Goal: Task Accomplishment & Management: Complete application form

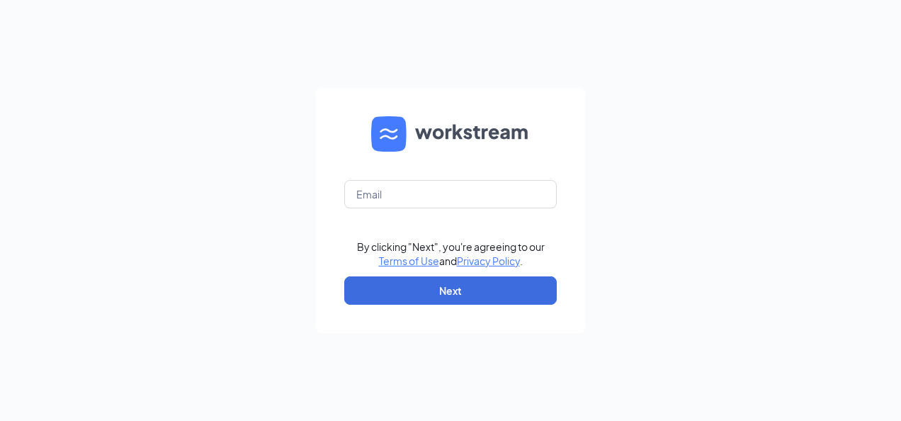
click at [455, 208] on form "By clicking "Next", you're agreeing to our Terms of Use and Privacy Policy . Ne…" at bounding box center [450, 210] width 269 height 245
click at [455, 204] on input "text" at bounding box center [450, 194] width 212 height 28
type input "denise_medina84@yahoo.com"
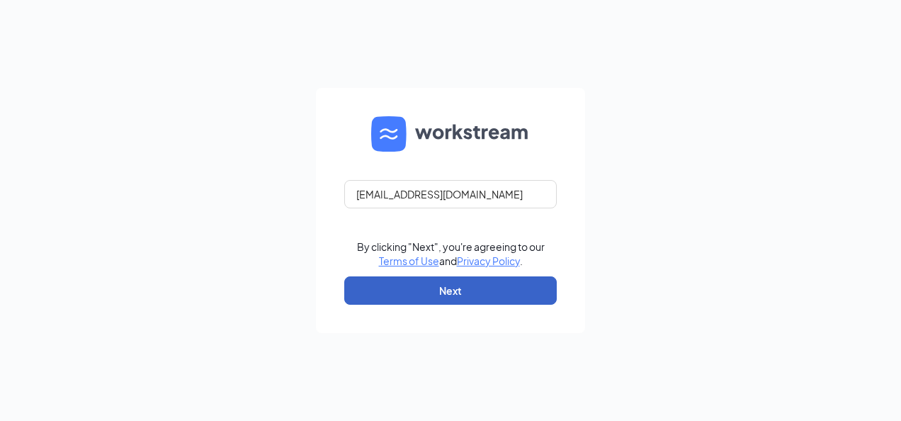
click at [445, 286] on button "Next" at bounding box center [450, 290] width 212 height 28
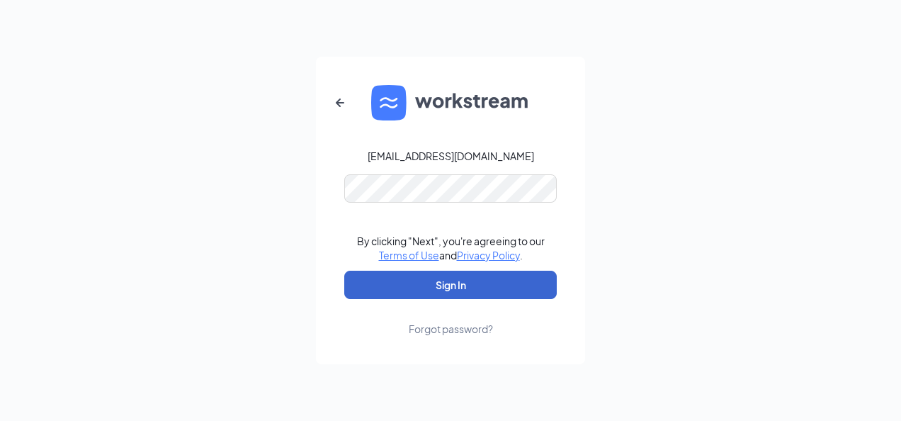
click at [473, 292] on button "Sign In" at bounding box center [450, 285] width 212 height 28
click at [472, 292] on button "Sign In" at bounding box center [450, 285] width 212 height 28
click at [472, 292] on button "submit" at bounding box center [450, 285] width 212 height 28
click at [506, 280] on button "Sign In" at bounding box center [450, 285] width 212 height 28
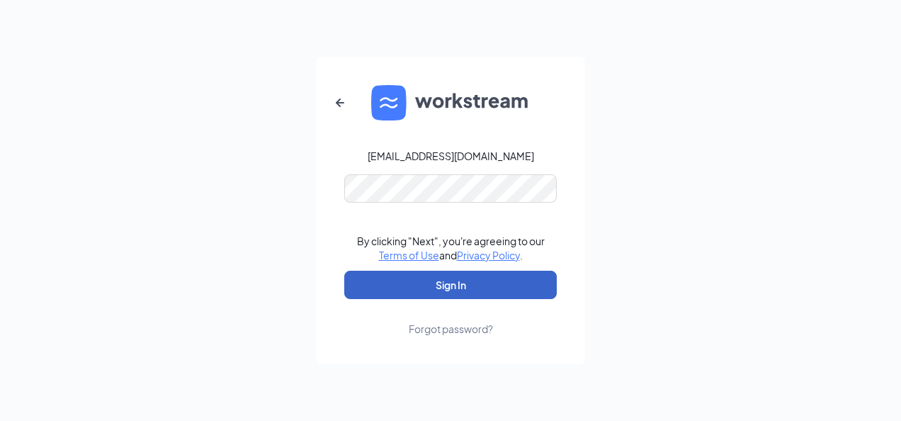
click at [506, 280] on button "Sign In" at bounding box center [450, 285] width 212 height 28
click at [506, 279] on button "Sign In" at bounding box center [450, 285] width 212 height 28
click at [531, 295] on button "Sign In" at bounding box center [450, 285] width 212 height 28
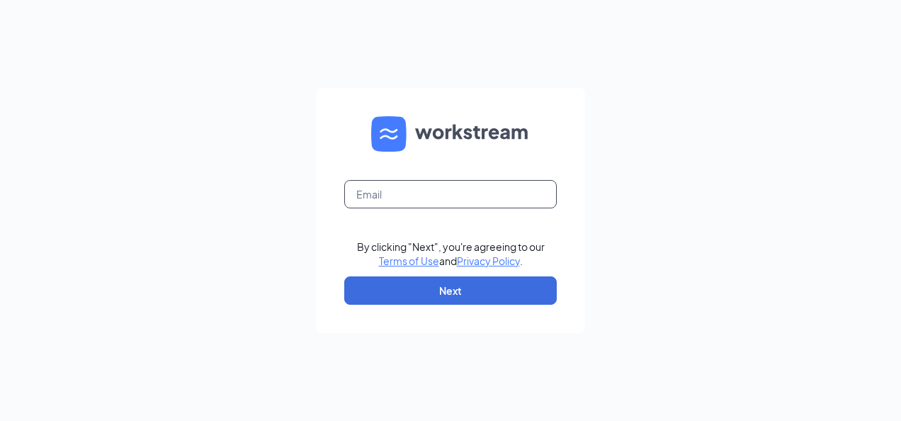
click at [460, 201] on input "text" at bounding box center [450, 194] width 212 height 28
type input "denise_medina84@yahoo.com"
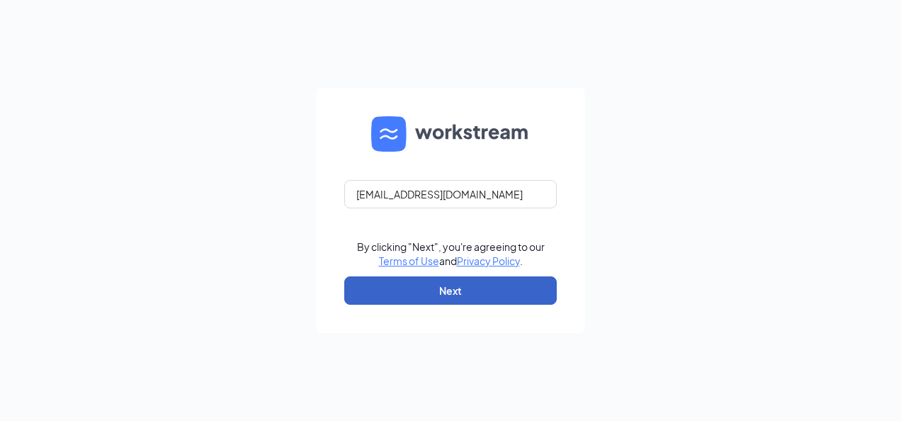
click at [453, 286] on button "Next" at bounding box center [450, 290] width 212 height 28
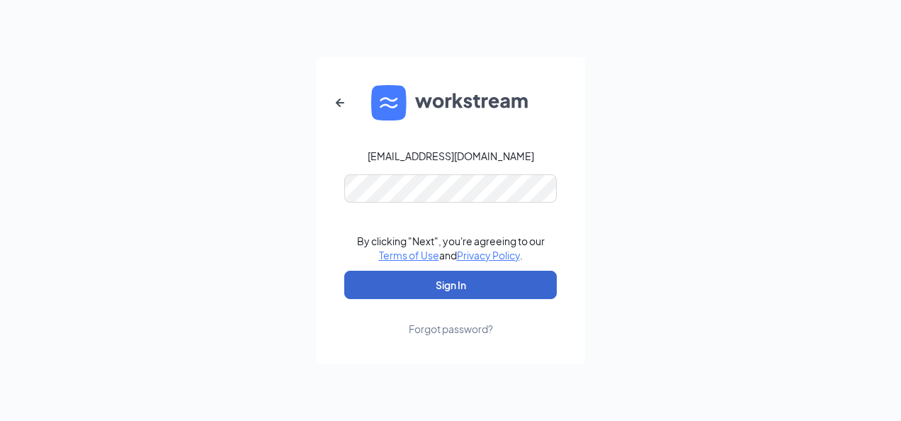
click at [461, 288] on button "Sign In" at bounding box center [450, 285] width 212 height 28
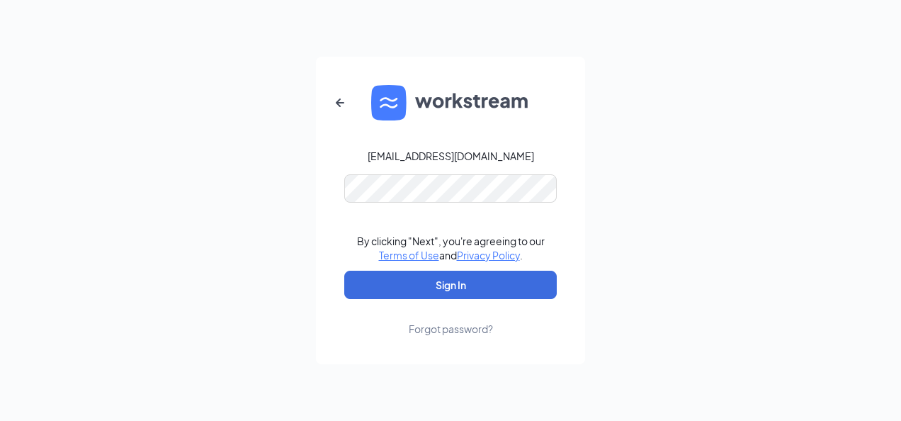
click at [460, 330] on div "Forgot password?" at bounding box center [451, 329] width 84 height 14
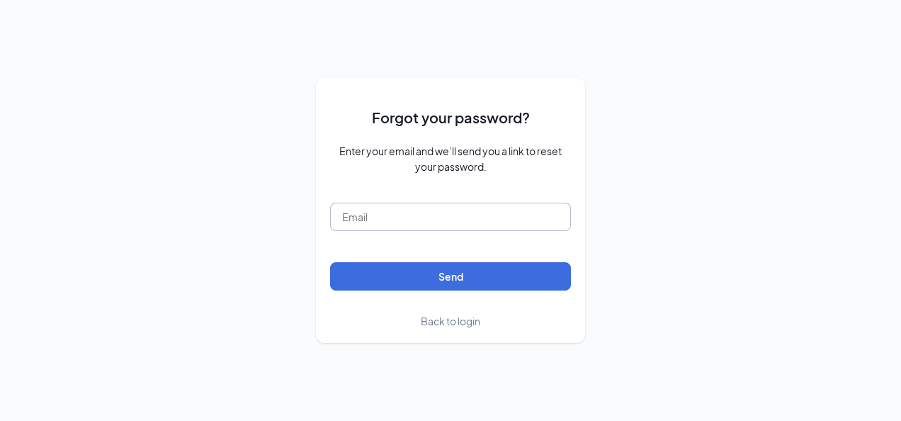
click at [452, 212] on input "text" at bounding box center [450, 217] width 241 height 28
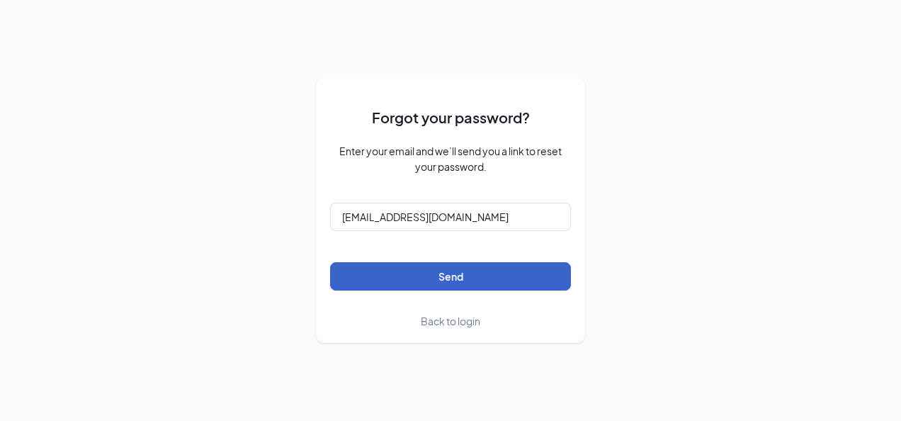
click at [476, 286] on button "Send" at bounding box center [450, 276] width 241 height 28
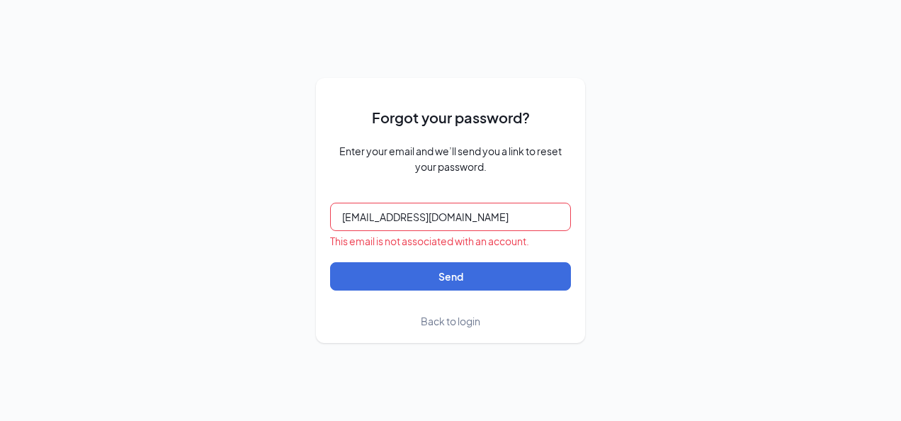
click at [474, 216] on input "denise_medina84@yahoo.com" at bounding box center [450, 217] width 241 height 28
type input "denise.medina@cfasunnyvale.com"
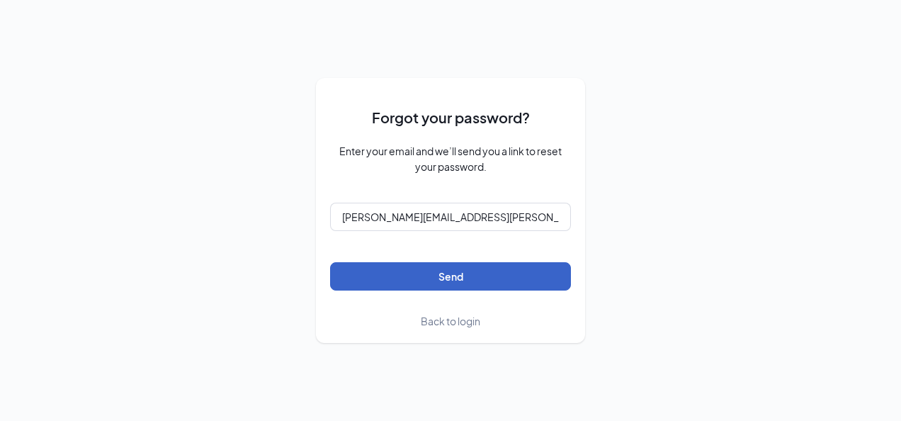
click at [469, 276] on button "Send" at bounding box center [450, 276] width 241 height 28
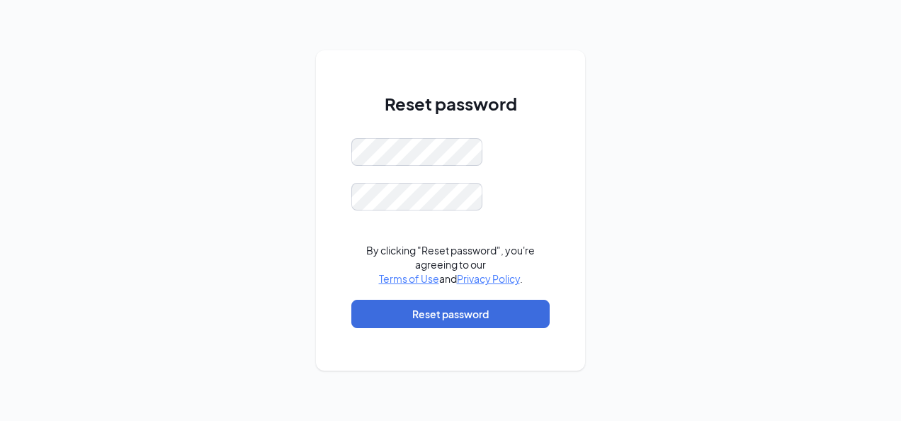
click at [337, 147] on div "Reset password By clicking "Reset password", you're agreeing to our Terms of Us…" at bounding box center [450, 210] width 269 height 321
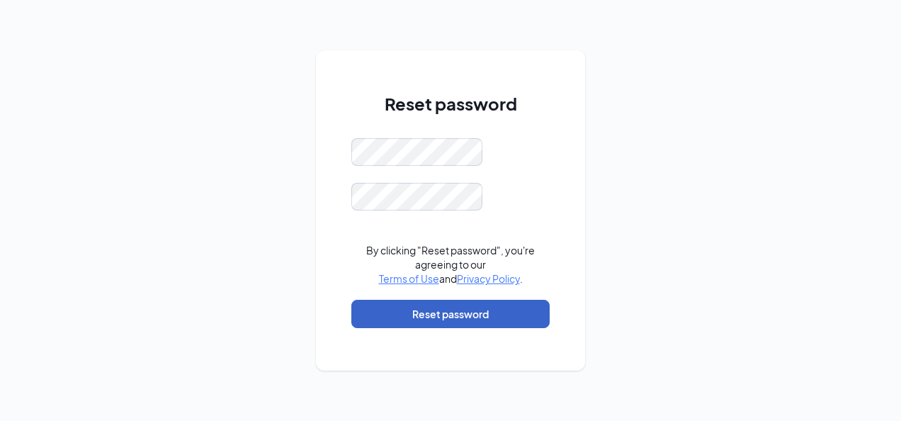
click at [438, 316] on button "Reset password" at bounding box center [450, 314] width 198 height 28
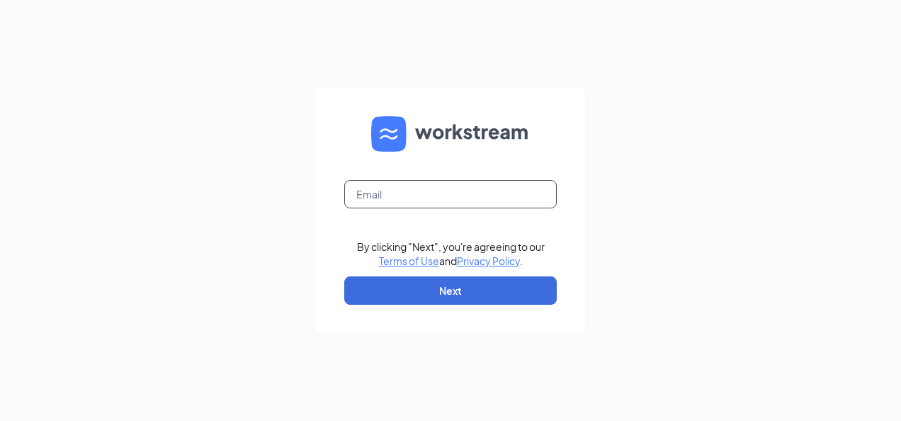
click at [545, 198] on input "text" at bounding box center [450, 194] width 212 height 28
type input "[PERSON_NAME][EMAIL_ADDRESS][PERSON_NAME][DOMAIN_NAME]"
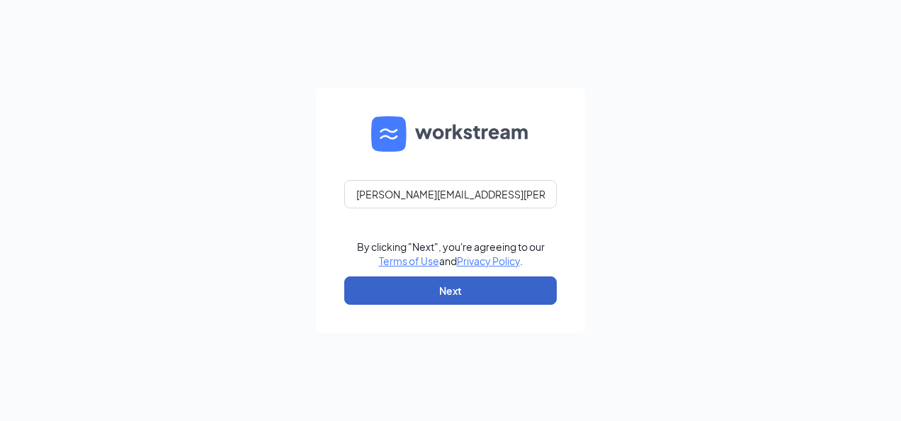
click at [504, 290] on button "Next" at bounding box center [450, 290] width 212 height 28
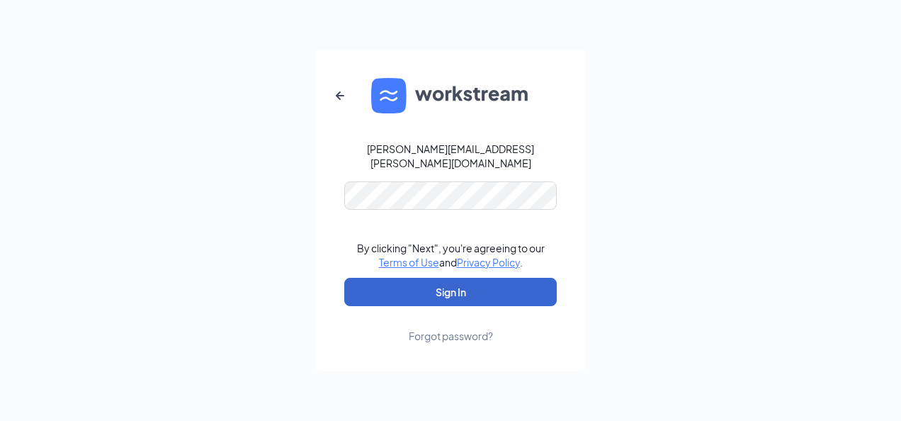
click at [500, 278] on button "Sign In" at bounding box center [450, 292] width 212 height 28
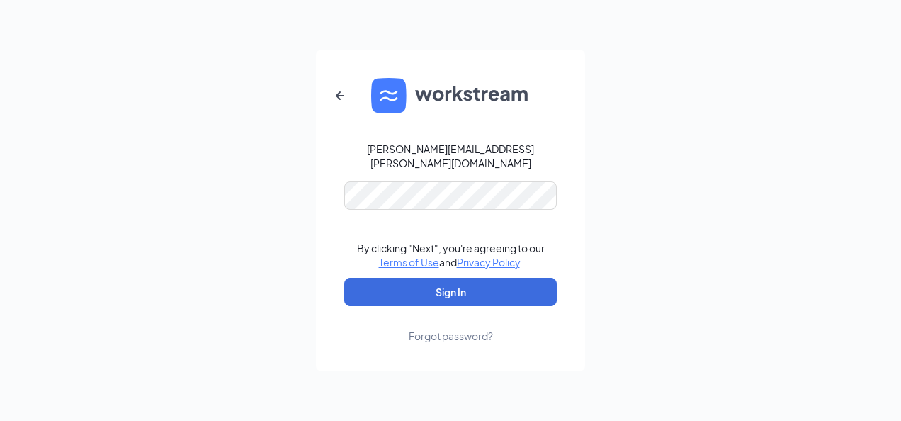
click at [490, 208] on form "[PERSON_NAME][EMAIL_ADDRESS][PERSON_NAME][DOMAIN_NAME] By clicking "Next", you'…" at bounding box center [450, 211] width 269 height 322
click at [344, 278] on button "Sign In" at bounding box center [450, 292] width 212 height 28
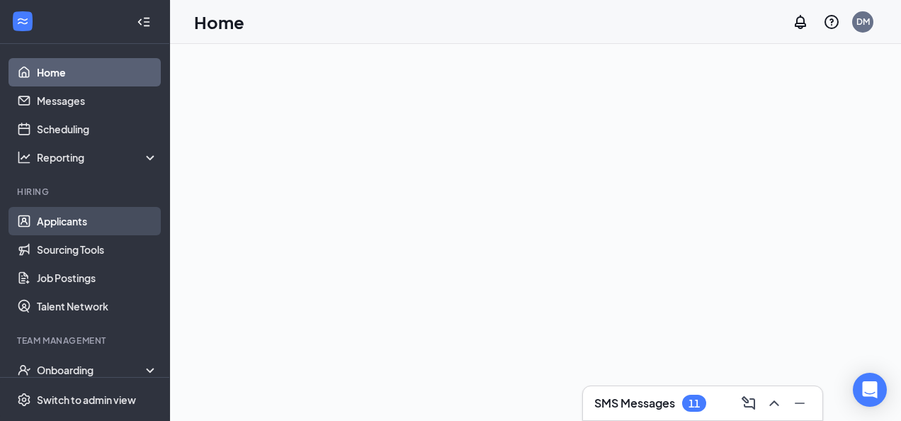
click at [73, 212] on link "Applicants" at bounding box center [97, 221] width 121 height 28
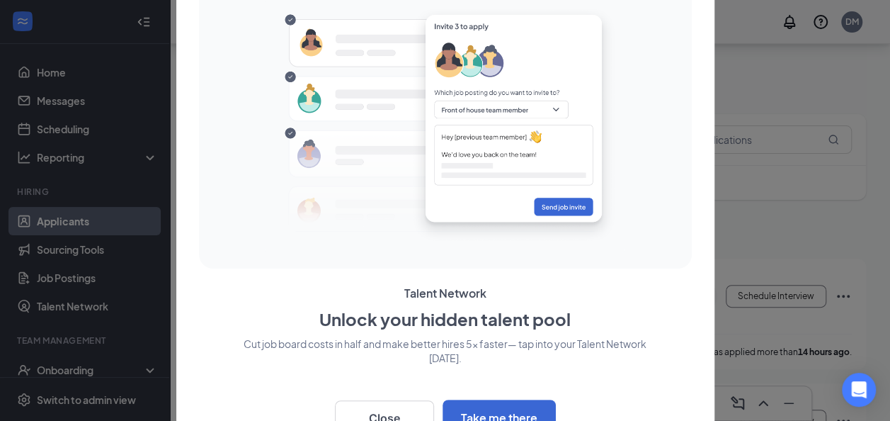
scroll to position [142, 0]
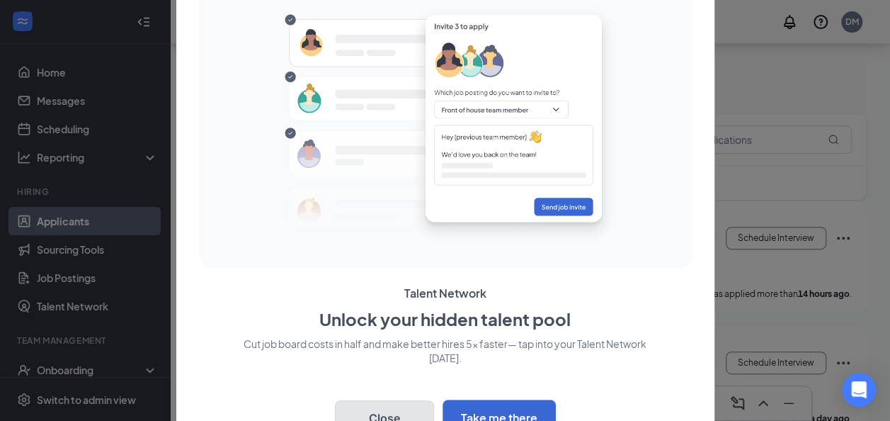
click at [391, 412] on button "Close" at bounding box center [384, 417] width 99 height 35
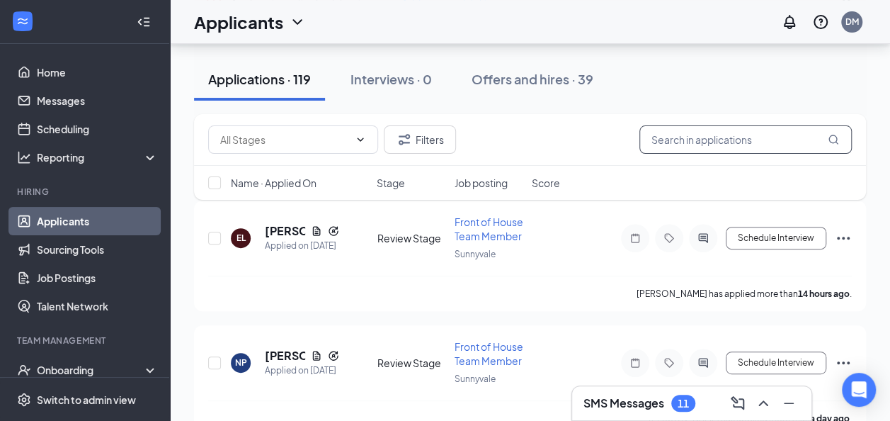
click at [734, 138] on input "text" at bounding box center [746, 139] width 212 height 28
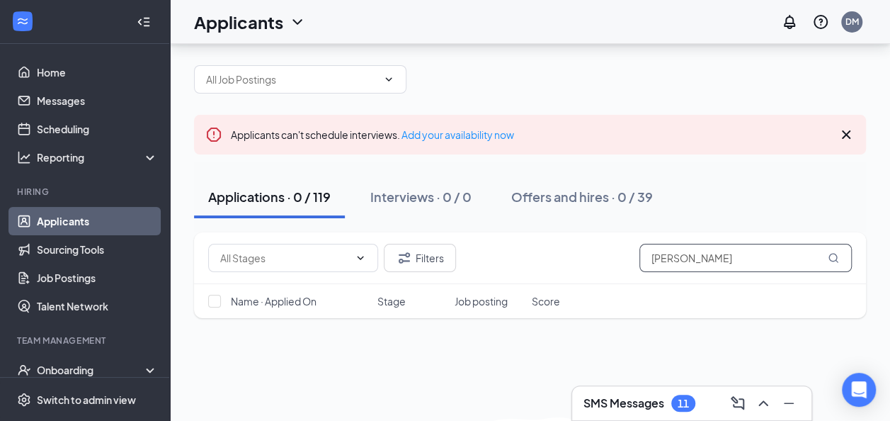
scroll to position [81, 0]
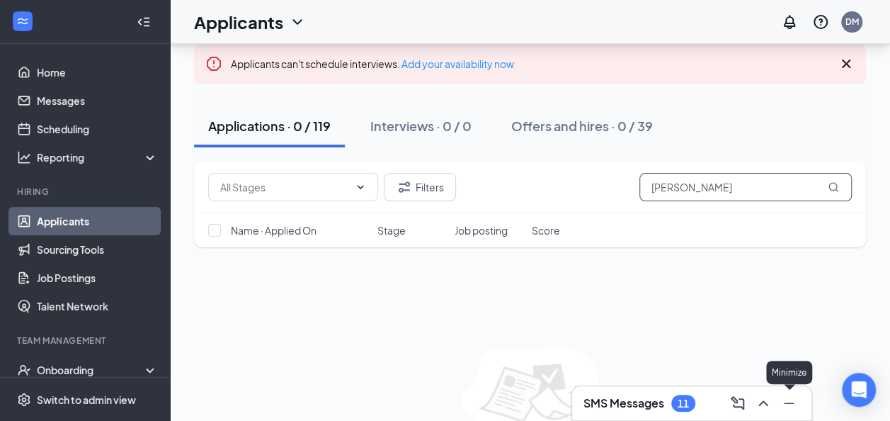
type input "[PERSON_NAME]"
click at [788, 403] on icon "Minimize" at bounding box center [789, 402] width 10 height 1
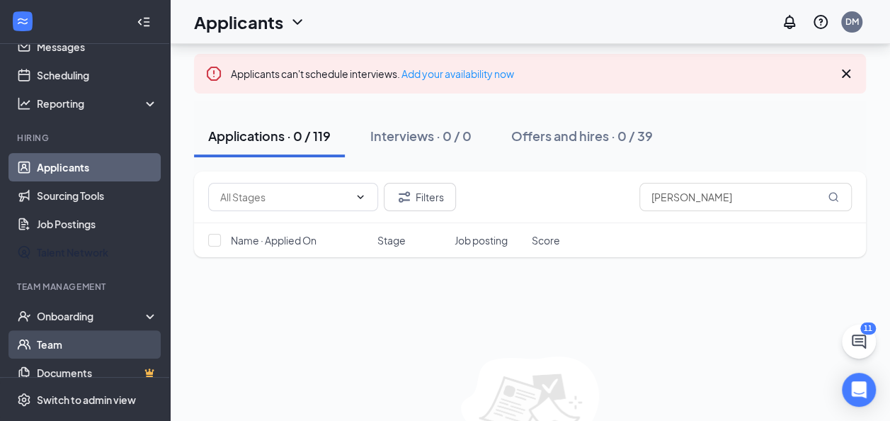
scroll to position [98, 0]
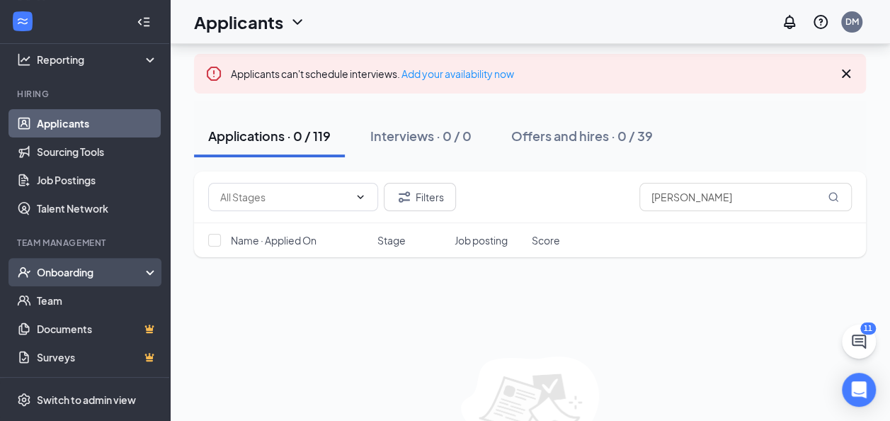
click at [133, 280] on div "Onboarding" at bounding box center [85, 272] width 170 height 28
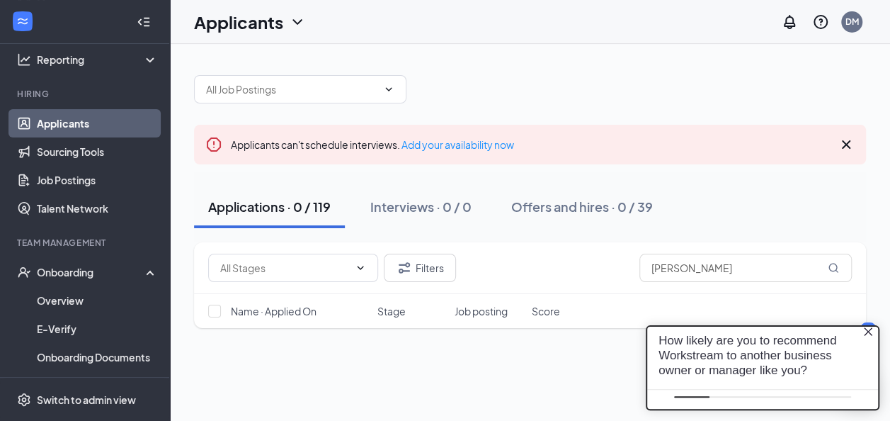
scroll to position [0, 0]
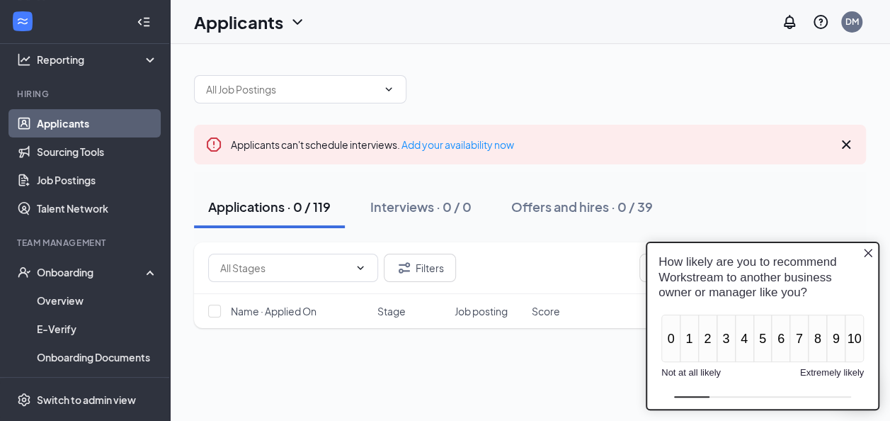
click at [76, 120] on link "Applicants" at bounding box center [97, 123] width 121 height 28
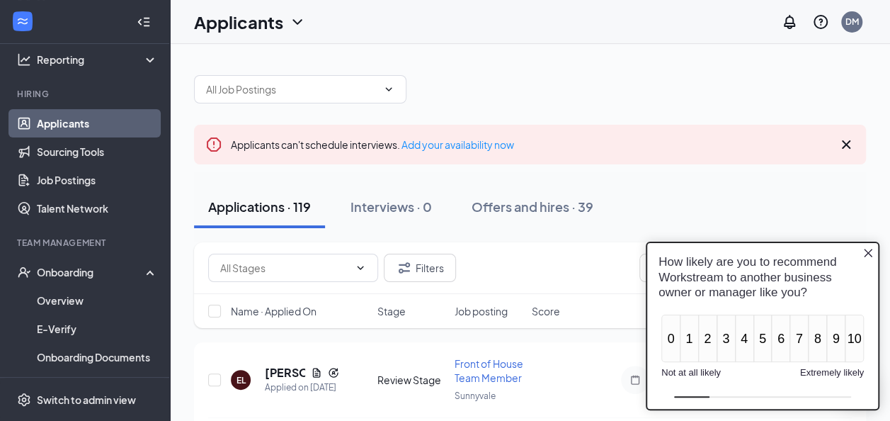
click at [868, 253] on icon "Close button" at bounding box center [868, 253] width 8 height 8
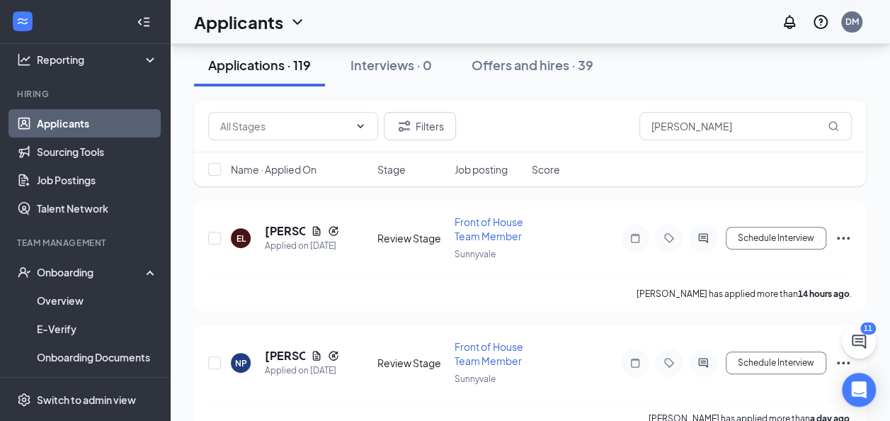
scroll to position [71, 0]
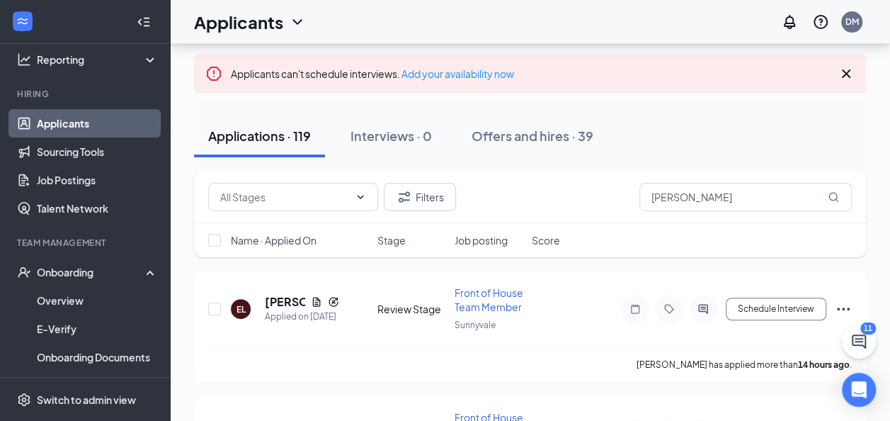
click at [850, 75] on icon "Cross" at bounding box center [846, 73] width 17 height 17
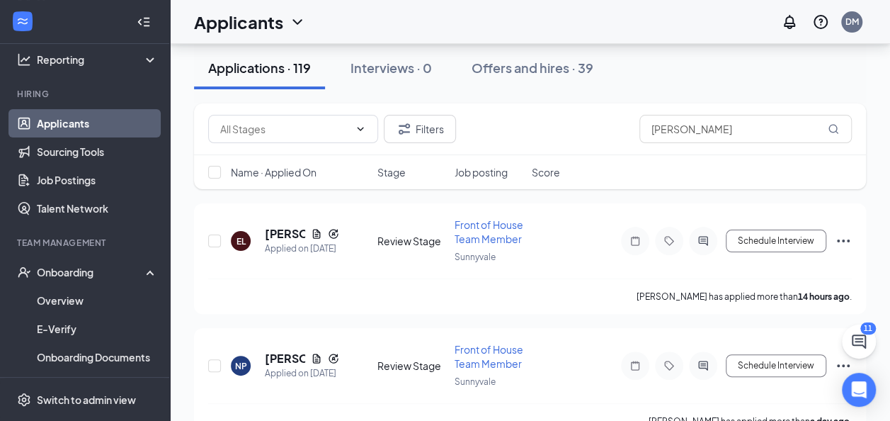
scroll to position [0, 0]
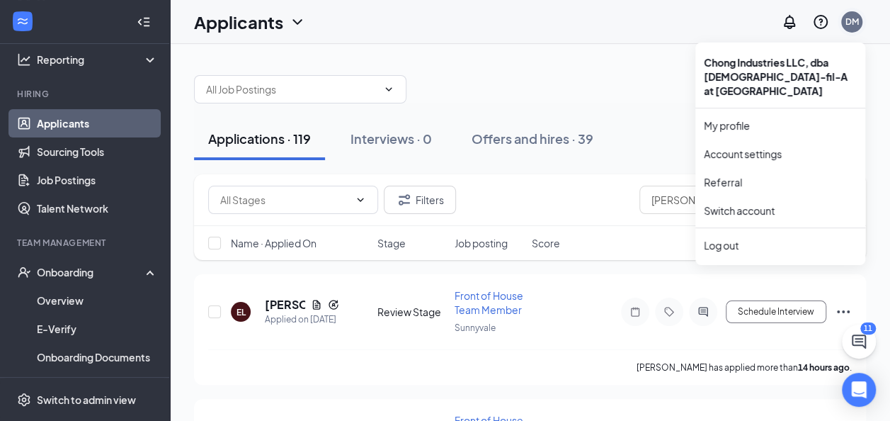
click at [856, 27] on div "DM" at bounding box center [852, 22] width 13 height 12
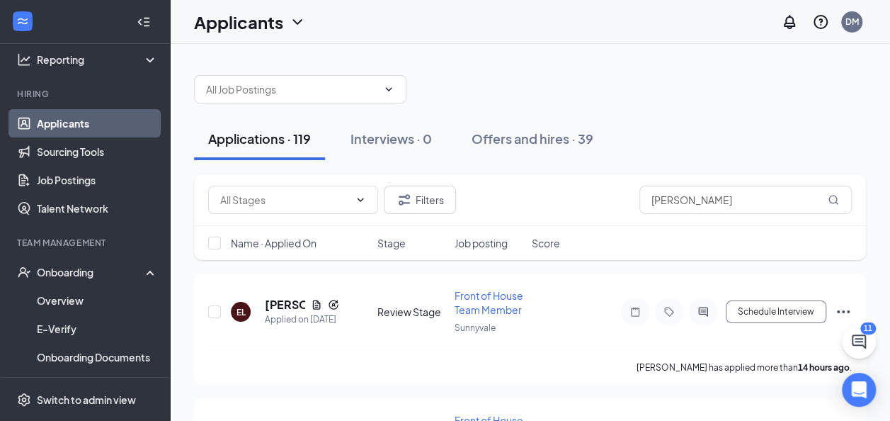
drag, startPoint x: 589, startPoint y: 207, endPoint x: 587, endPoint y: 177, distance: 29.8
click at [590, 177] on div "Filters [PERSON_NAME]" at bounding box center [530, 200] width 672 height 52
click at [52, 129] on link "Applicants" at bounding box center [97, 123] width 121 height 28
click at [394, 88] on icon "ChevronDown" at bounding box center [388, 89] width 11 height 11
click at [384, 91] on icon "ChevronDown" at bounding box center [388, 89] width 11 height 11
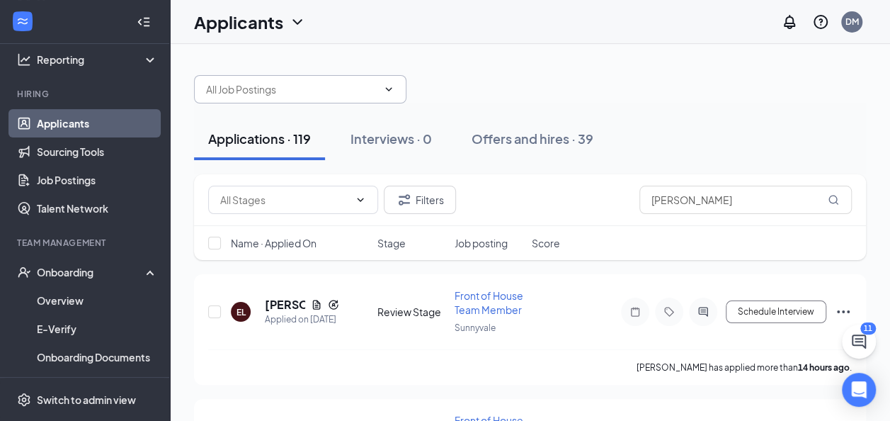
click at [260, 88] on input "text" at bounding box center [291, 89] width 171 height 16
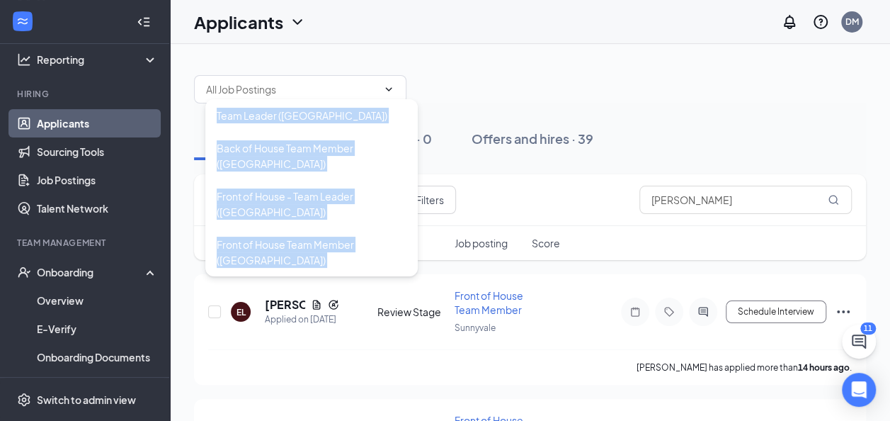
drag, startPoint x: 380, startPoint y: 90, endPoint x: 366, endPoint y: 107, distance: 21.7
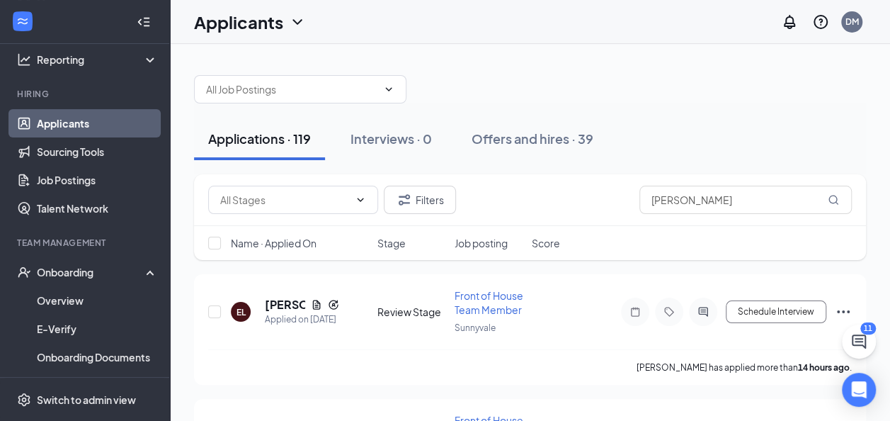
drag, startPoint x: 366, startPoint y: 107, endPoint x: 538, endPoint y: 30, distance: 188.4
click at [560, 6] on div "Applicants DM" at bounding box center [530, 22] width 720 height 44
click at [430, 144] on div "Interviews · 0" at bounding box center [391, 139] width 81 height 18
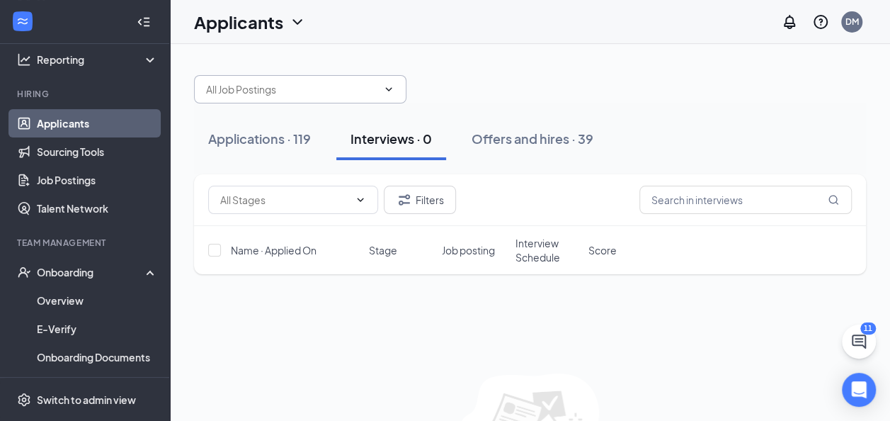
click at [354, 78] on span "Team Leader ([GEOGRAPHIC_DATA]) Back of House Team Member ([GEOGRAPHIC_DATA]) F…" at bounding box center [300, 89] width 212 height 28
click at [352, 81] on input "text" at bounding box center [291, 89] width 171 height 16
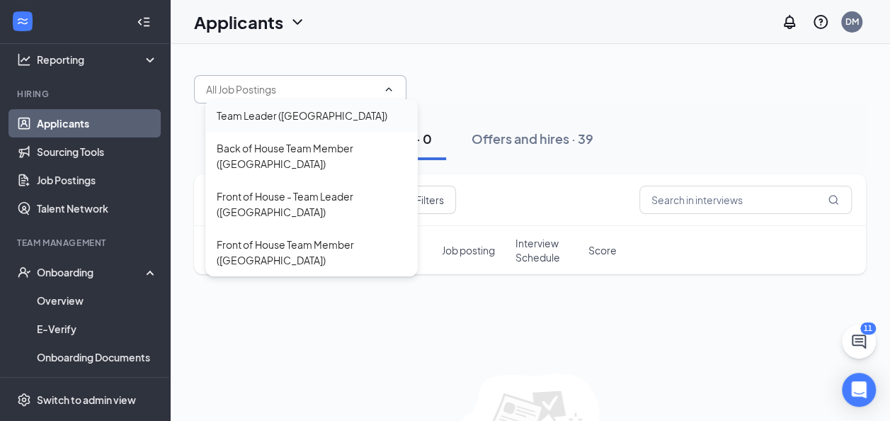
click at [305, 114] on div "Team Leader ([GEOGRAPHIC_DATA])" at bounding box center [302, 116] width 171 height 16
type input "Team Leader ([GEOGRAPHIC_DATA])"
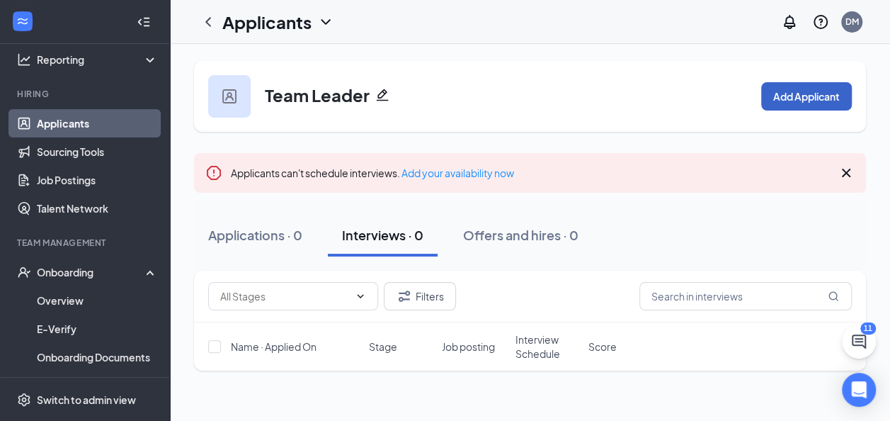
click at [794, 105] on button "Add Applicant" at bounding box center [806, 96] width 91 height 28
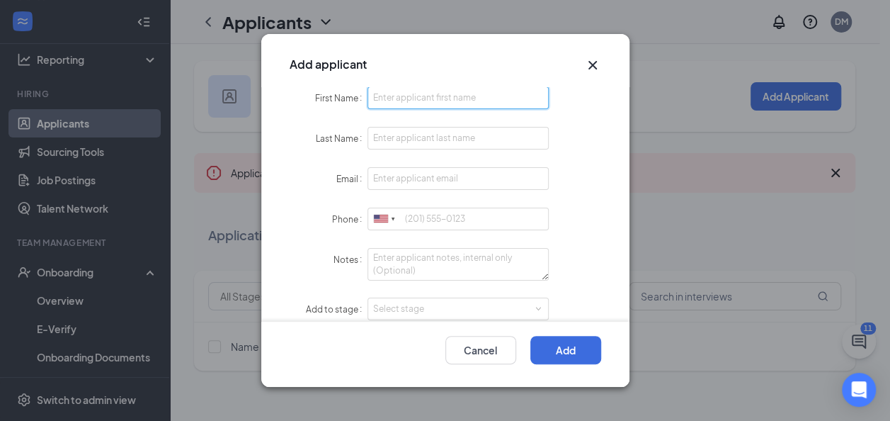
click at [459, 97] on input "First Name" at bounding box center [459, 97] width 182 height 23
click at [589, 69] on icon "Cross" at bounding box center [592, 65] width 17 height 17
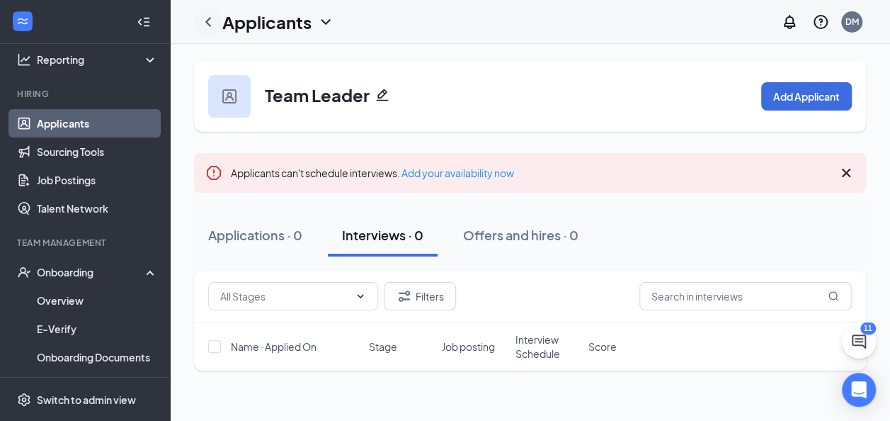
click at [215, 16] on icon "ChevronLeft" at bounding box center [208, 21] width 17 height 17
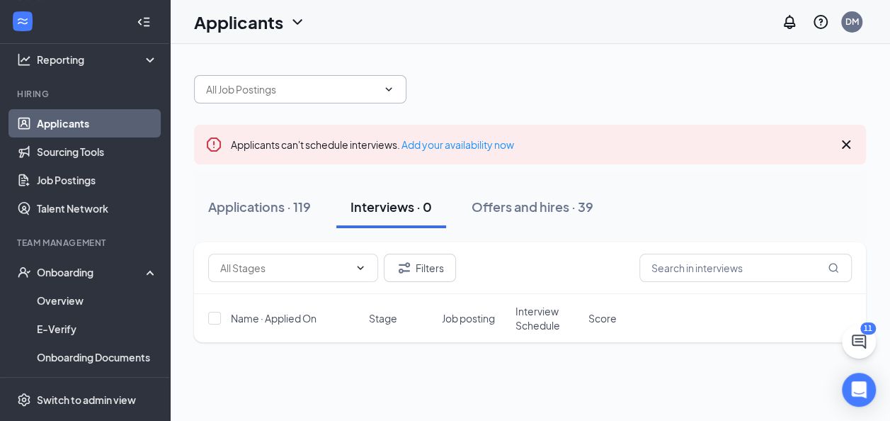
click at [271, 96] on span at bounding box center [300, 89] width 212 height 28
click at [286, 81] on span at bounding box center [300, 89] width 212 height 28
click at [400, 89] on span at bounding box center [300, 89] width 212 height 28
click at [388, 89] on icon "ChevronDown" at bounding box center [388, 89] width 11 height 11
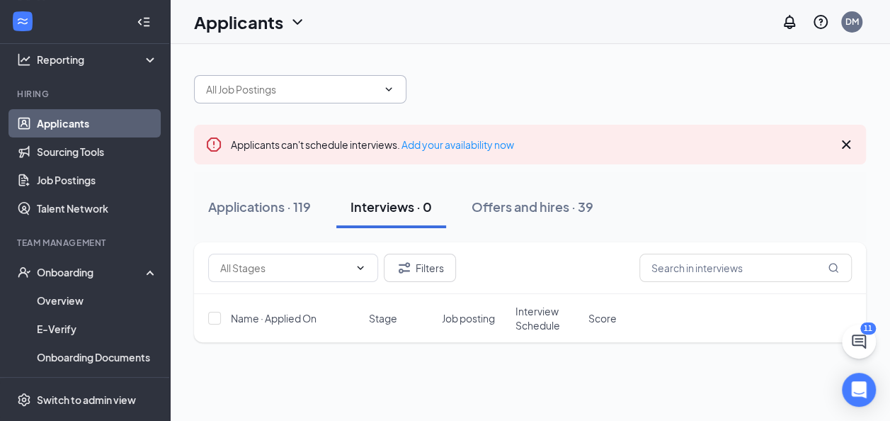
click at [388, 89] on icon "ChevronDown" at bounding box center [388, 89] width 11 height 11
click at [269, 200] on div "Applications · 119" at bounding box center [259, 207] width 103 height 18
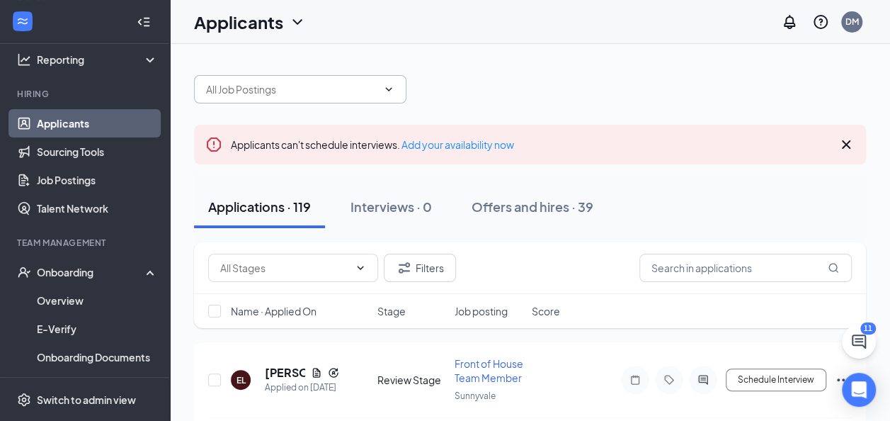
click at [368, 93] on input "text" at bounding box center [291, 89] width 171 height 16
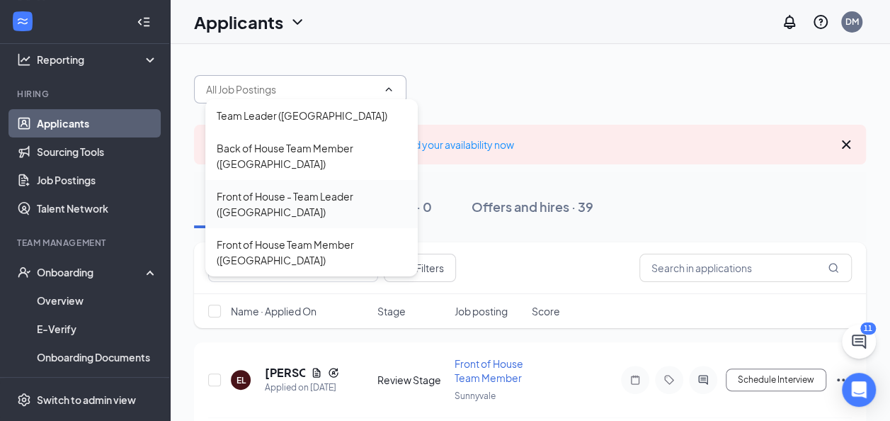
click at [300, 193] on div "Front of House - Team Leader ([GEOGRAPHIC_DATA])" at bounding box center [312, 203] width 190 height 31
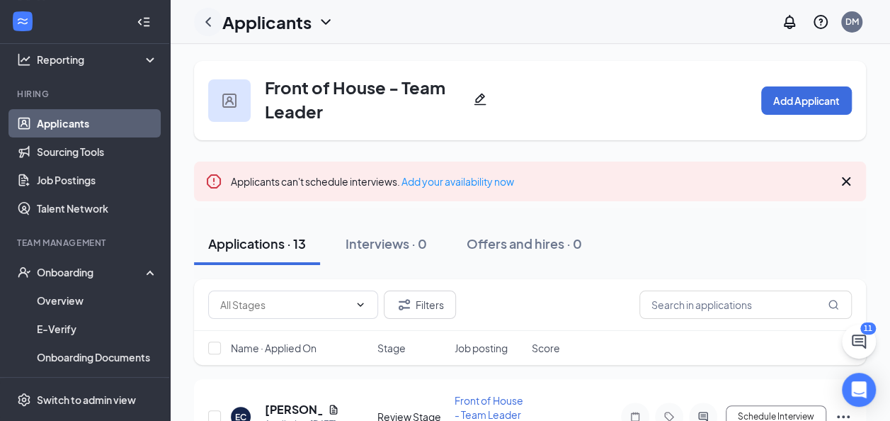
click at [214, 24] on icon "ChevronLeft" at bounding box center [208, 21] width 17 height 17
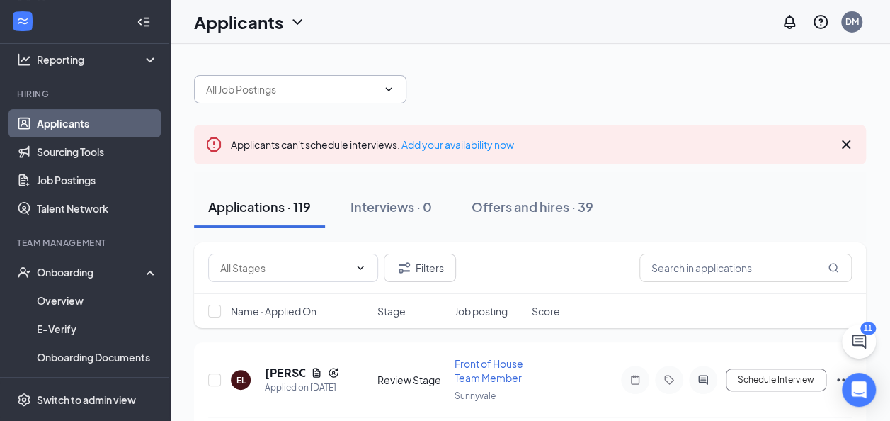
click at [383, 89] on icon "ChevronDown" at bounding box center [388, 89] width 11 height 11
click at [386, 89] on icon "ChevronDown" at bounding box center [388, 89] width 11 height 11
click at [390, 89] on icon "ChevronDown" at bounding box center [389, 89] width 6 height 4
click at [842, 143] on icon "Cross" at bounding box center [846, 144] width 17 height 17
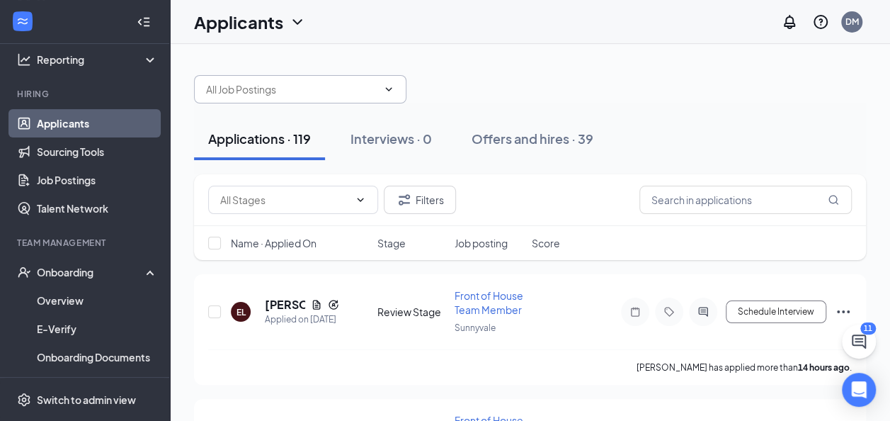
click at [387, 89] on icon "ChevronDown" at bounding box center [389, 89] width 6 height 4
click at [379, 89] on span at bounding box center [300, 89] width 212 height 28
click at [380, 89] on span at bounding box center [300, 89] width 212 height 28
click at [392, 89] on icon "ChevronDown" at bounding box center [388, 89] width 11 height 11
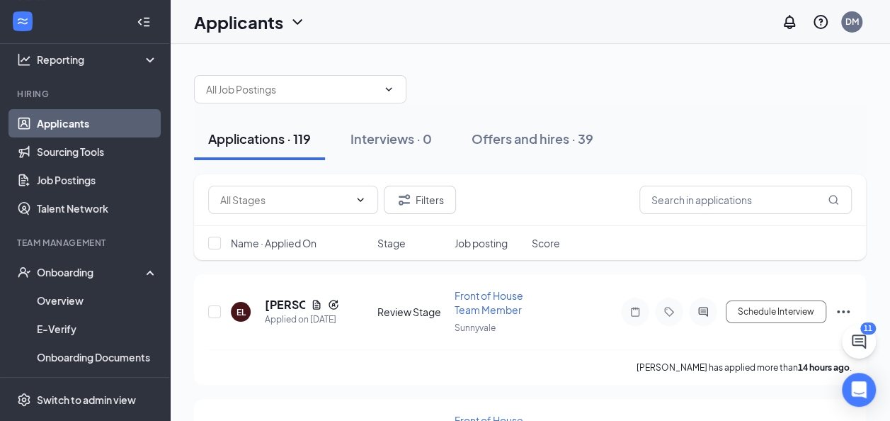
click at [284, 149] on button "Applications · 119" at bounding box center [259, 139] width 131 height 42
click at [384, 97] on span at bounding box center [300, 89] width 212 height 28
click at [392, 92] on icon "ChevronDown" at bounding box center [388, 89] width 11 height 11
click at [365, 82] on input "text" at bounding box center [291, 89] width 171 height 16
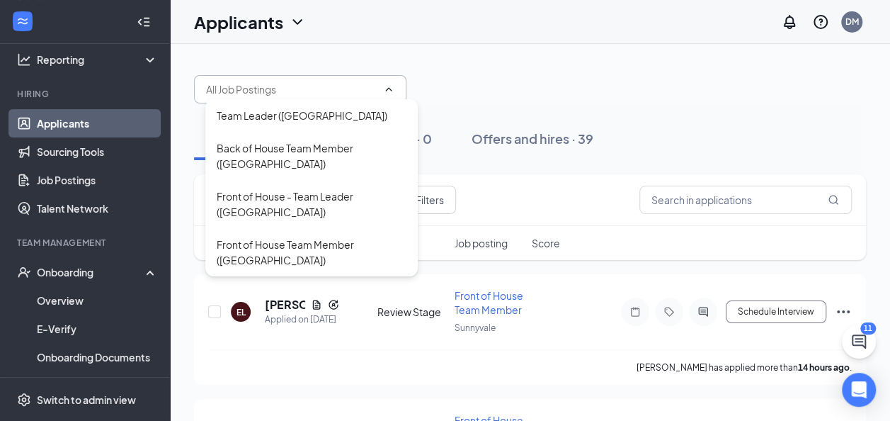
click at [361, 83] on input "text" at bounding box center [291, 89] width 171 height 16
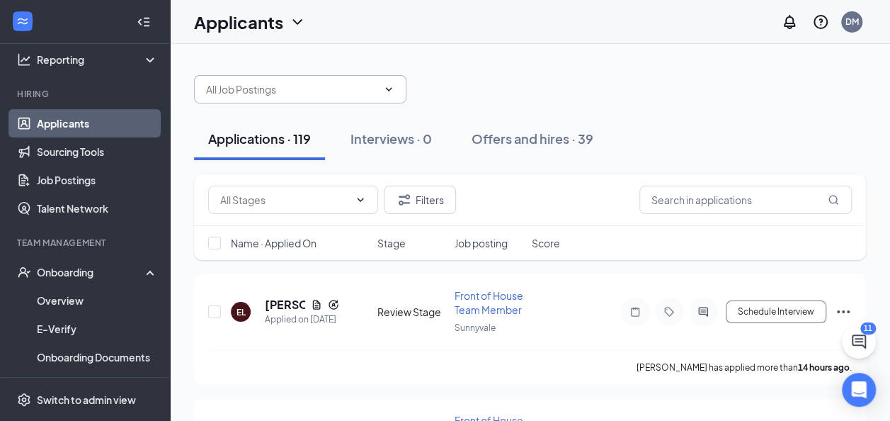
click at [359, 84] on input "text" at bounding box center [291, 89] width 171 height 16
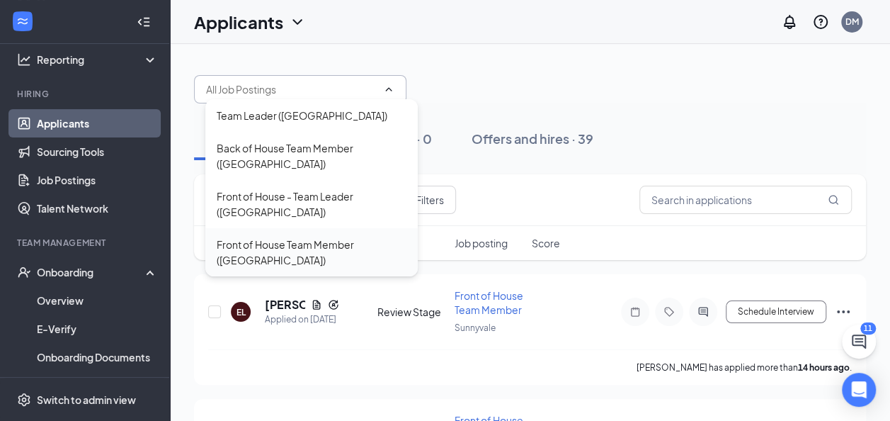
click at [263, 248] on div "Front of House Team Member ([GEOGRAPHIC_DATA])" at bounding box center [312, 252] width 190 height 31
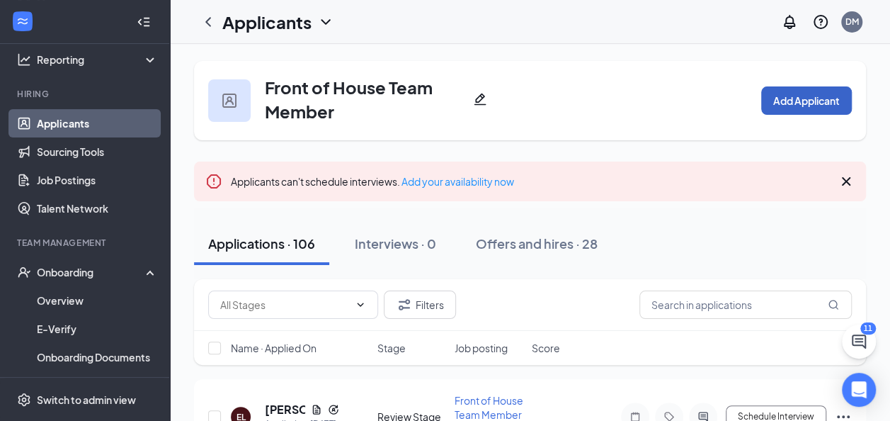
click at [814, 95] on button "Add Applicant" at bounding box center [806, 100] width 91 height 28
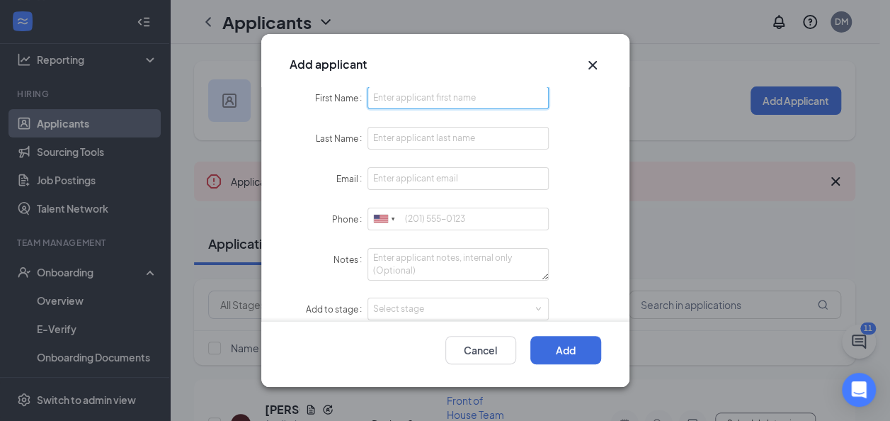
click at [516, 105] on input "First Name" at bounding box center [459, 97] width 182 height 23
click at [520, 98] on input "[PERSON_NAME]" at bounding box center [459, 97] width 182 height 23
type input "Khalib"
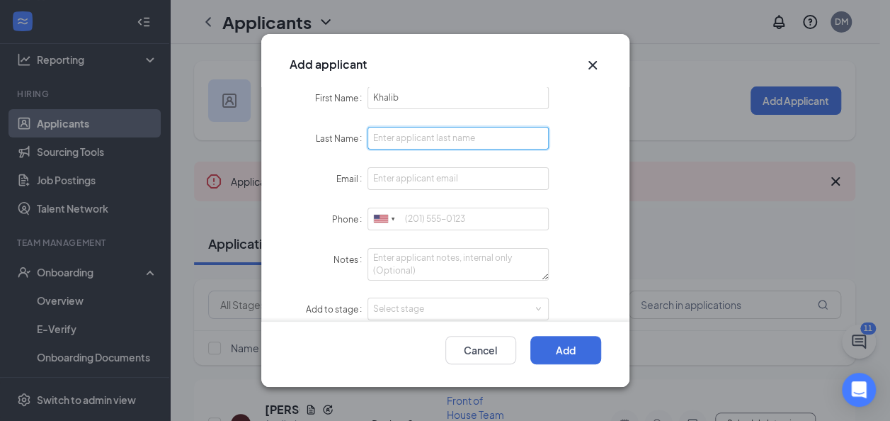
click at [535, 132] on input "Last Name" at bounding box center [459, 138] width 182 height 23
paste input "[PERSON_NAME]"
type input "[PERSON_NAME]"
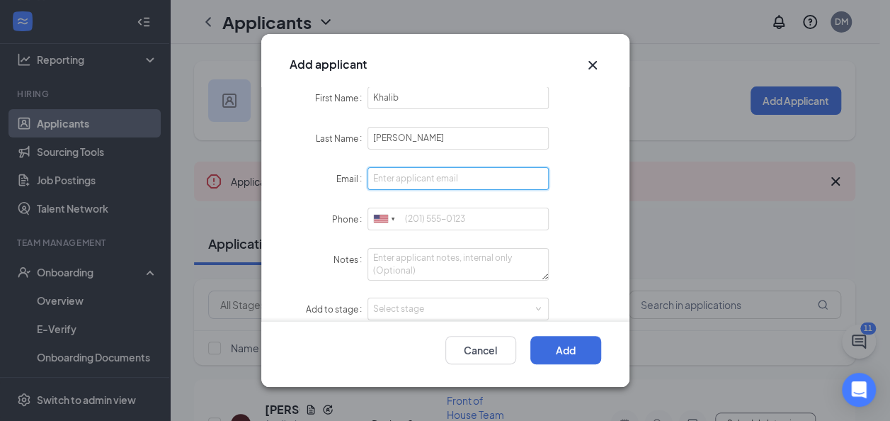
click at [501, 176] on input "Email" at bounding box center [459, 178] width 182 height 23
type input "[EMAIL_ADDRESS][PERSON_NAME][DOMAIN_NAME]"
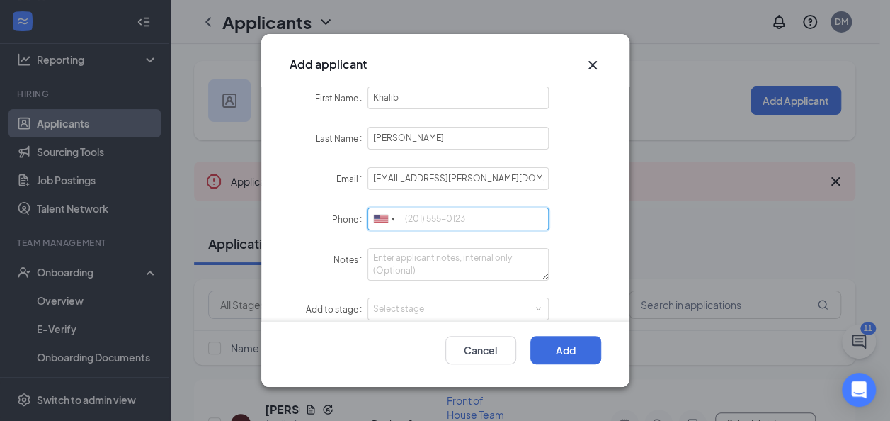
click at [465, 217] on input "Phone" at bounding box center [459, 219] width 182 height 23
type input "6503464853"
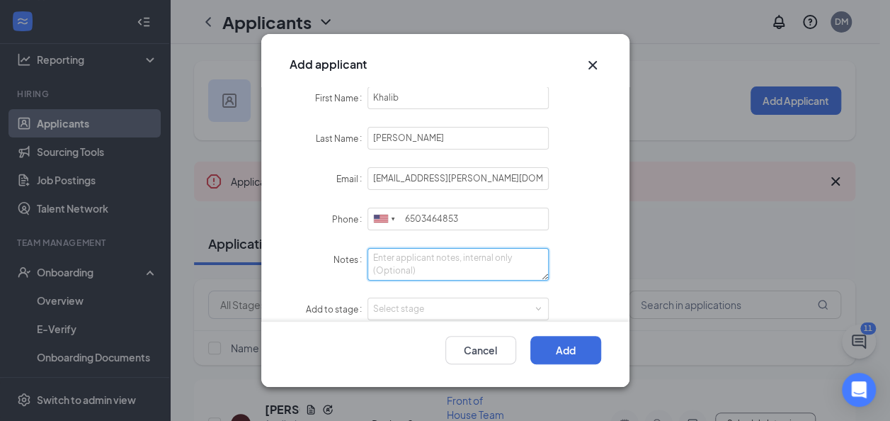
click at [453, 264] on textarea "Notes" at bounding box center [459, 264] width 182 height 33
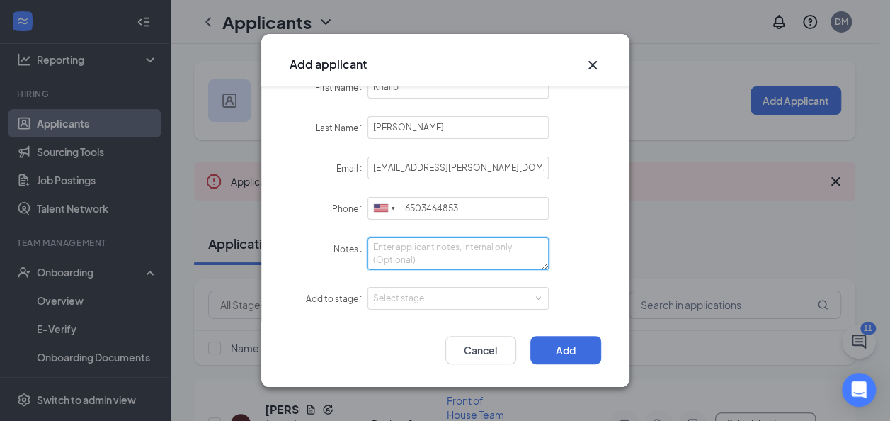
scroll to position [13, 0]
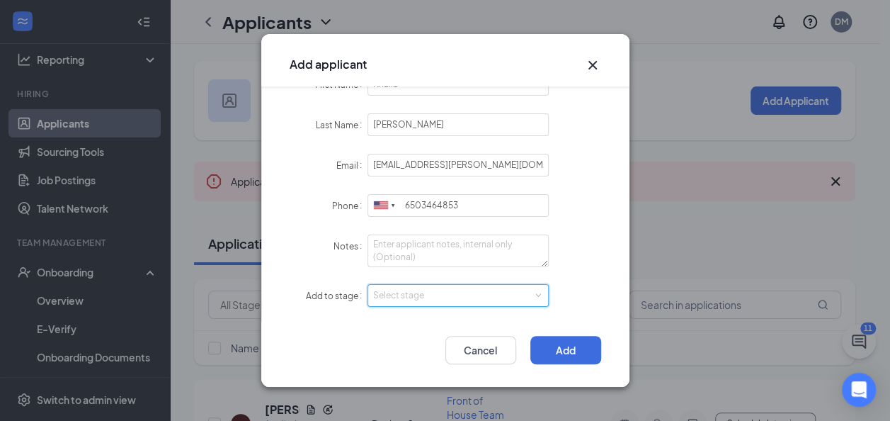
click at [451, 285] on div "Select stage" at bounding box center [458, 295] width 171 height 21
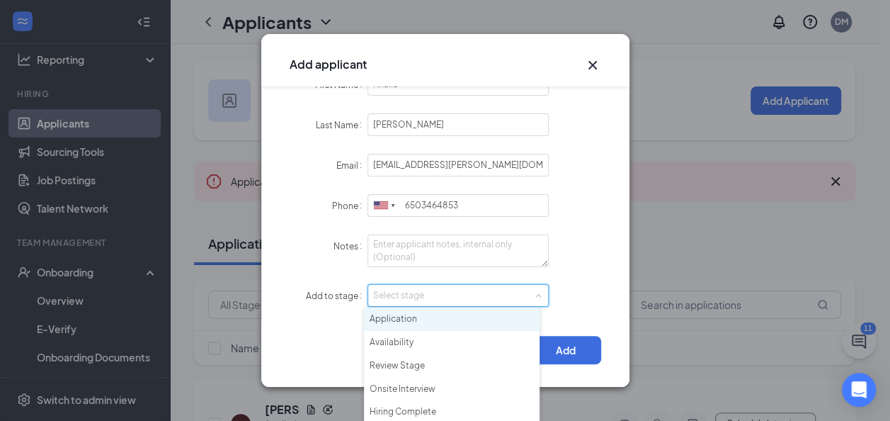
click at [444, 329] on li "Application" at bounding box center [452, 318] width 176 height 23
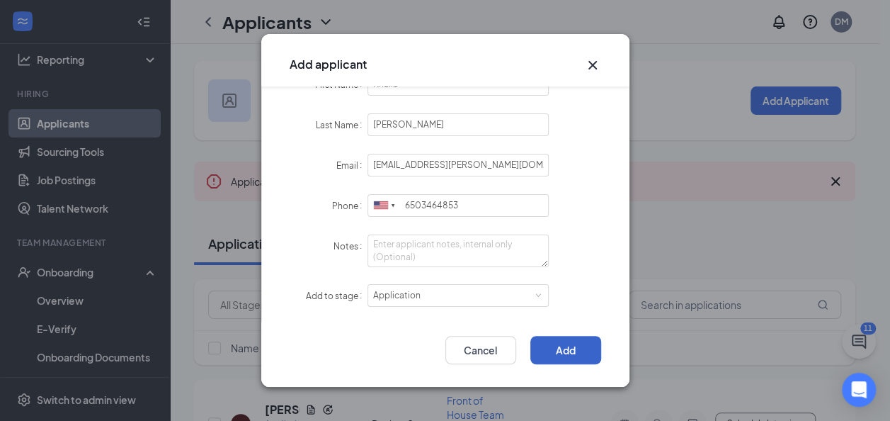
click at [552, 352] on button "Add" at bounding box center [566, 350] width 71 height 28
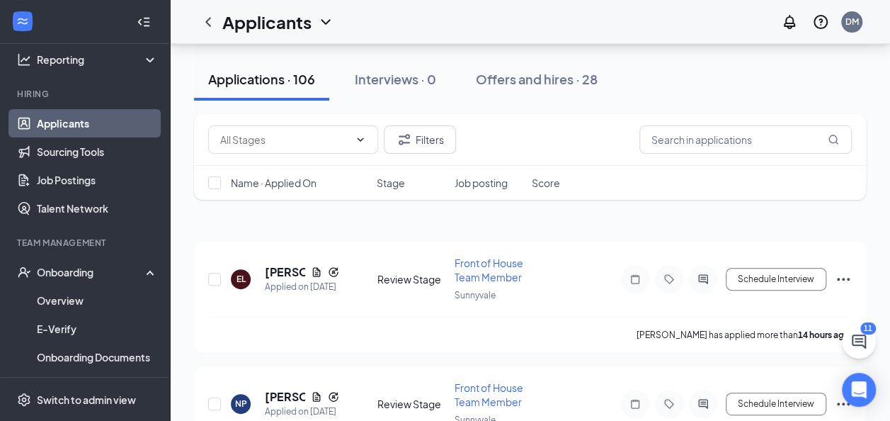
scroll to position [71, 0]
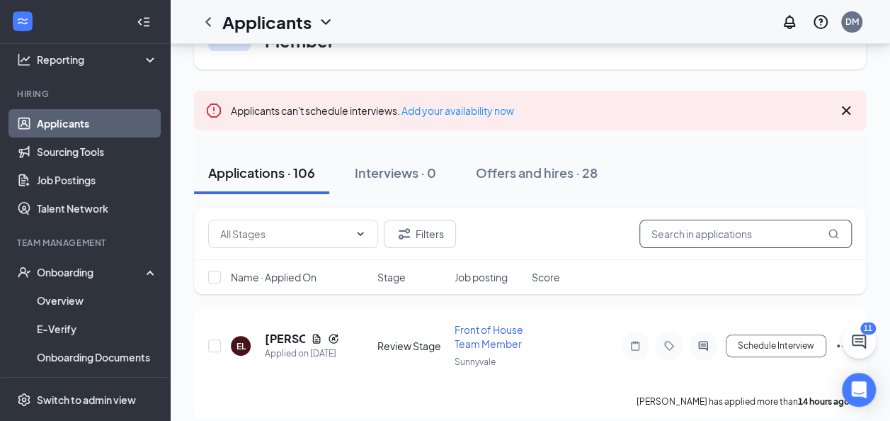
click at [686, 230] on input "text" at bounding box center [746, 234] width 212 height 28
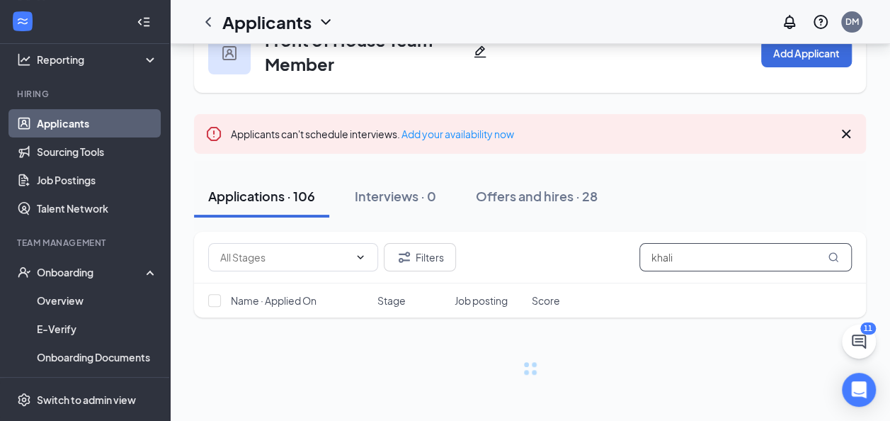
scroll to position [47, 0]
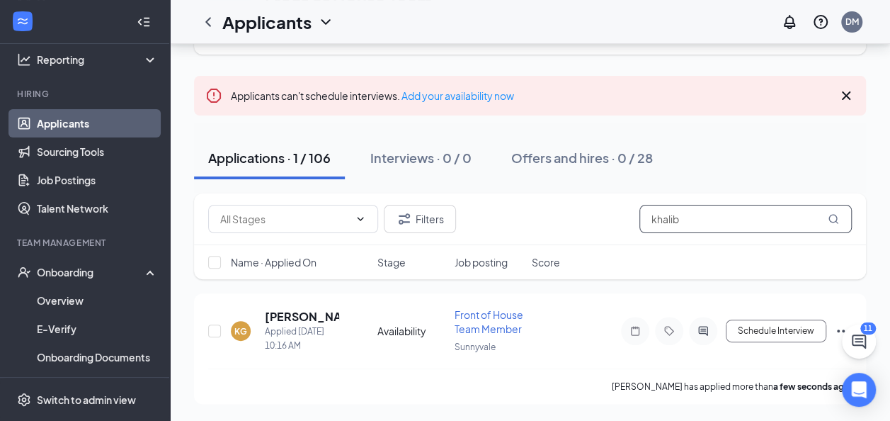
scroll to position [98, 0]
type input "khalib"
click at [212, 329] on input "checkbox" at bounding box center [214, 330] width 13 height 13
checkbox input "true"
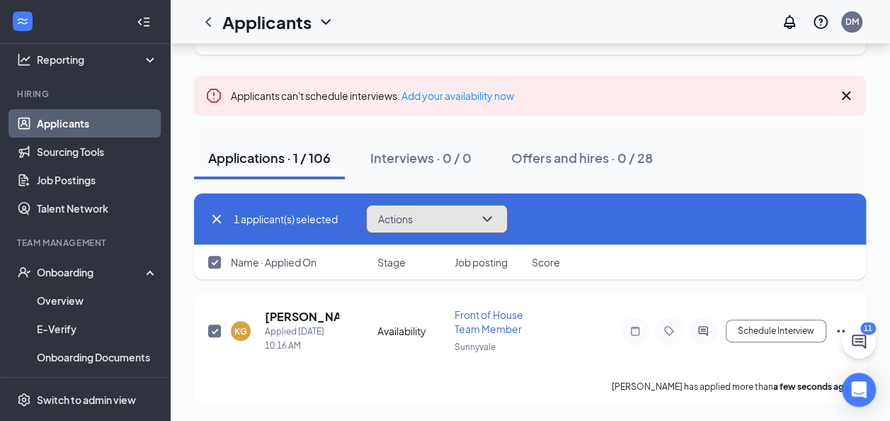
click at [499, 212] on button "Actions" at bounding box center [437, 219] width 142 height 28
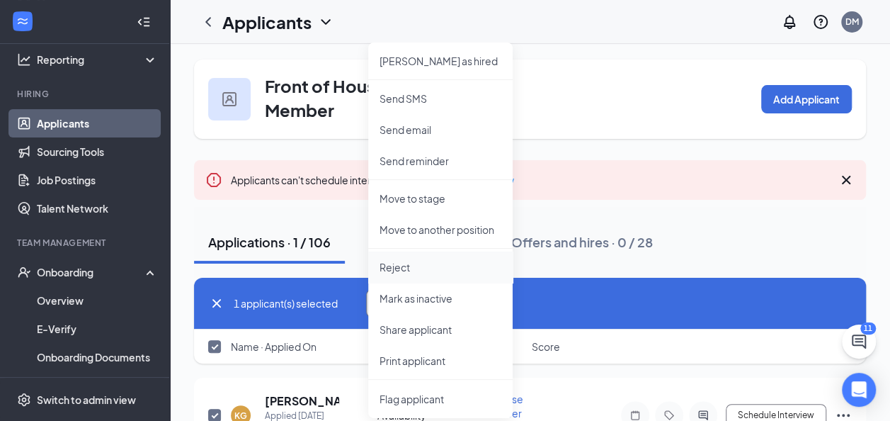
scroll to position [0, 0]
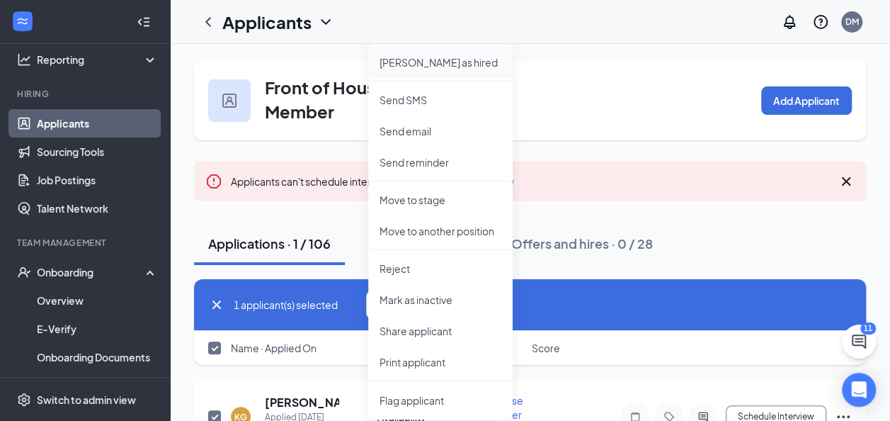
click at [431, 59] on p "[PERSON_NAME] as hired" at bounding box center [441, 62] width 122 height 14
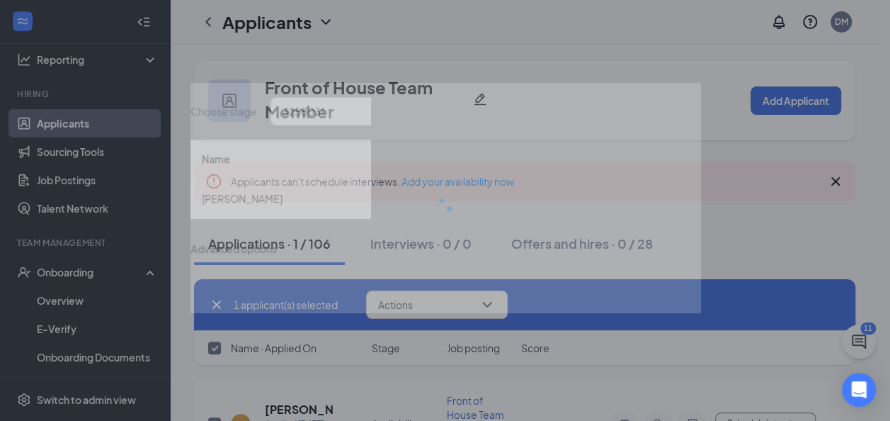
type input "Hiring Complete (final stage)"
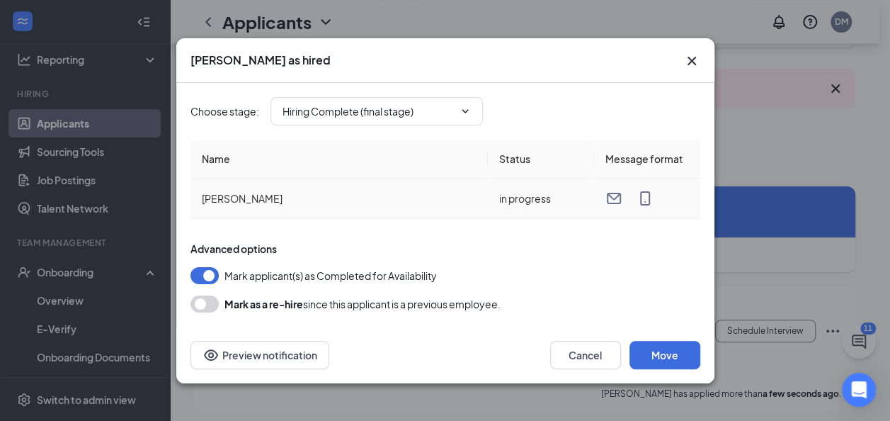
scroll to position [98, 0]
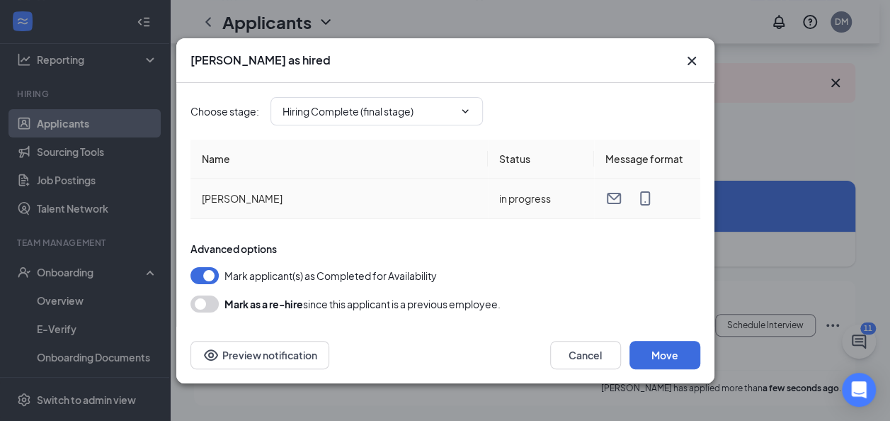
click at [535, 194] on td "in progress" at bounding box center [541, 198] width 106 height 40
click at [538, 198] on td "in progress" at bounding box center [541, 198] width 106 height 40
click at [514, 200] on td "in progress" at bounding box center [541, 198] width 106 height 40
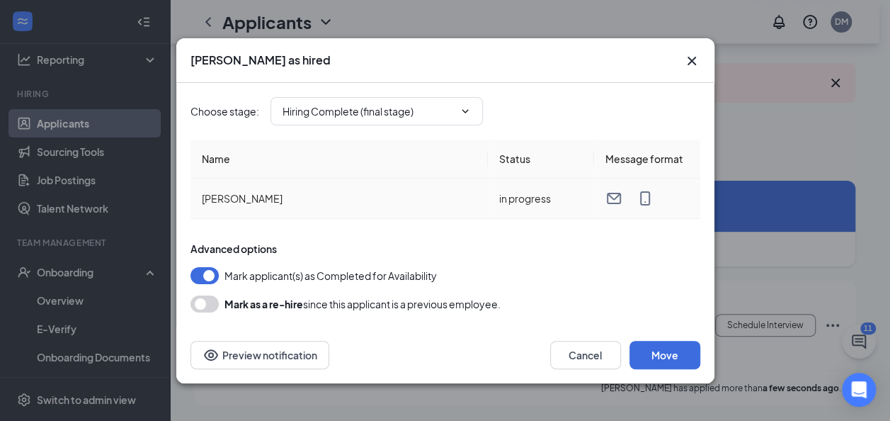
drag, startPoint x: 514, startPoint y: 200, endPoint x: 368, endPoint y: 197, distance: 145.9
click at [368, 197] on td "[PERSON_NAME]" at bounding box center [339, 198] width 297 height 40
click at [290, 198] on td "[PERSON_NAME]" at bounding box center [339, 198] width 297 height 40
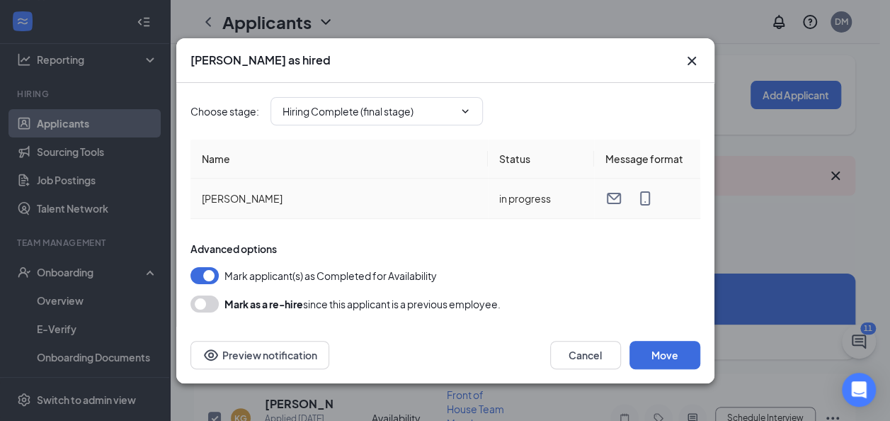
scroll to position [0, 0]
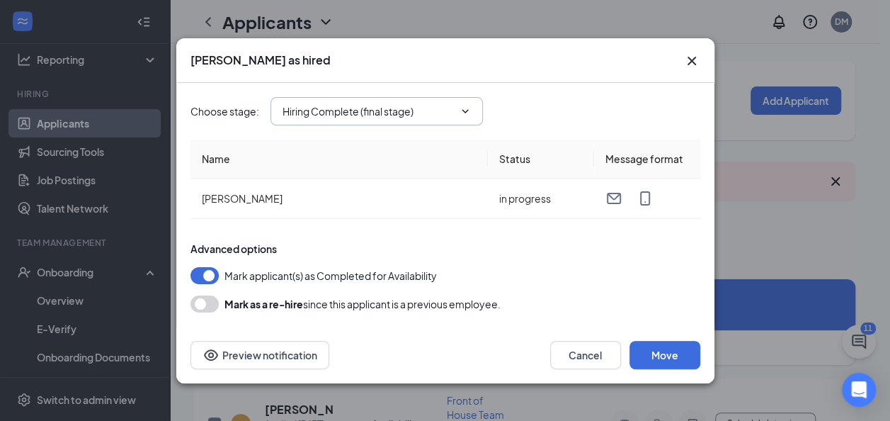
click at [472, 112] on span "Hiring Complete (final stage)" at bounding box center [377, 111] width 212 height 28
click at [460, 110] on icon "ChevronDown" at bounding box center [465, 111] width 11 height 11
click at [693, 62] on icon "Cross" at bounding box center [691, 60] width 8 height 8
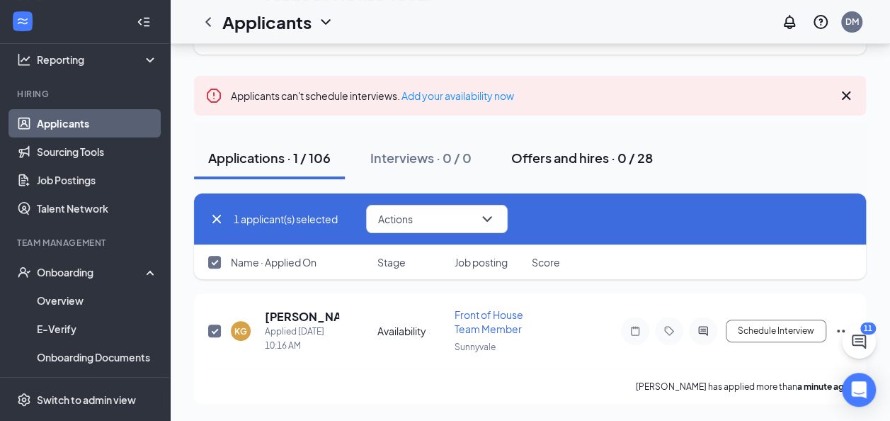
scroll to position [98, 0]
click at [844, 322] on icon "Ellipses" at bounding box center [843, 330] width 17 height 17
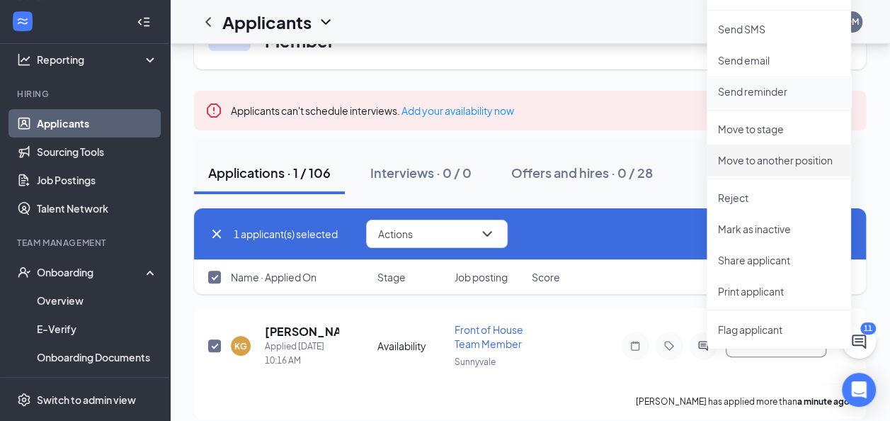
scroll to position [0, 0]
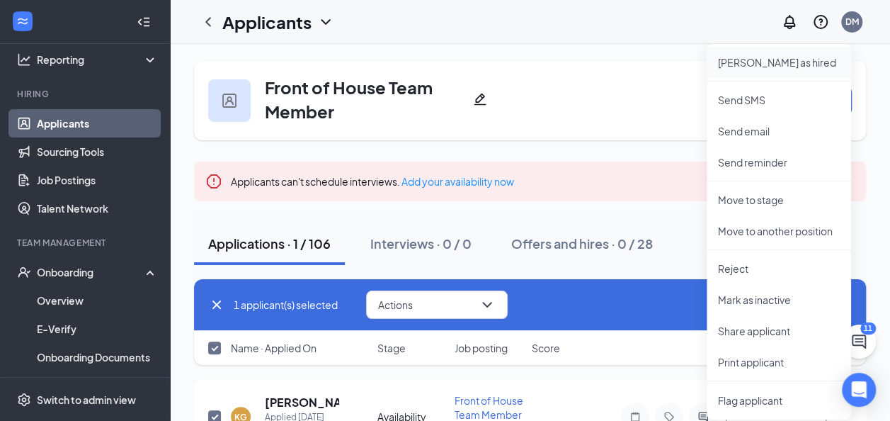
click at [778, 58] on p "[PERSON_NAME] as hired" at bounding box center [779, 62] width 122 height 14
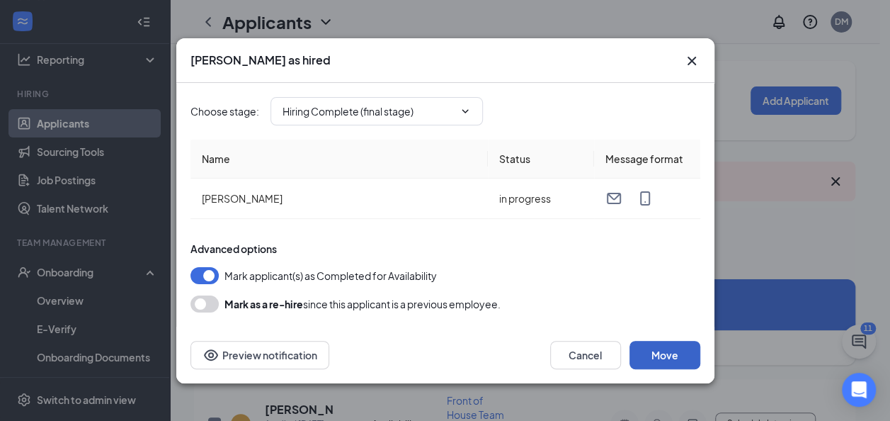
click at [664, 351] on button "Move" at bounding box center [665, 355] width 71 height 28
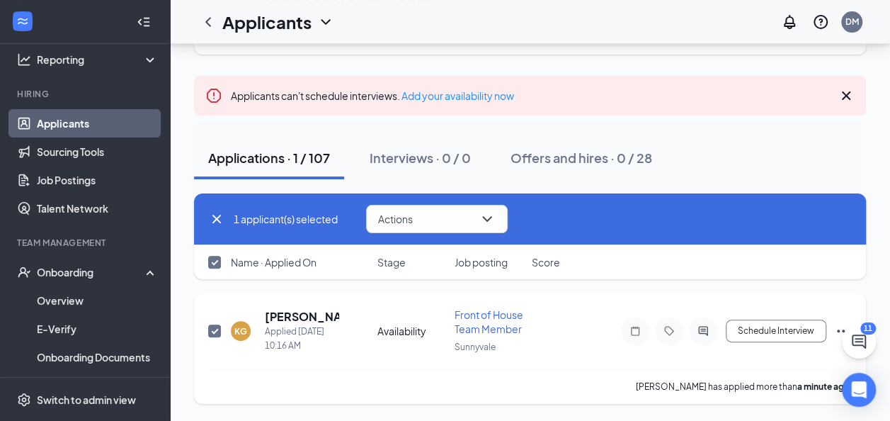
scroll to position [98, 0]
checkbox input "false"
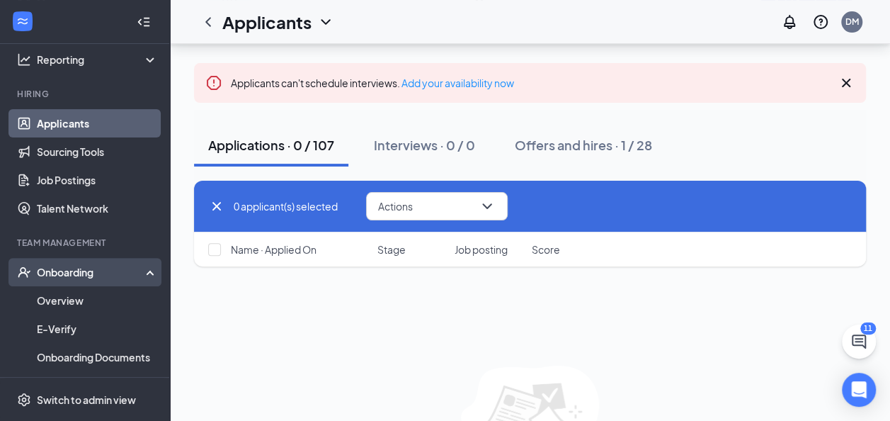
click at [91, 277] on div "Onboarding" at bounding box center [91, 272] width 109 height 14
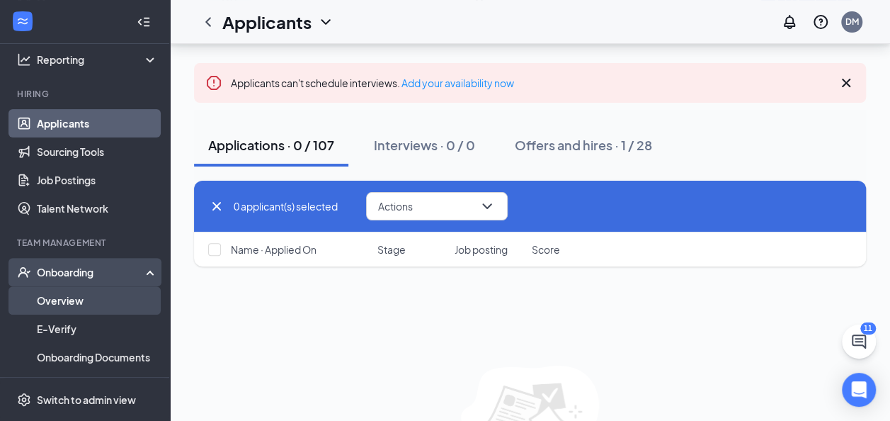
click at [76, 292] on link "Overview" at bounding box center [97, 300] width 121 height 28
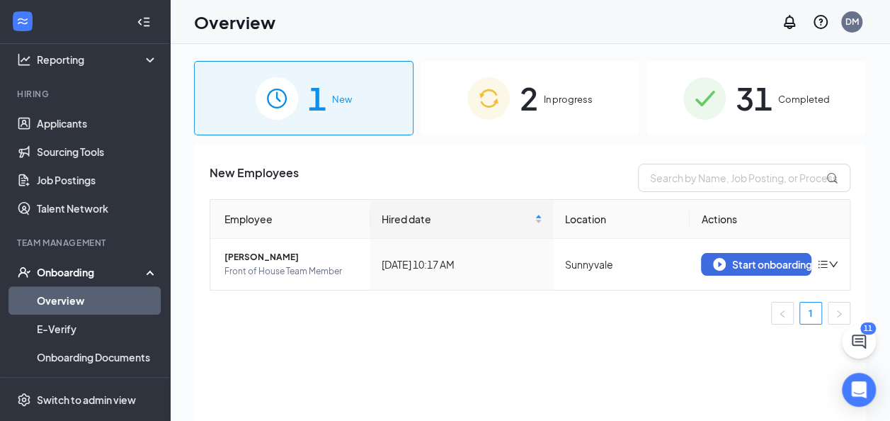
click at [528, 99] on span "2" at bounding box center [529, 98] width 18 height 49
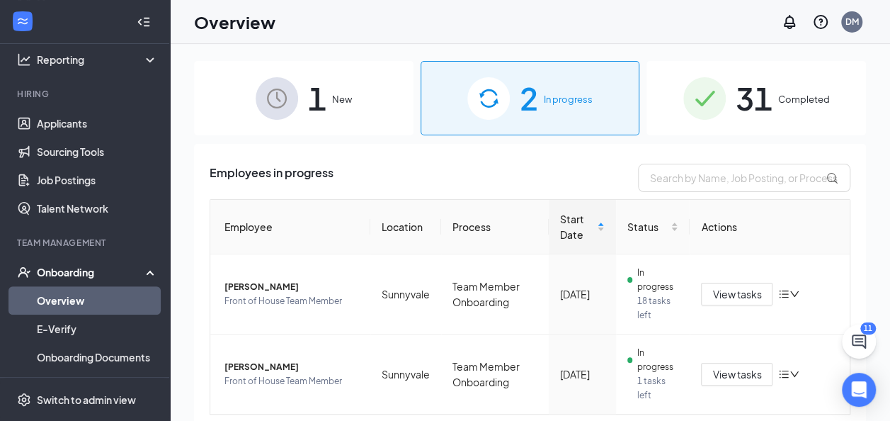
click at [308, 90] on span "1" at bounding box center [317, 98] width 18 height 49
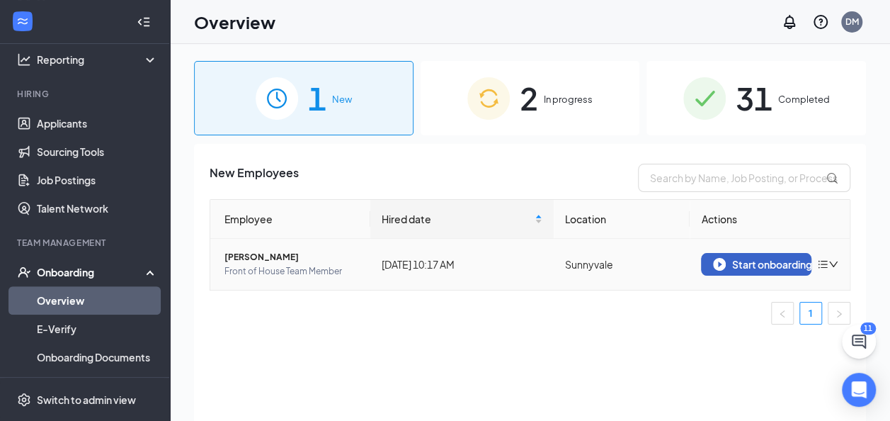
click at [782, 265] on div "Start onboarding" at bounding box center [756, 264] width 86 height 13
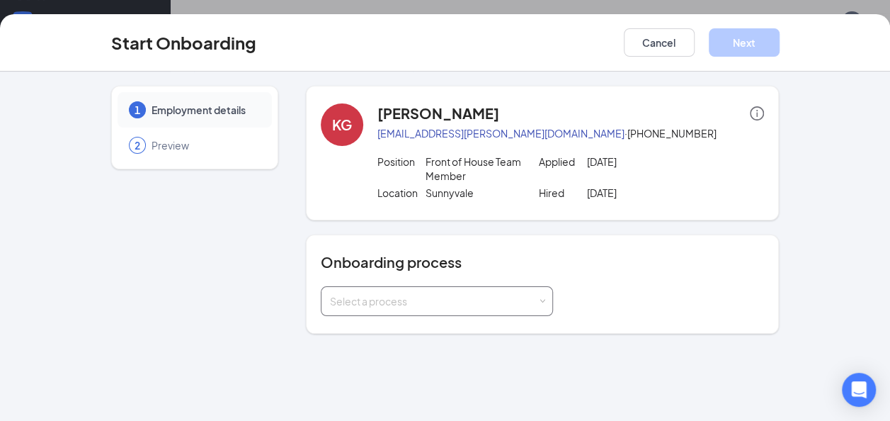
click at [518, 310] on div "Select a process" at bounding box center [437, 301] width 214 height 28
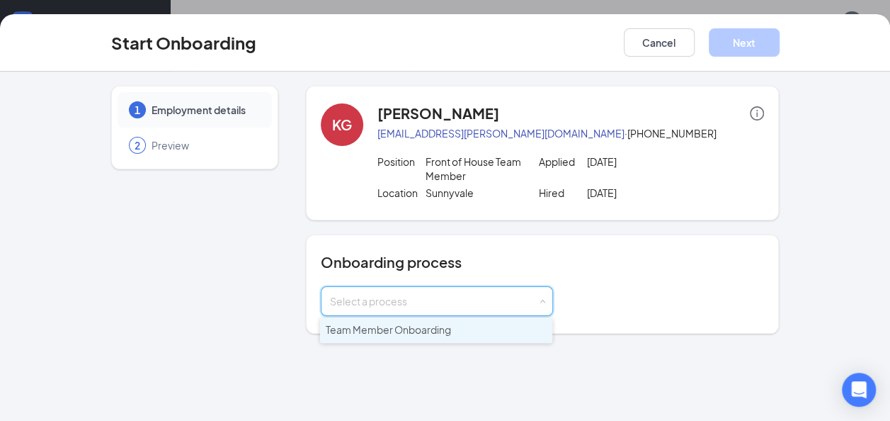
click at [506, 324] on li "Team Member Onboarding" at bounding box center [436, 329] width 232 height 25
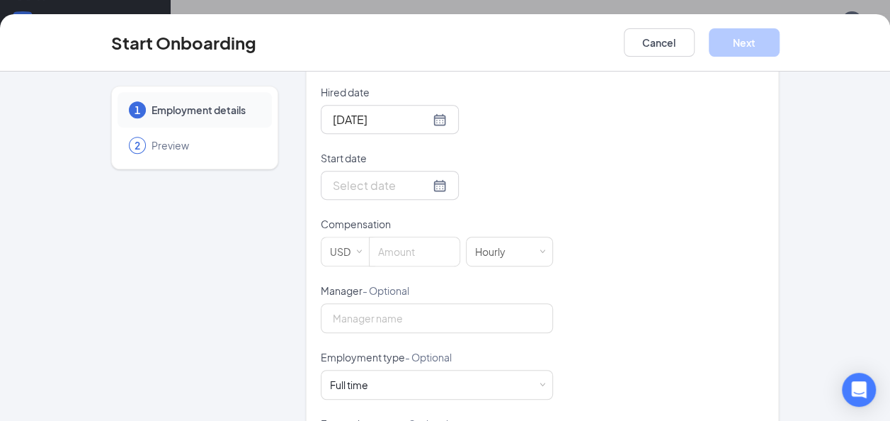
scroll to position [354, 0]
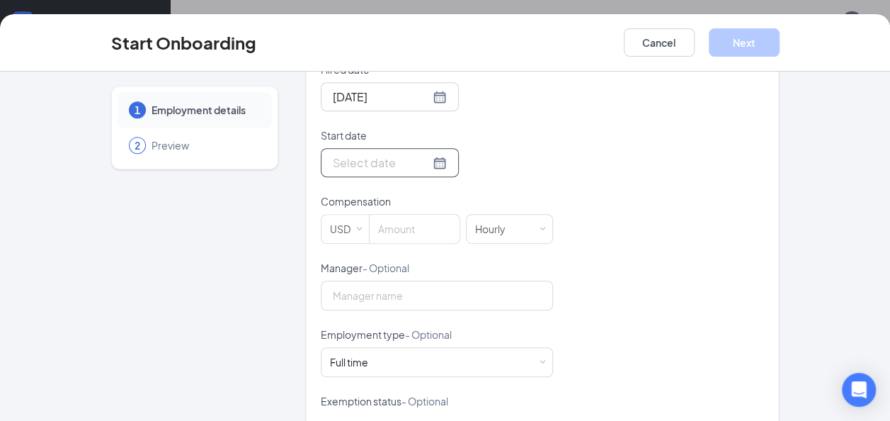
click at [416, 167] on div at bounding box center [390, 163] width 114 height 18
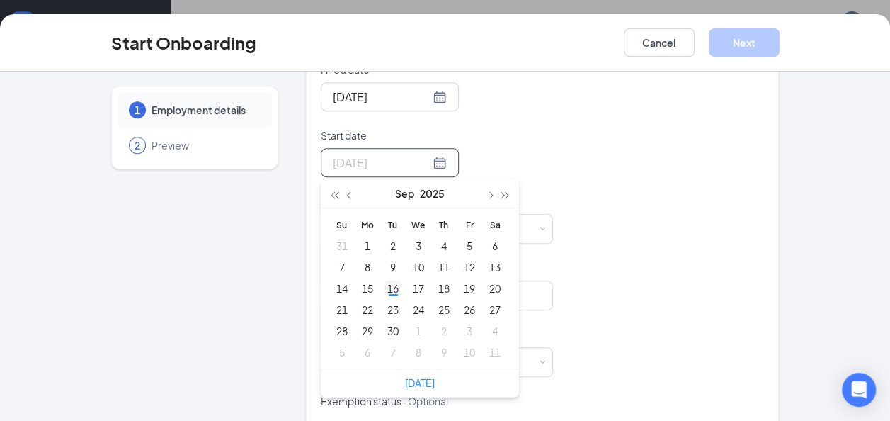
type input "[DATE]"
click at [385, 285] on div "16" at bounding box center [393, 288] width 17 height 17
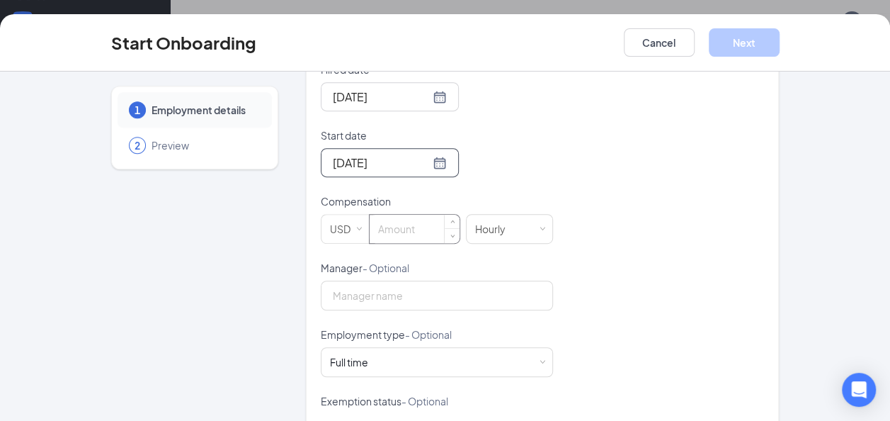
click at [421, 225] on input at bounding box center [415, 229] width 90 height 28
type input "20"
click at [453, 289] on input "Manager - Optional" at bounding box center [437, 295] width 232 height 30
click at [616, 309] on div "Hired date [DATE] Start date [DATE] [DATE] Su Mo Tu We Th Fr Sa 31 1 2 3 4 5 6 …" at bounding box center [543, 293] width 444 height 463
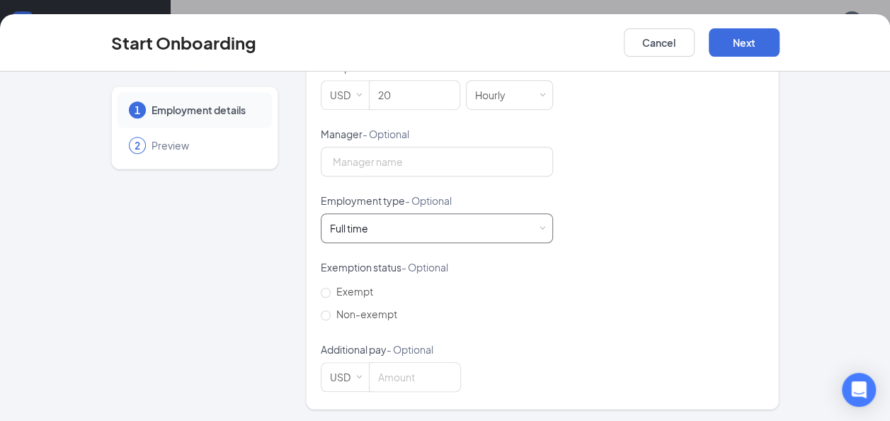
click at [475, 219] on div "Full time Works 30+ hours per week and is reasonably expected to work" at bounding box center [437, 228] width 214 height 28
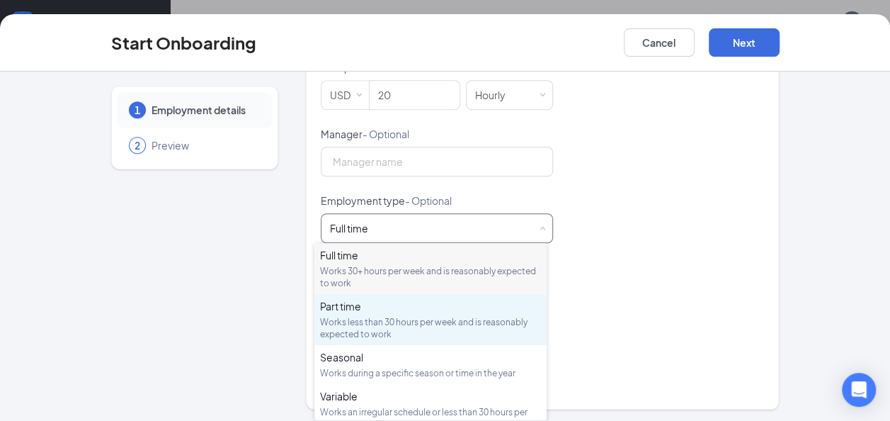
click at [402, 317] on div "Works less than 30 hours per week and is reasonably expected to work" at bounding box center [430, 328] width 221 height 24
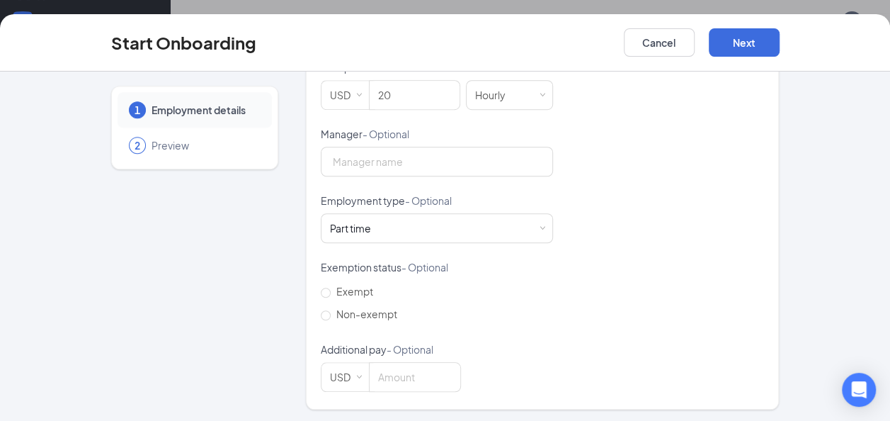
click at [637, 281] on div "Hired date [DATE] Start date [DATE] [DATE] Su Mo Tu We Th Fr Sa 31 1 2 3 4 5 6 …" at bounding box center [543, 159] width 444 height 463
click at [377, 308] on span "Non-exempt" at bounding box center [367, 313] width 72 height 13
click at [331, 310] on input "Non-exempt" at bounding box center [326, 315] width 10 height 10
radio input "true"
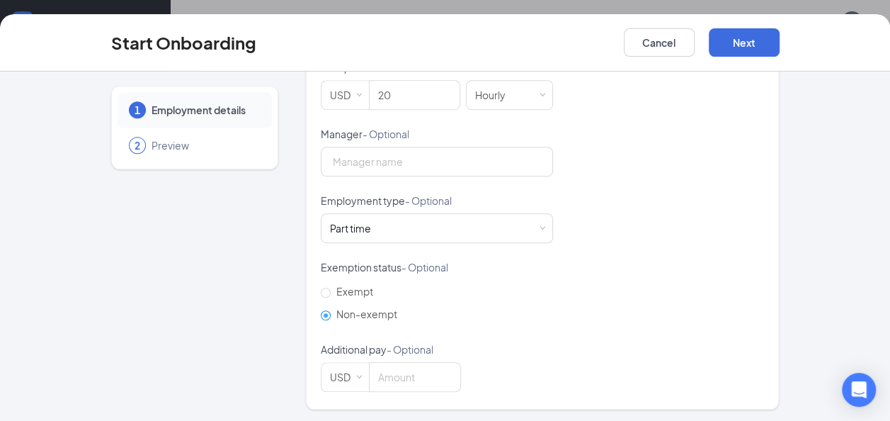
click at [630, 314] on div "Hired date [DATE] Start date [DATE] [DATE] Su Mo Tu We Th Fr Sa 31 1 2 3 4 5 6 …" at bounding box center [543, 159] width 444 height 463
click at [732, 38] on button "Next" at bounding box center [744, 42] width 71 height 28
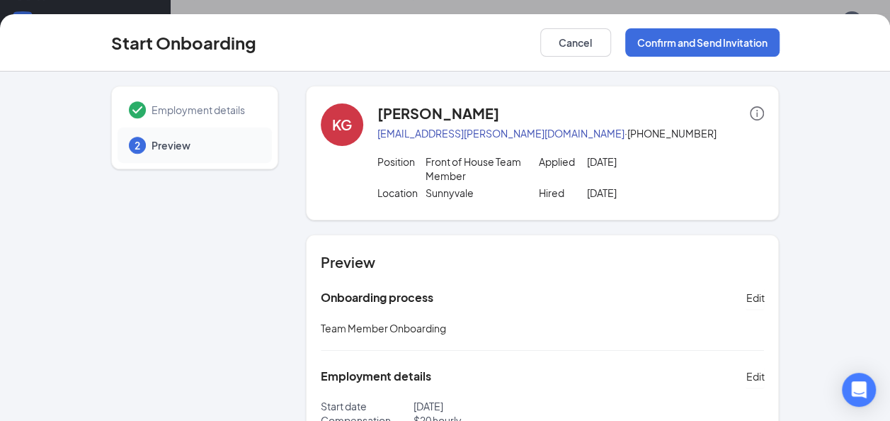
scroll to position [0, 0]
click at [701, 41] on button "Confirm and Send Invitation" at bounding box center [702, 42] width 154 height 28
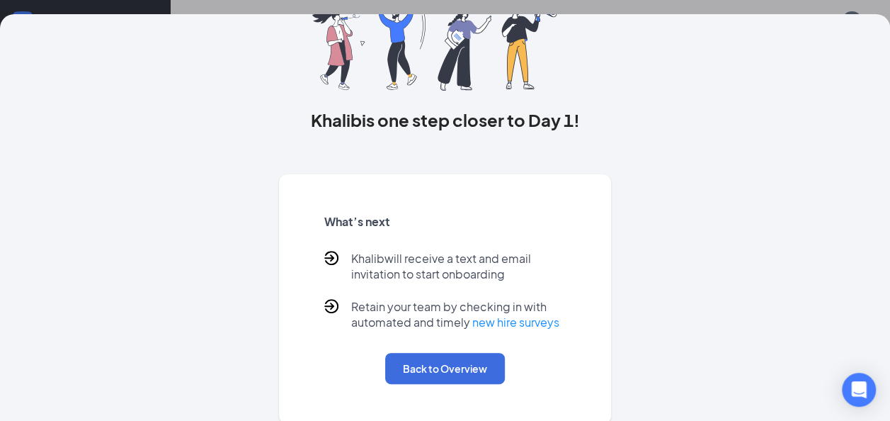
scroll to position [109, 0]
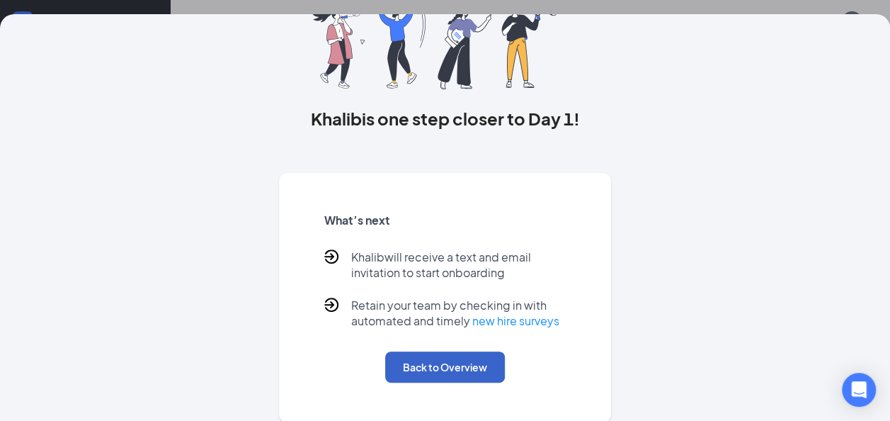
click at [417, 370] on button "Back to Overview" at bounding box center [445, 366] width 120 height 31
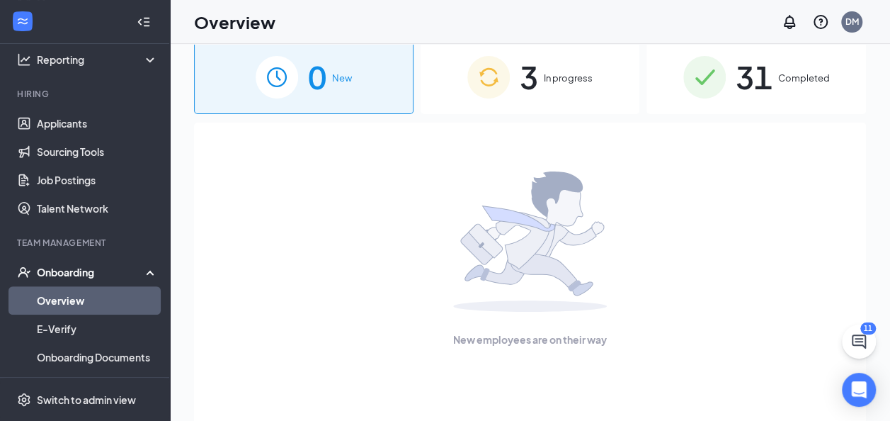
scroll to position [0, 0]
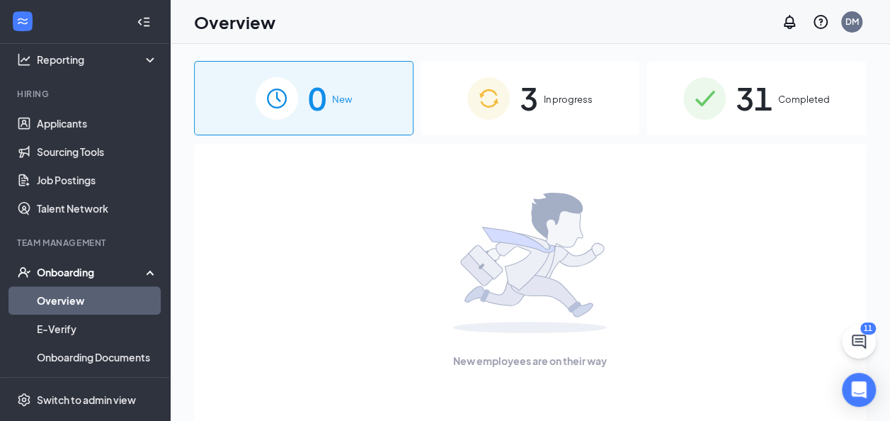
click at [582, 126] on div "3 In progress" at bounding box center [531, 98] width 220 height 74
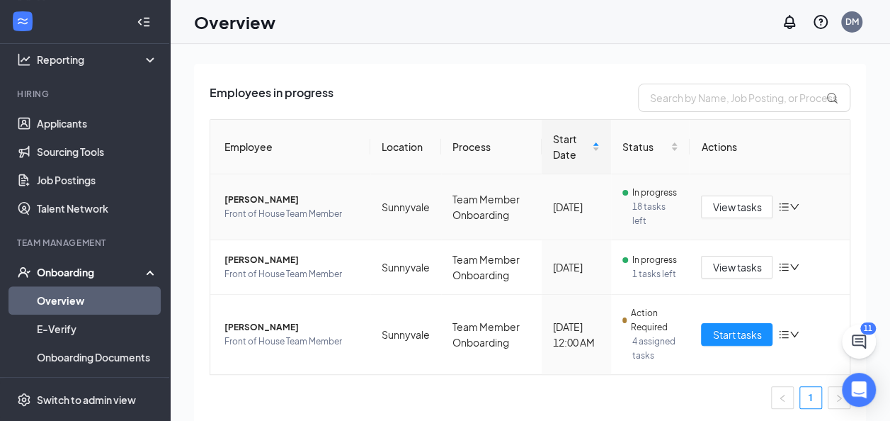
scroll to position [81, 0]
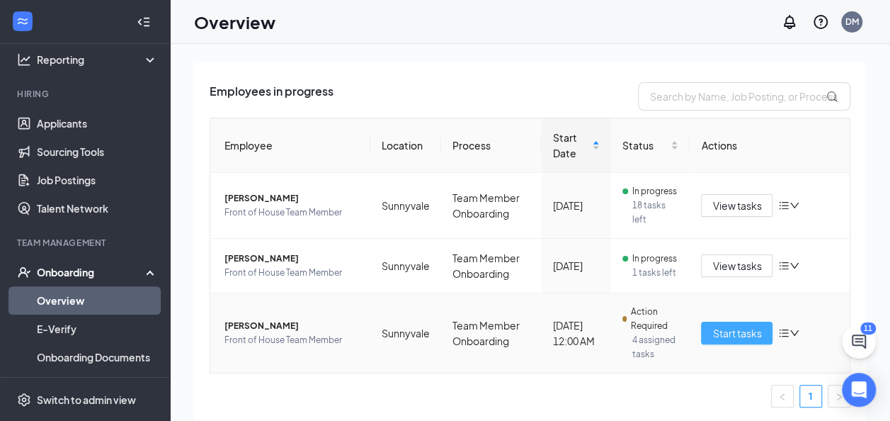
click at [713, 331] on span "Start tasks" at bounding box center [737, 333] width 49 height 16
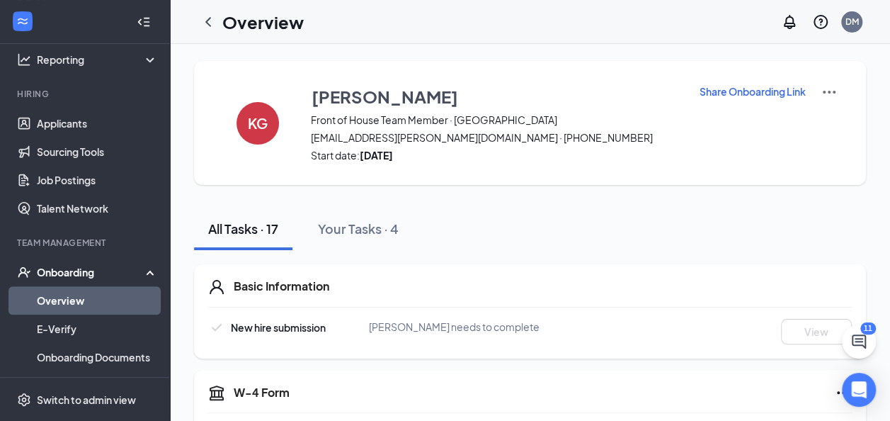
scroll to position [71, 0]
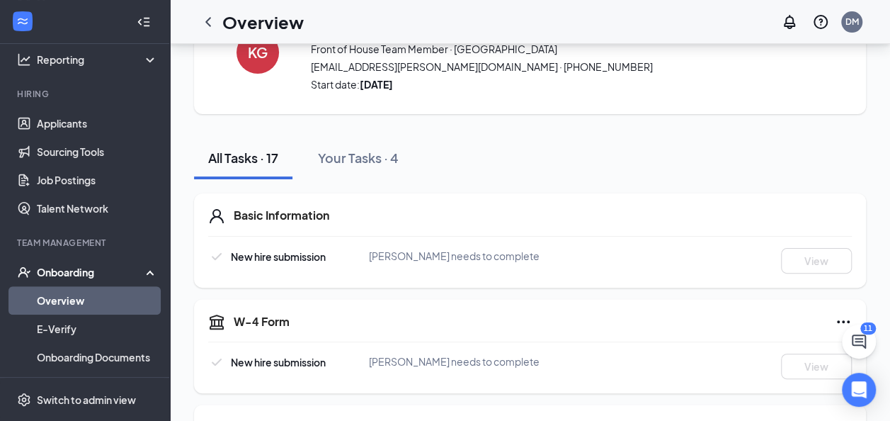
click at [72, 294] on link "Overview" at bounding box center [97, 300] width 121 height 28
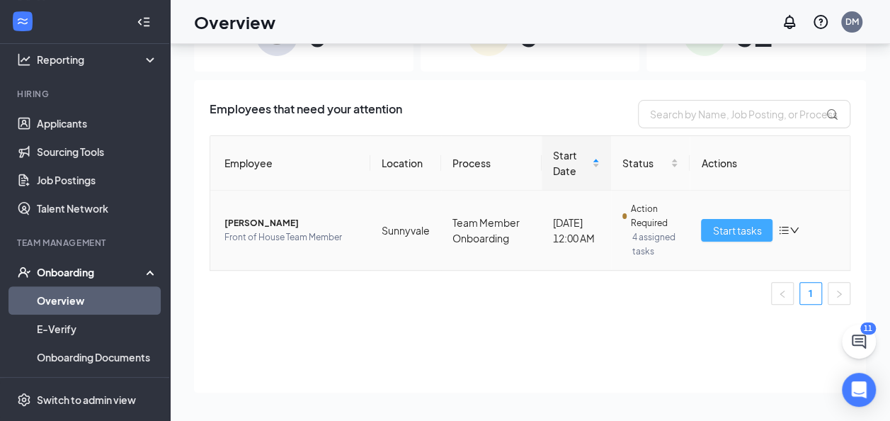
click at [734, 231] on span "Start tasks" at bounding box center [737, 230] width 49 height 16
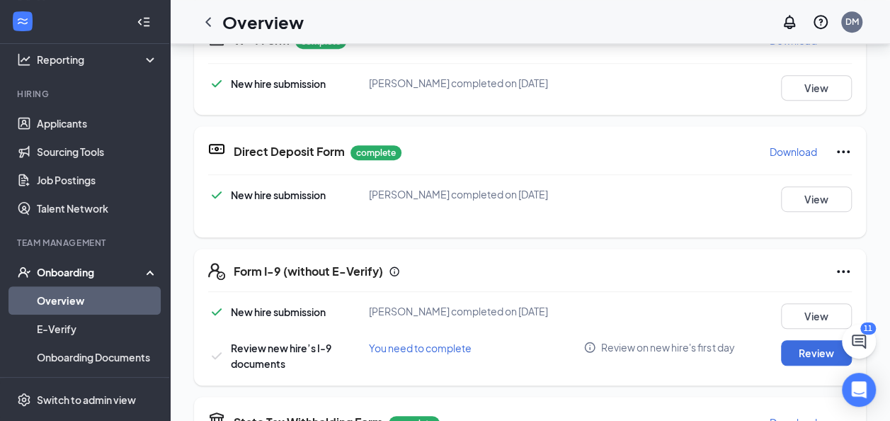
scroll to position [425, 0]
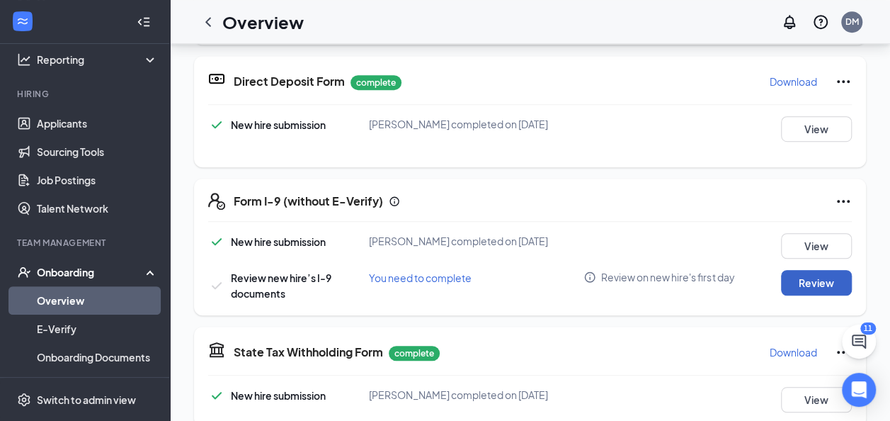
click at [809, 289] on button "Review" at bounding box center [816, 282] width 71 height 25
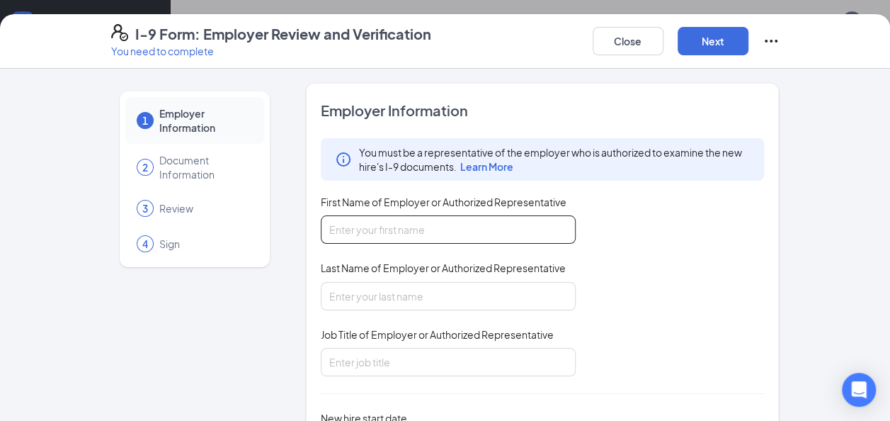
click at [502, 222] on input "First Name of Employer or Authorized Representative" at bounding box center [448, 229] width 255 height 28
type input "[PERSON_NAME]"
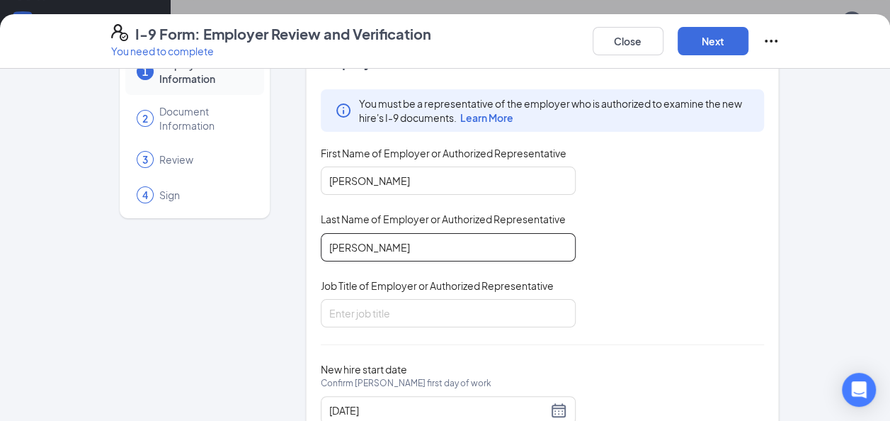
scroll to position [71, 0]
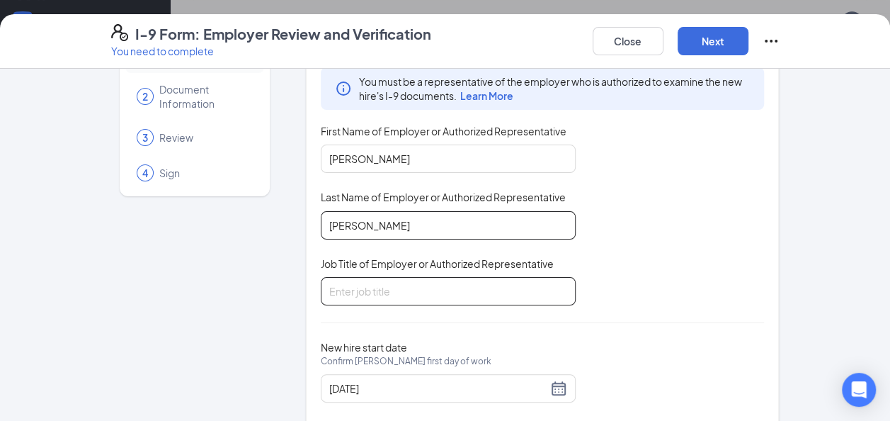
type input "[PERSON_NAME]"
click at [486, 300] on input "Job Title of Employer or Authorized Representative" at bounding box center [448, 291] width 255 height 28
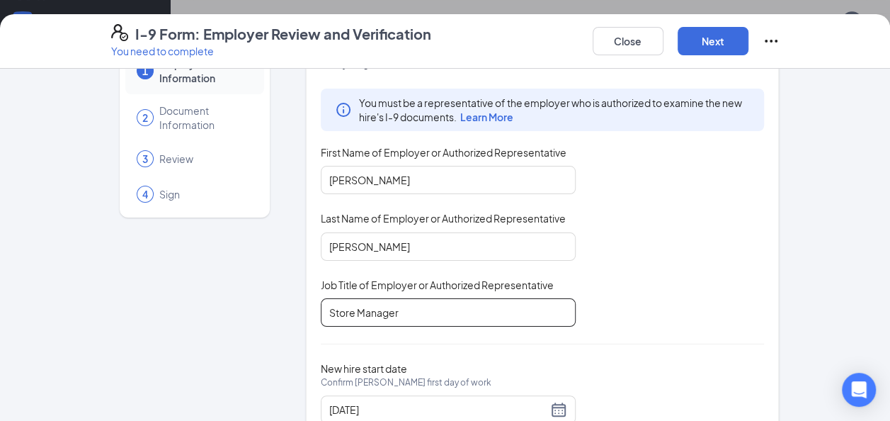
scroll to position [28, 0]
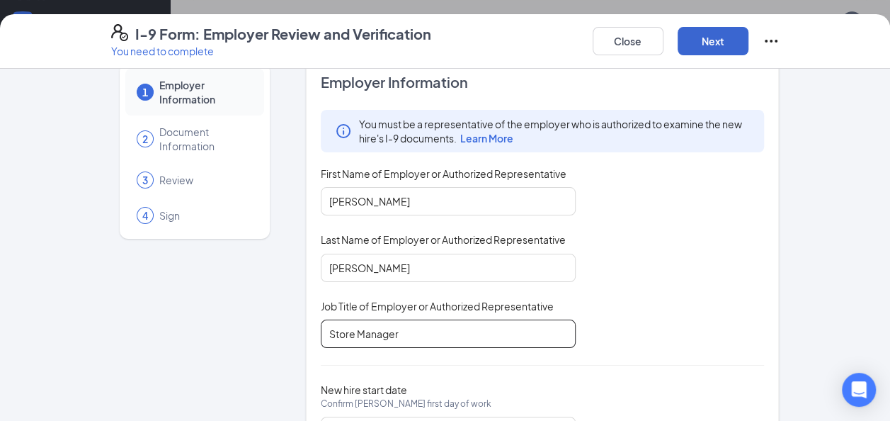
type input "Store Manager"
click at [698, 47] on button "Next" at bounding box center [713, 41] width 71 height 28
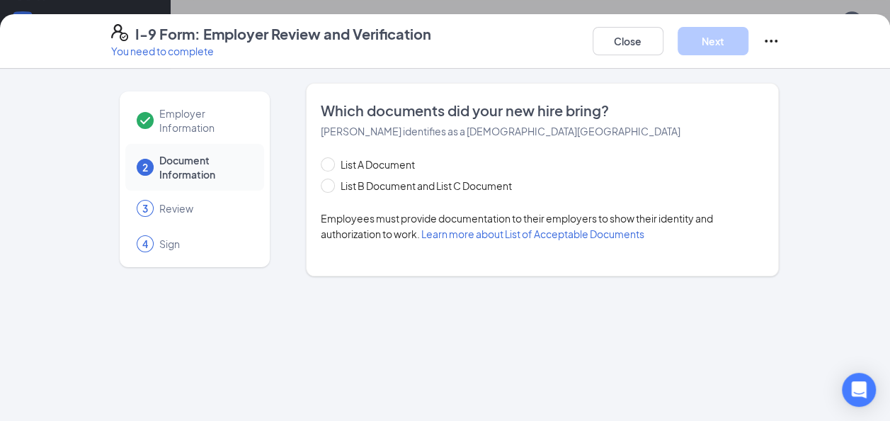
scroll to position [0, 0]
click at [399, 167] on span "List A Document" at bounding box center [378, 165] width 86 height 16
click at [331, 167] on input "List A Document" at bounding box center [326, 162] width 10 height 10
radio input "true"
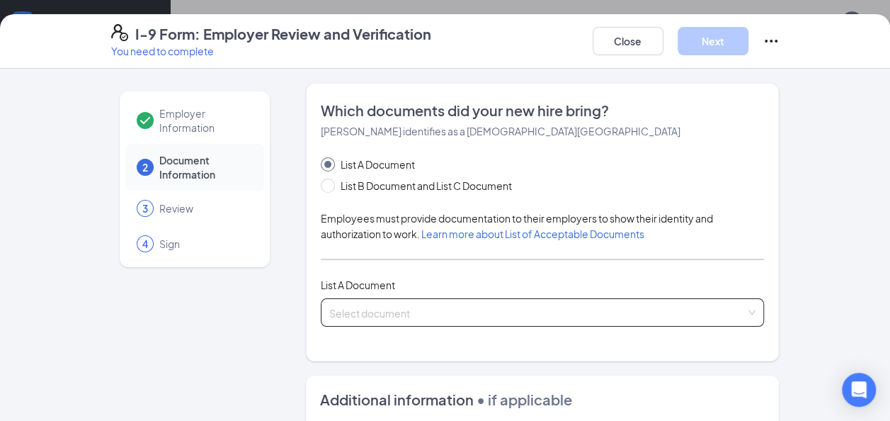
click at [423, 312] on input "search" at bounding box center [537, 309] width 417 height 21
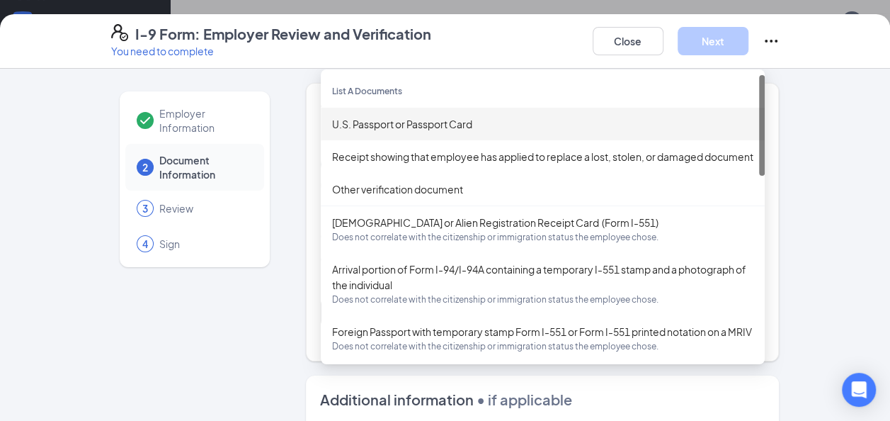
click at [817, 113] on div "Employer Information 2 Document Information 3 Review 4 Sign Which documents did…" at bounding box center [445, 245] width 890 height 352
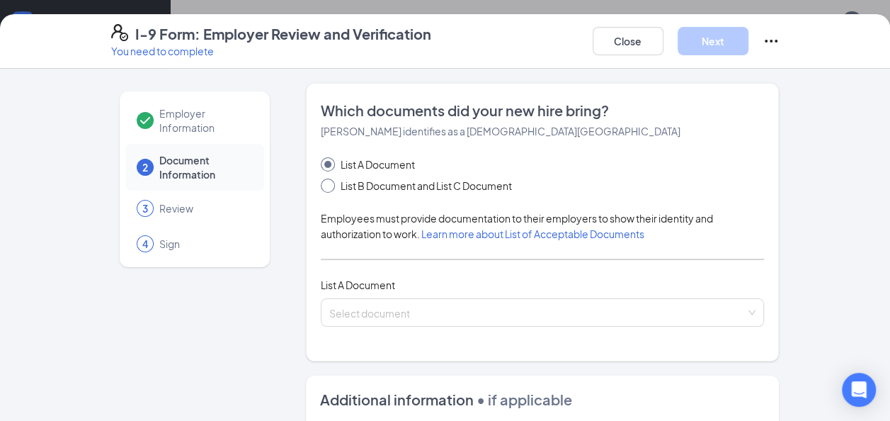
click at [478, 189] on span "List B Document and List C Document" at bounding box center [426, 186] width 183 height 16
click at [331, 188] on input "List B Document and List C Document" at bounding box center [326, 183] width 10 height 10
radio input "true"
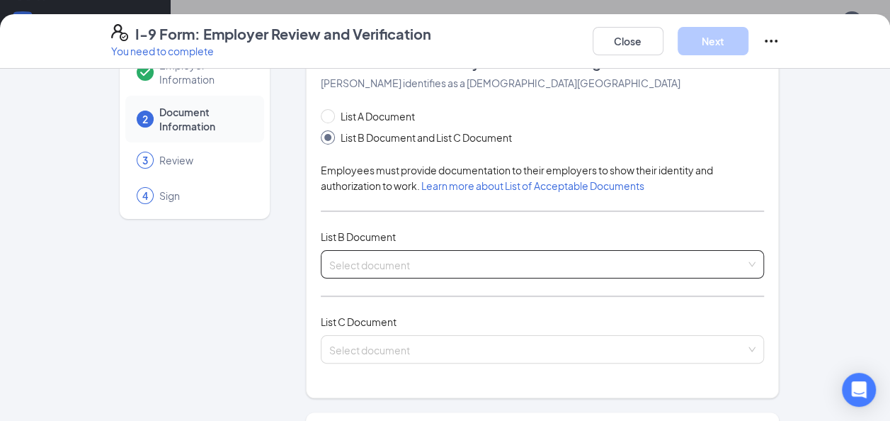
scroll to position [71, 0]
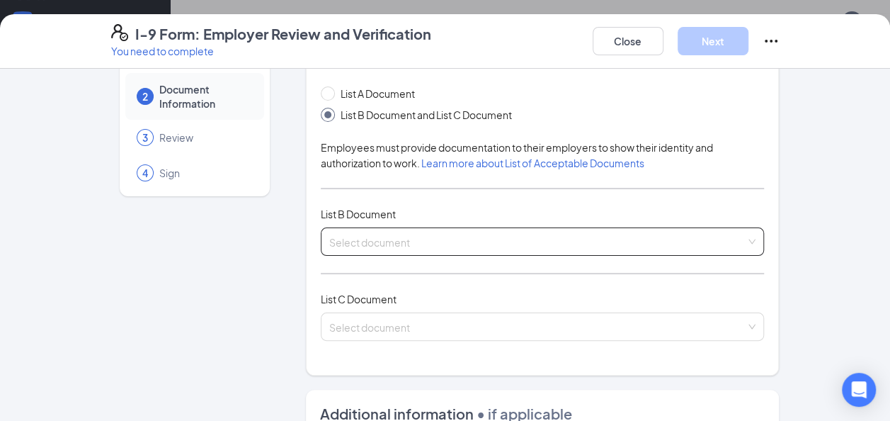
click at [450, 228] on input "search" at bounding box center [537, 238] width 417 height 21
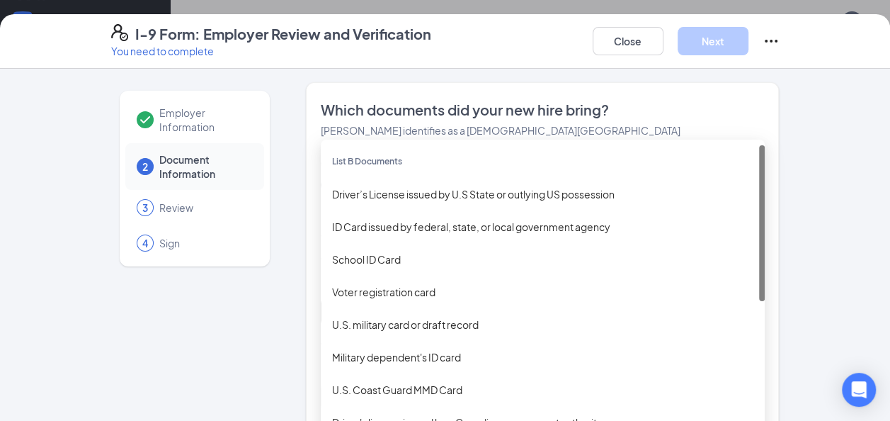
scroll to position [0, 0]
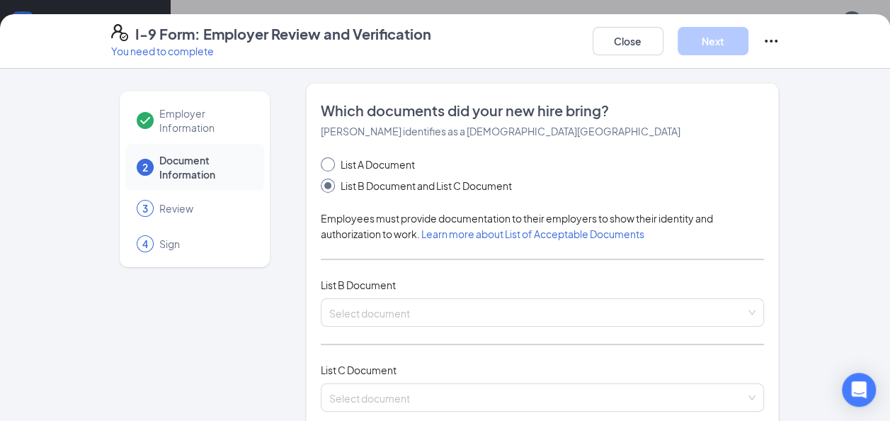
click at [407, 166] on span "List A Document" at bounding box center [378, 165] width 86 height 16
click at [331, 166] on input "List A Document" at bounding box center [326, 162] width 10 height 10
radio input "true"
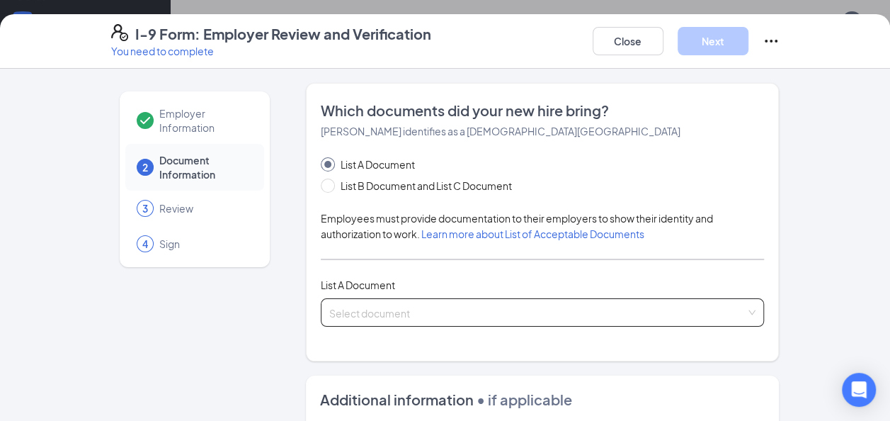
click at [465, 301] on input "search" at bounding box center [537, 309] width 417 height 21
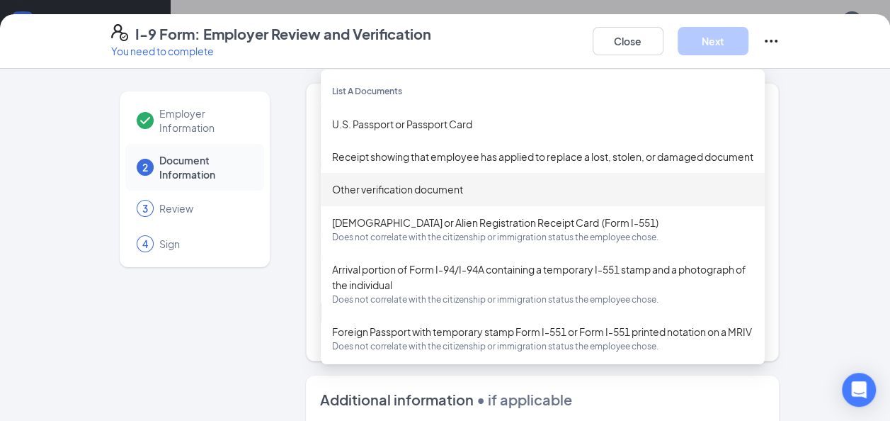
click at [457, 195] on div "Other verification document" at bounding box center [543, 189] width 444 height 33
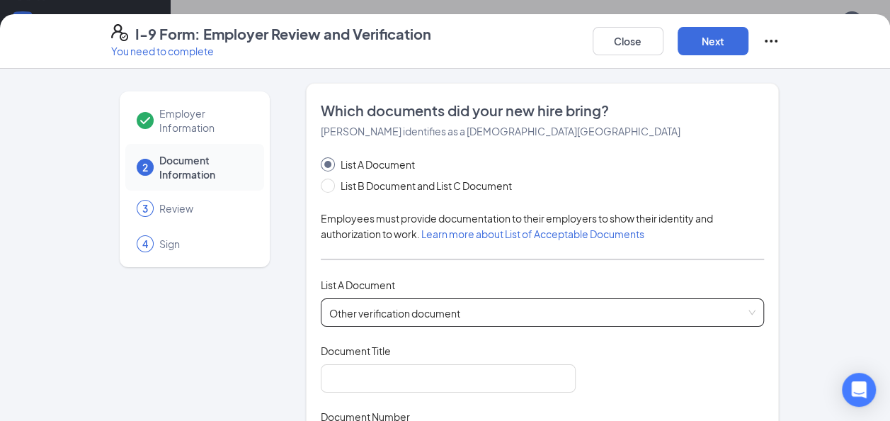
click at [464, 306] on span "Other verification document" at bounding box center [542, 312] width 427 height 27
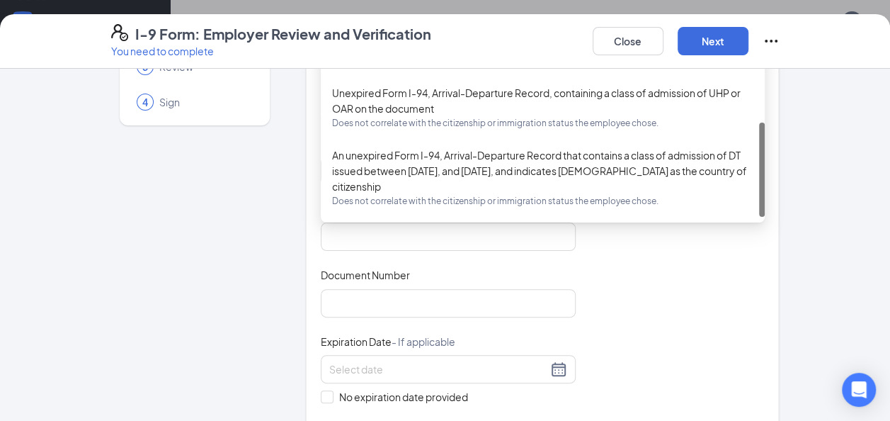
scroll to position [212, 0]
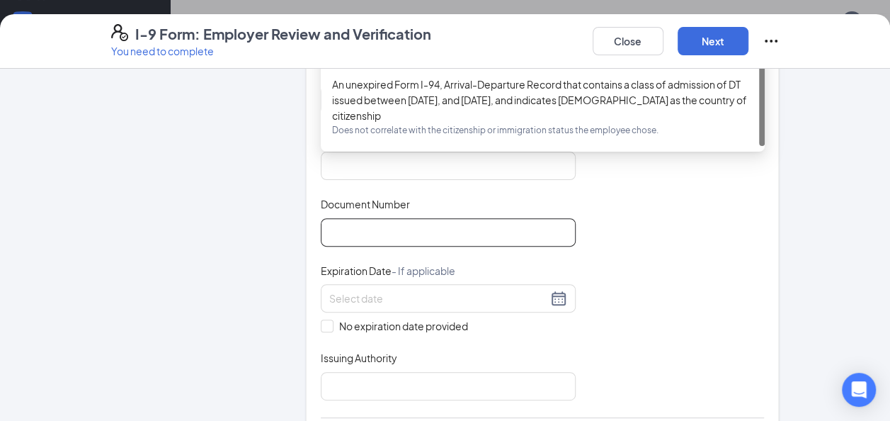
click at [513, 237] on input "Document Number" at bounding box center [448, 232] width 255 height 28
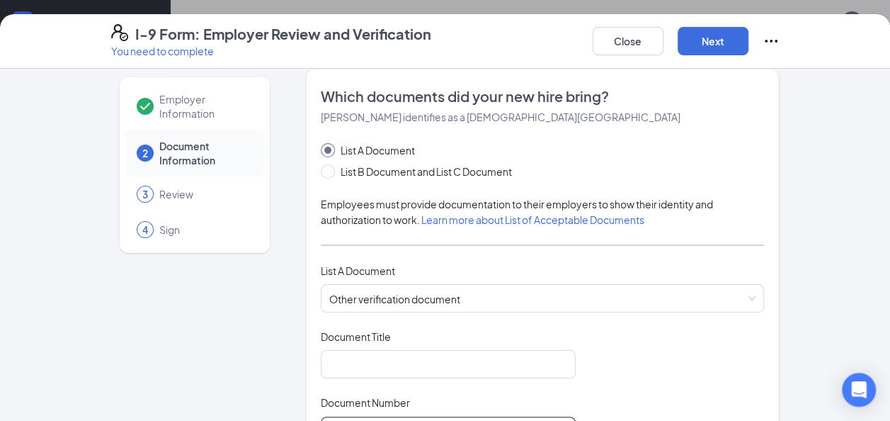
scroll to position [0, 0]
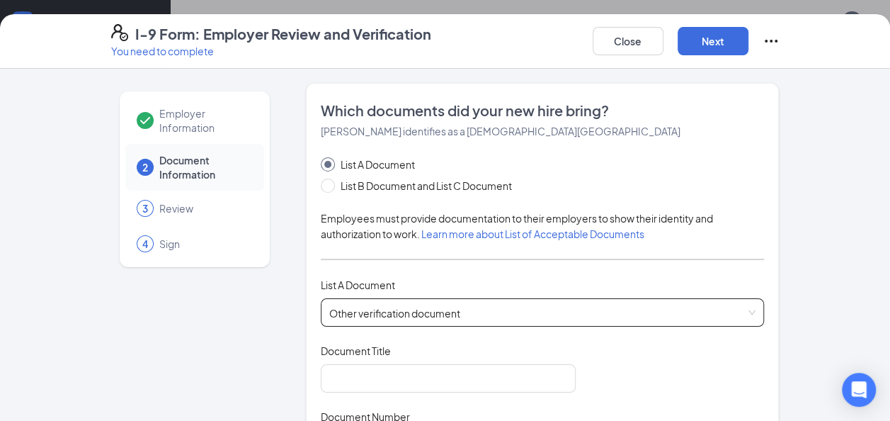
click at [390, 307] on span "Other verification document" at bounding box center [542, 312] width 427 height 27
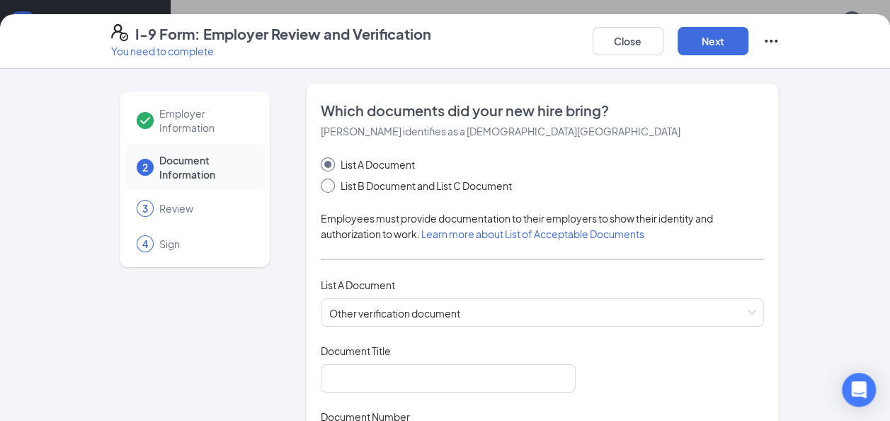
click at [425, 178] on span "List B Document and List C Document" at bounding box center [426, 186] width 183 height 16
click at [331, 178] on input "List B Document and List C Document" at bounding box center [326, 183] width 10 height 10
radio input "true"
radio input "false"
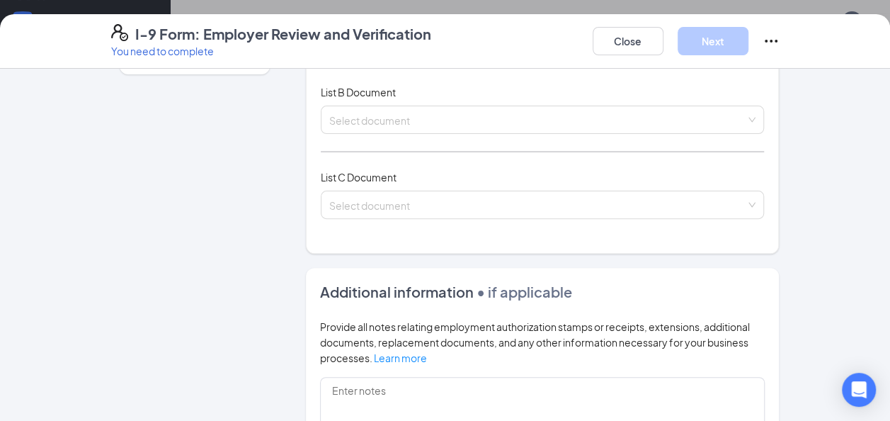
scroll to position [212, 0]
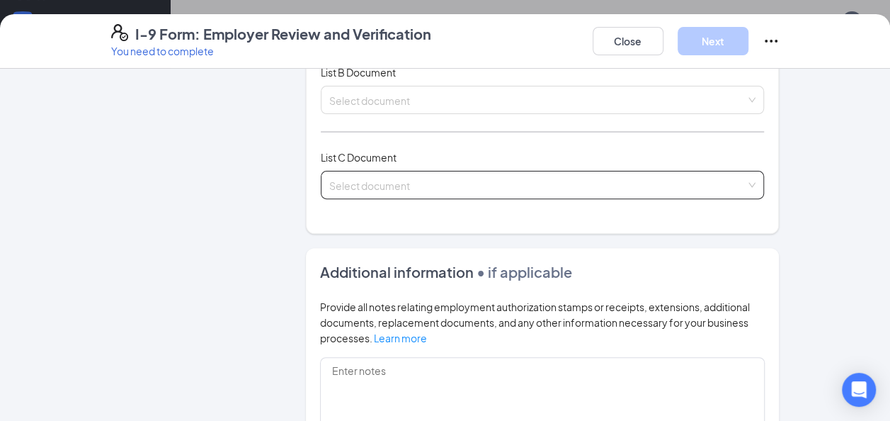
click at [450, 178] on input "search" at bounding box center [537, 181] width 417 height 21
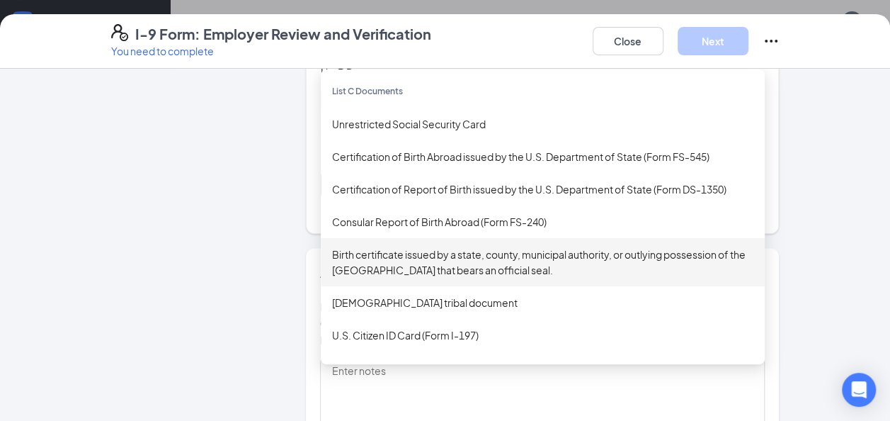
click at [479, 268] on div "Birth certificate issued by a state, county, municipal authority, or outlying p…" at bounding box center [542, 261] width 421 height 31
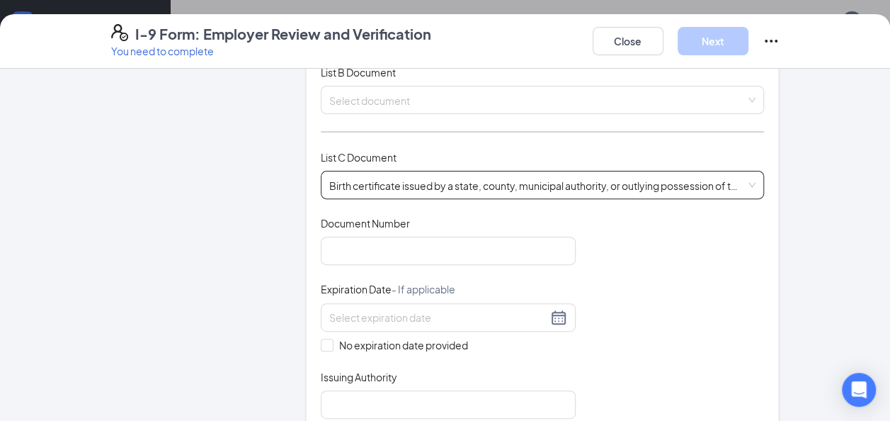
click at [475, 229] on div "Document Number" at bounding box center [448, 226] width 255 height 21
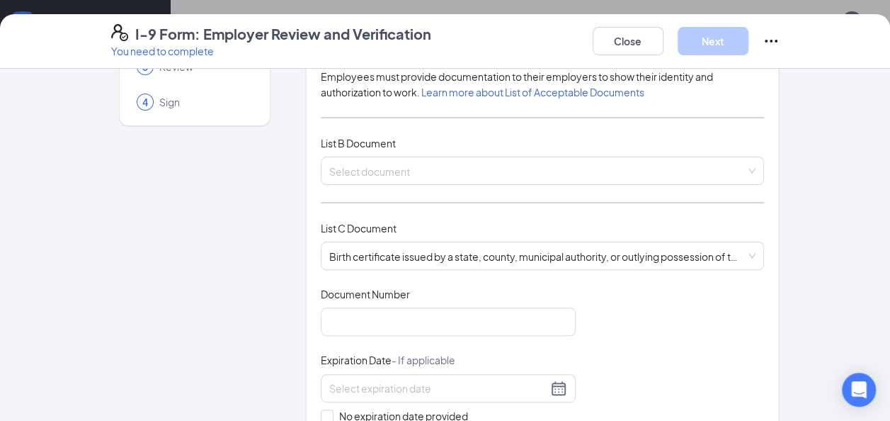
scroll to position [71, 0]
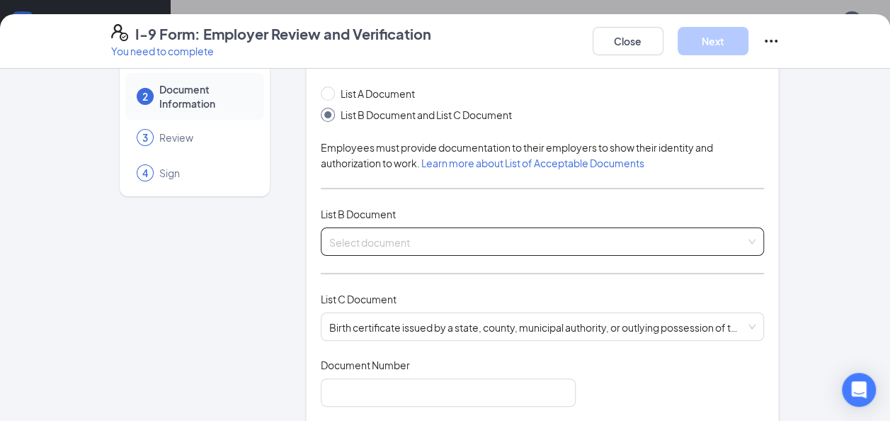
click at [474, 232] on input "search" at bounding box center [537, 238] width 417 height 21
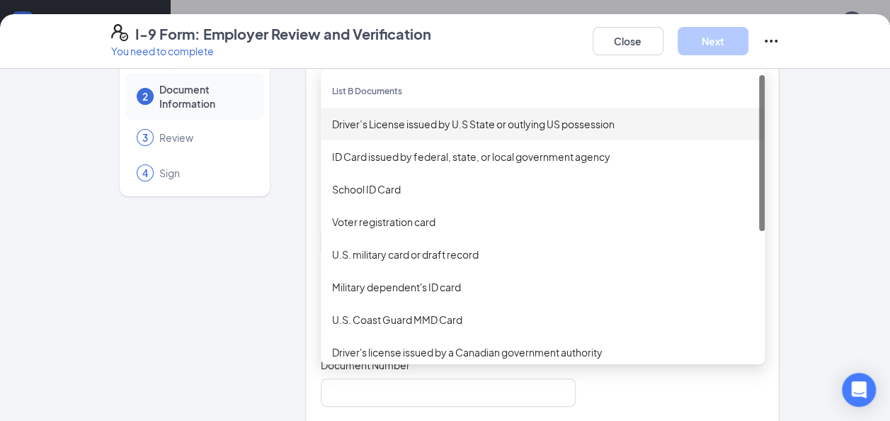
click at [441, 128] on div "Driver’s License issued by U.S State or outlying US possession" at bounding box center [542, 124] width 421 height 16
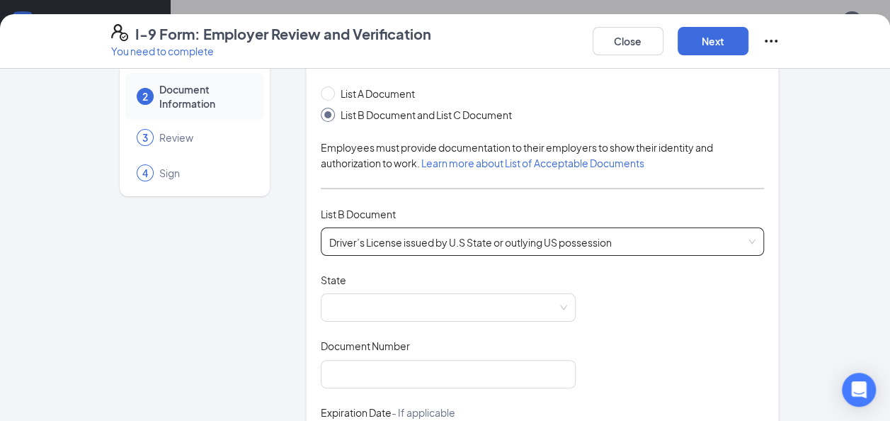
scroll to position [142, 0]
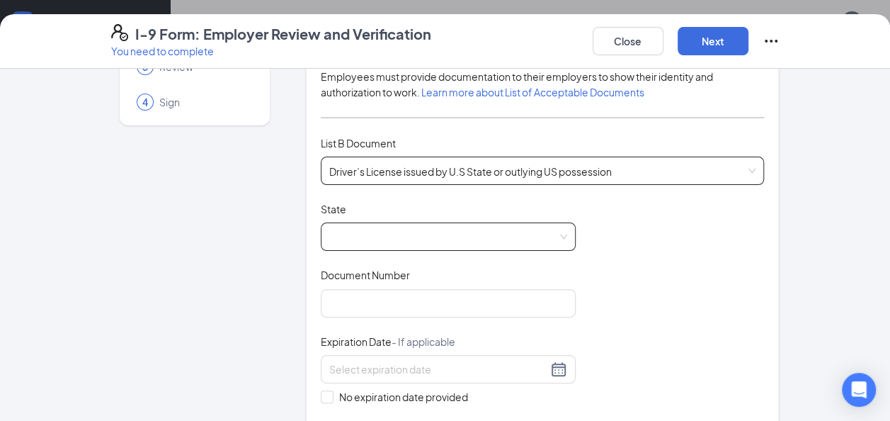
click at [476, 223] on span at bounding box center [448, 236] width 238 height 27
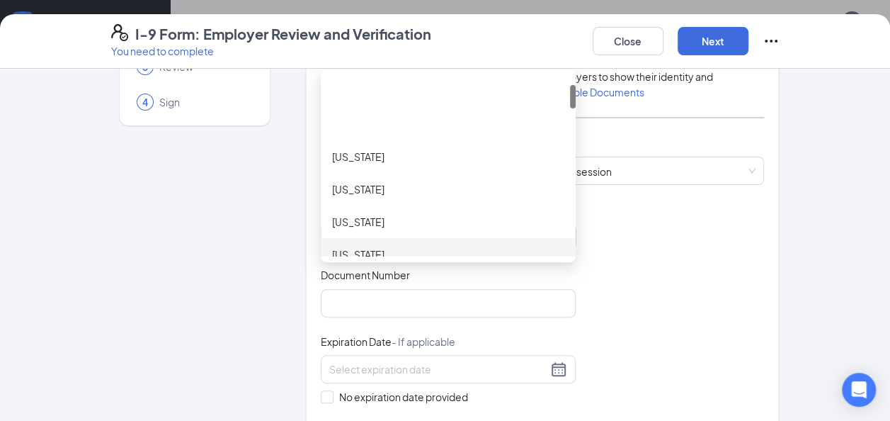
scroll to position [71, 0]
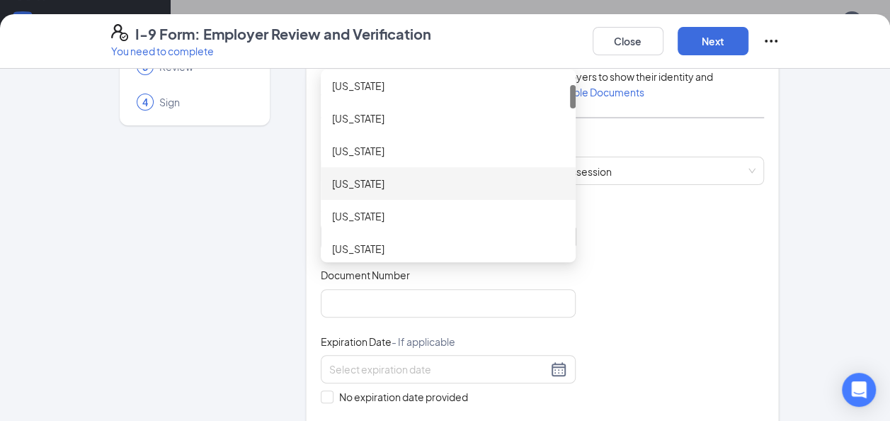
click at [394, 181] on div "[US_STATE]" at bounding box center [448, 184] width 232 height 16
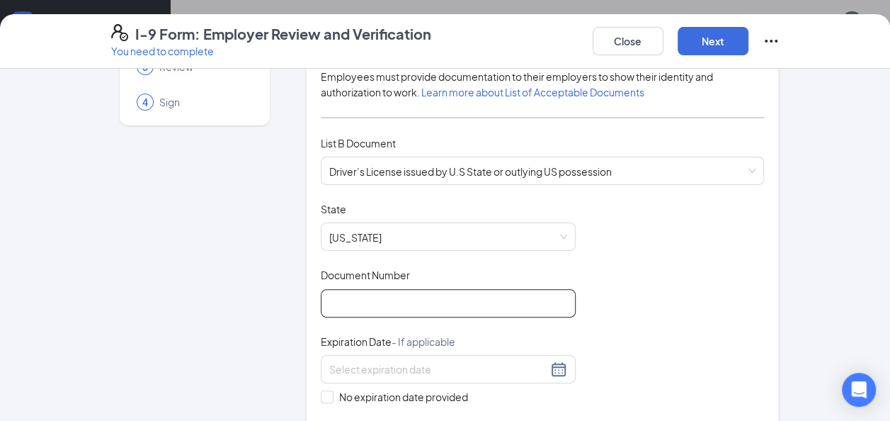
click at [460, 299] on input "Document Number" at bounding box center [448, 303] width 255 height 28
click at [333, 302] on input "w1453066" at bounding box center [448, 303] width 255 height 28
type input "W1453066"
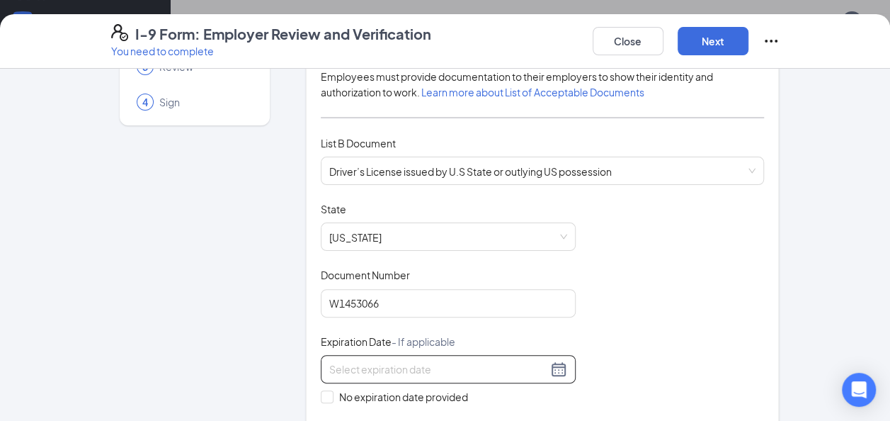
click at [432, 361] on input at bounding box center [438, 369] width 218 height 16
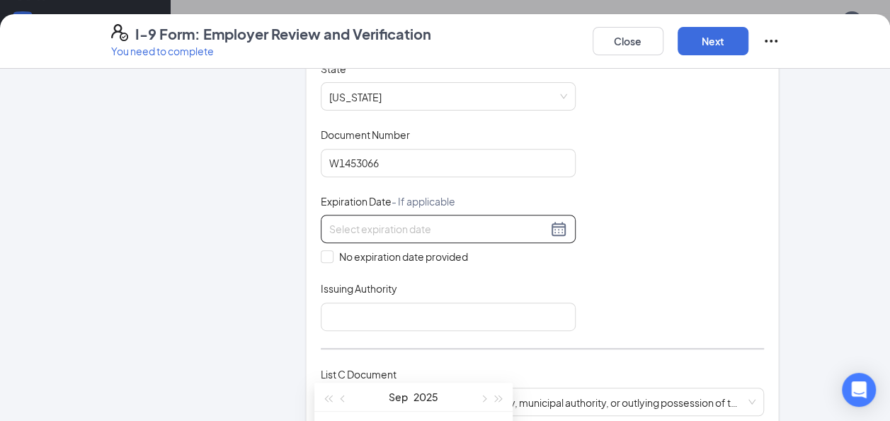
scroll to position [283, 0]
click at [486, 397] on button "button" at bounding box center [483, 396] width 16 height 28
click at [349, 399] on button "button" at bounding box center [344, 396] width 16 height 28
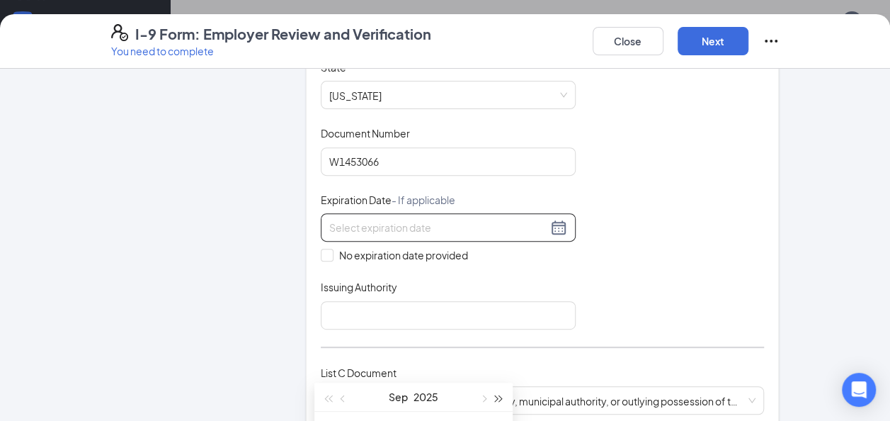
click at [497, 398] on span "button" at bounding box center [499, 398] width 7 height 7
click at [756, 248] on div "Document Title Driver’s License issued by U.S State or outlying US possession S…" at bounding box center [543, 194] width 444 height 269
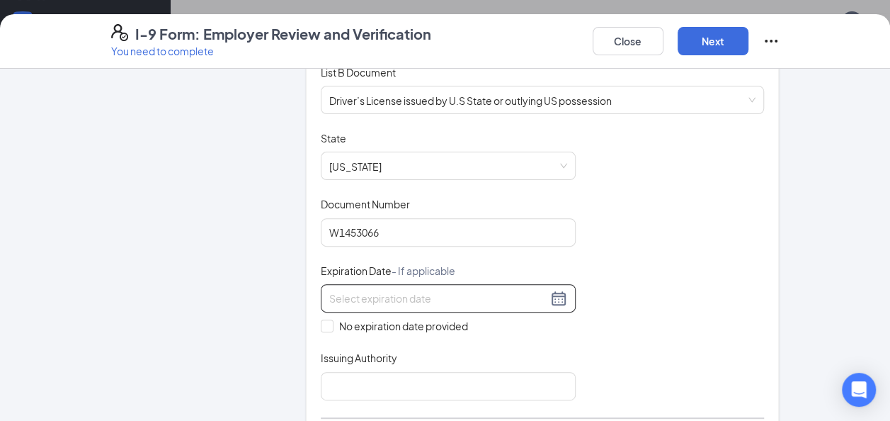
click at [550, 293] on div at bounding box center [448, 298] width 238 height 17
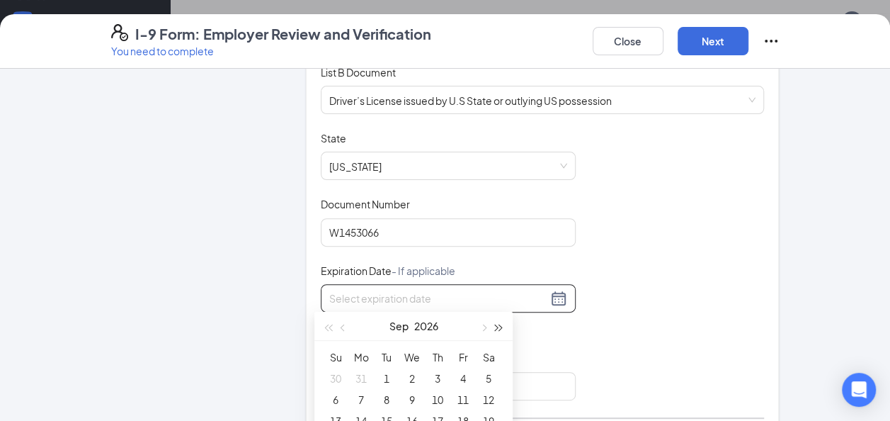
click at [503, 325] on button "button" at bounding box center [500, 326] width 16 height 28
type input "[DATE]"
click at [335, 419] on div "12" at bounding box center [335, 420] width 17 height 17
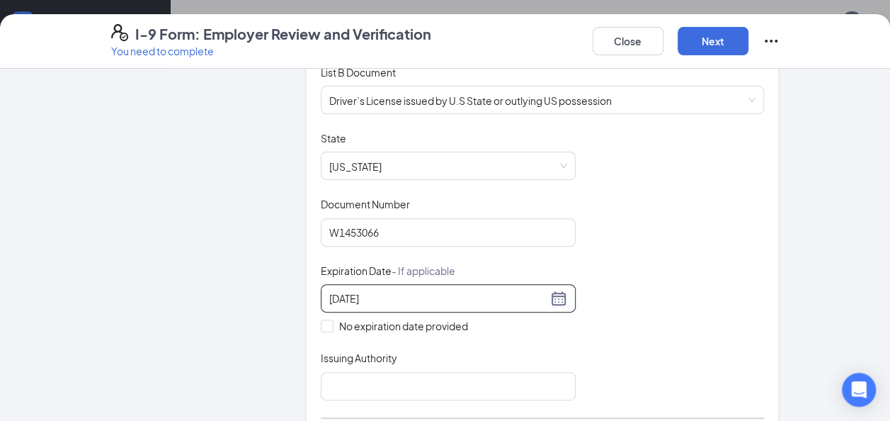
click at [602, 263] on div "Document Title Driver’s License issued by U.S State or outlying US possession S…" at bounding box center [543, 265] width 444 height 269
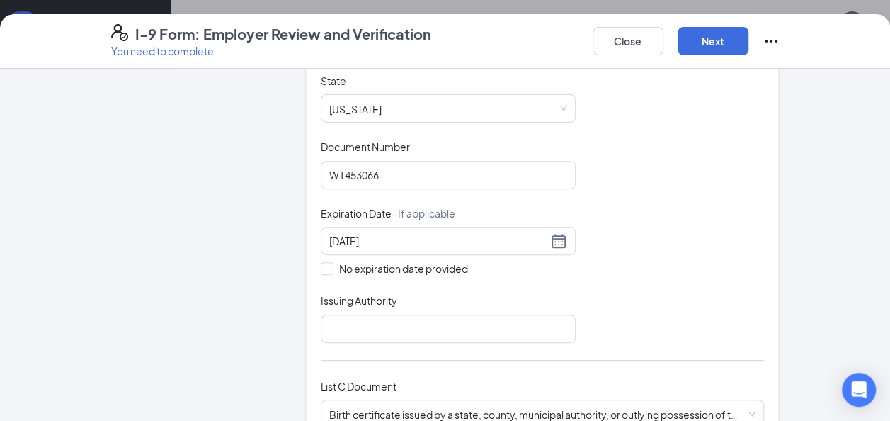
scroll to position [283, 0]
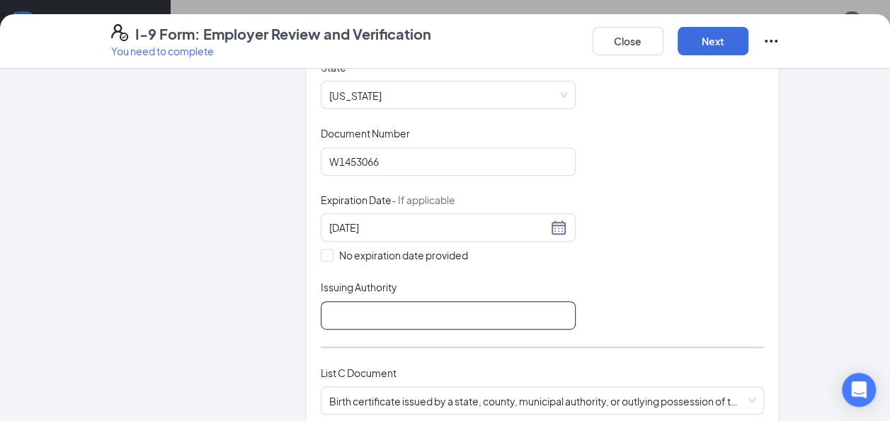
click at [403, 311] on input "Issuing Authority" at bounding box center [448, 315] width 255 height 28
type input "DMV"
click at [649, 299] on div "Document Title Driver’s License issued by U.S State or outlying US possession S…" at bounding box center [543, 194] width 444 height 269
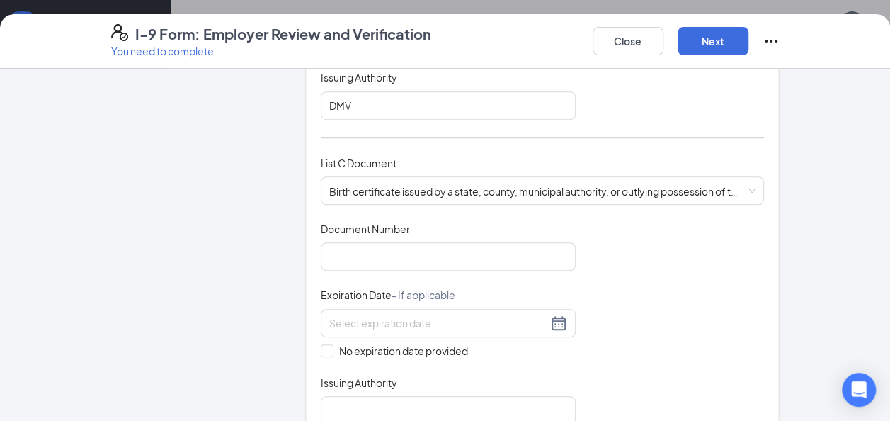
scroll to position [496, 0]
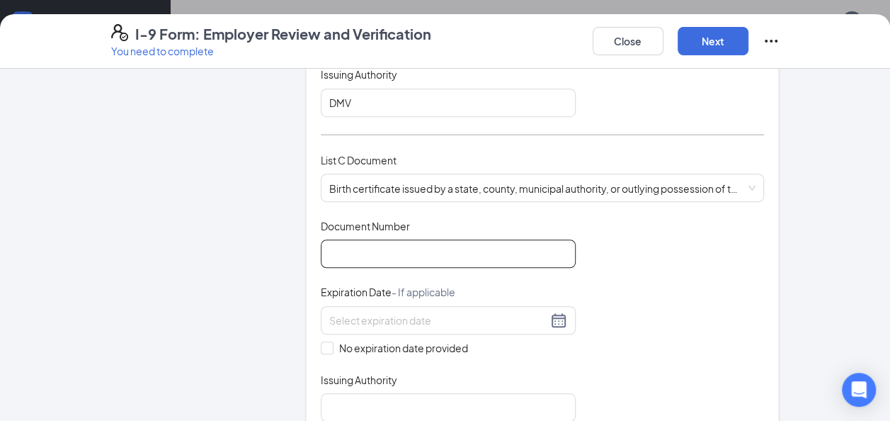
click at [475, 254] on input "Document Number" at bounding box center [448, 253] width 255 height 28
type input "1200743027132"
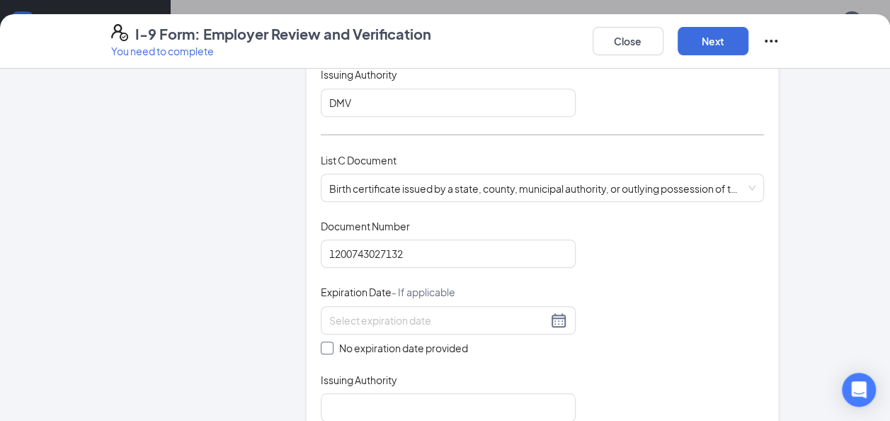
click at [321, 344] on input "No expiration date provided" at bounding box center [326, 346] width 10 height 10
checkbox input "true"
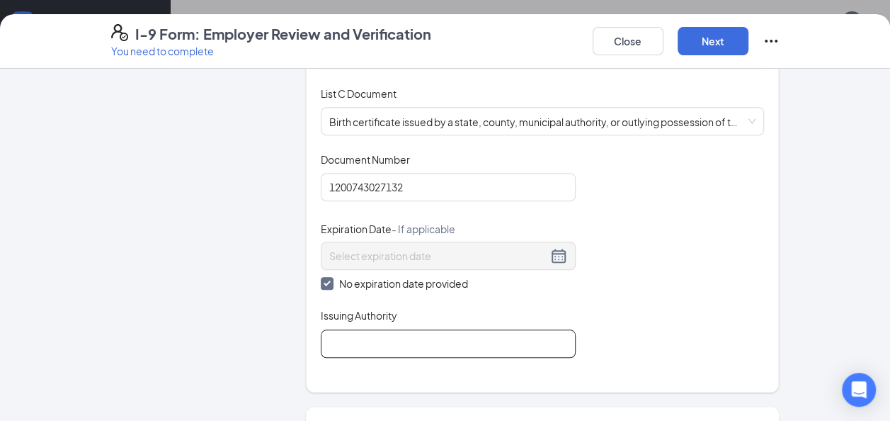
scroll to position [637, 0]
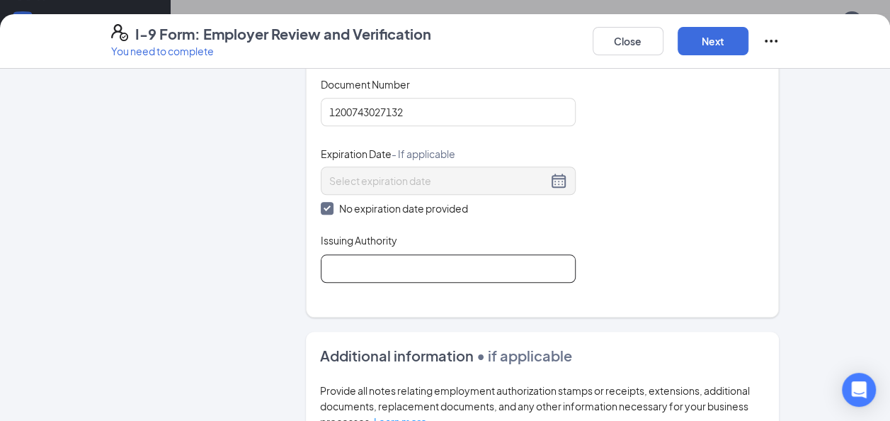
click at [489, 266] on input "Issuing Authority" at bounding box center [448, 268] width 255 height 28
type input "County Of [GEOGRAPHIC_DATA][PERSON_NAME]"
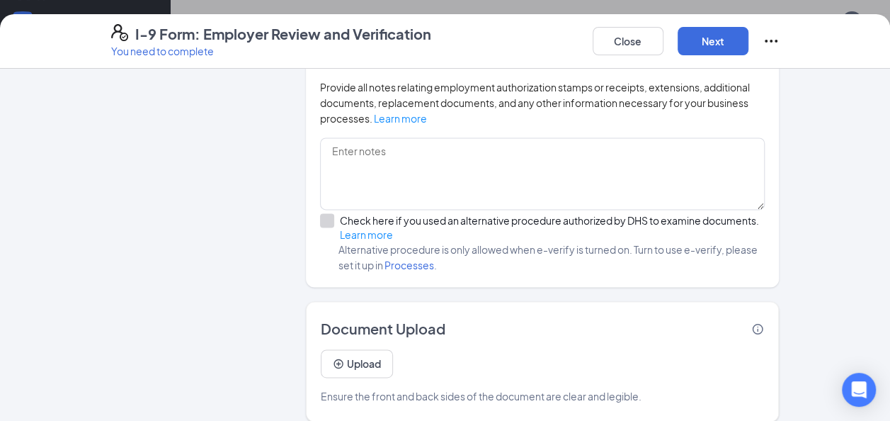
scroll to position [948, 0]
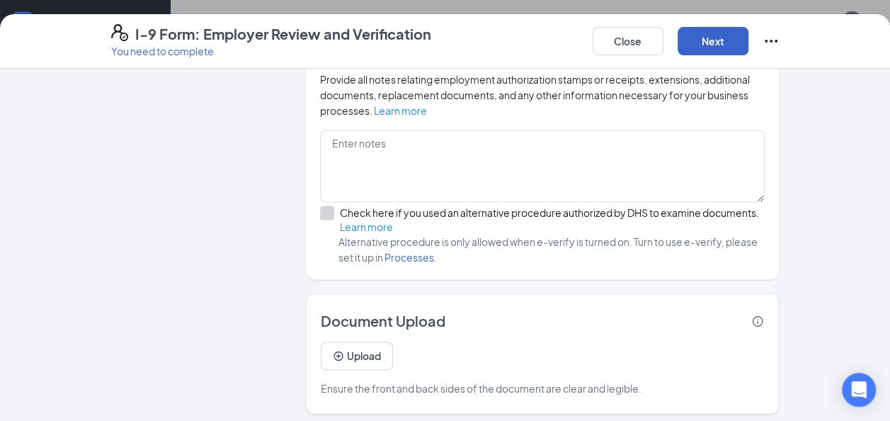
click at [708, 40] on button "Next" at bounding box center [713, 41] width 71 height 28
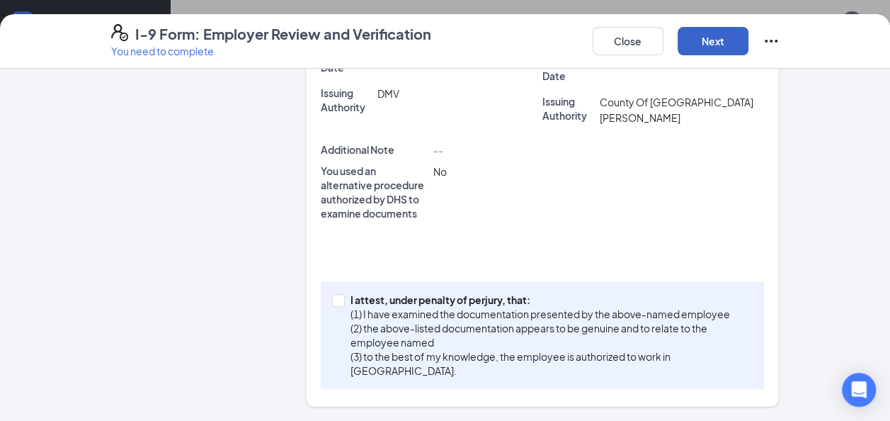
scroll to position [449, 0]
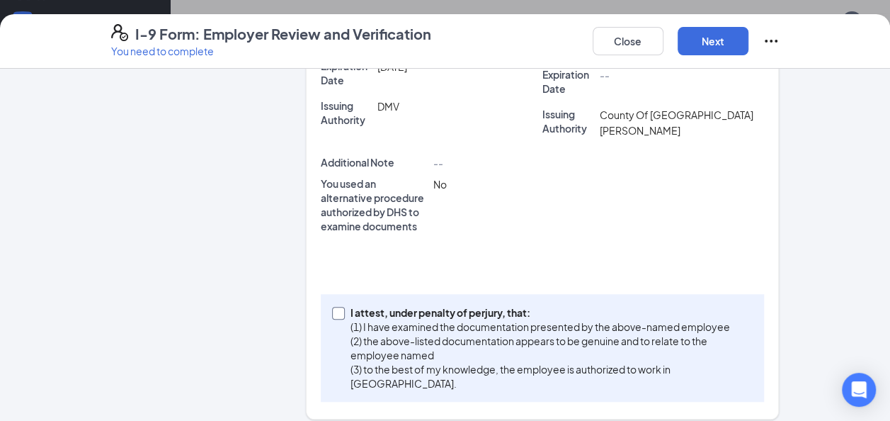
click at [345, 305] on span "I attest, under penalty of [PERSON_NAME], that: (1) I have examined the documen…" at bounding box center [549, 347] width 409 height 85
click at [339, 307] on input "I attest, under penalty of [PERSON_NAME], that: (1) I have examined the documen…" at bounding box center [337, 312] width 10 height 10
checkbox input "true"
click at [744, 44] on button "Next" at bounding box center [713, 41] width 71 height 28
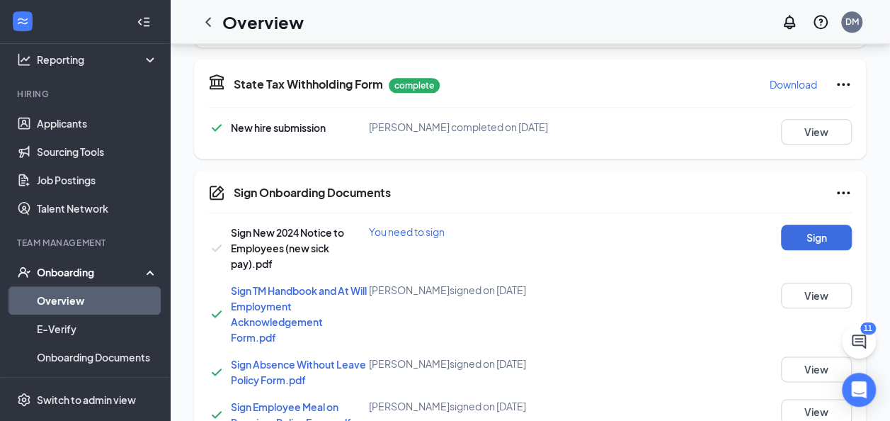
scroll to position [708, 0]
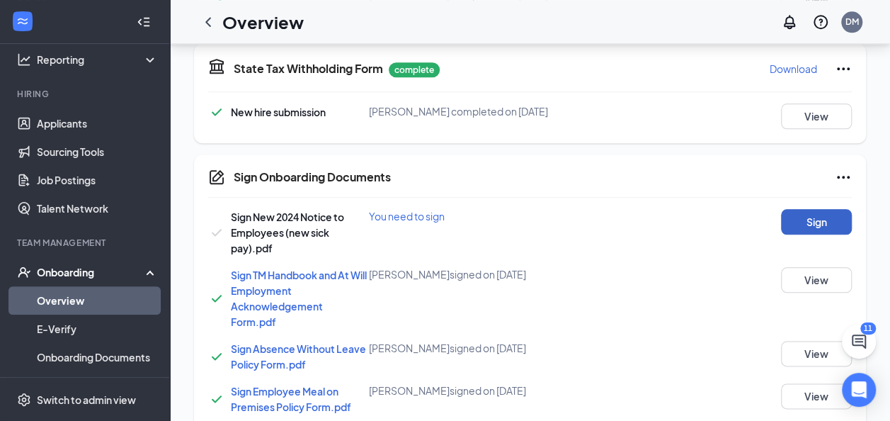
click at [800, 222] on button "Sign" at bounding box center [816, 221] width 71 height 25
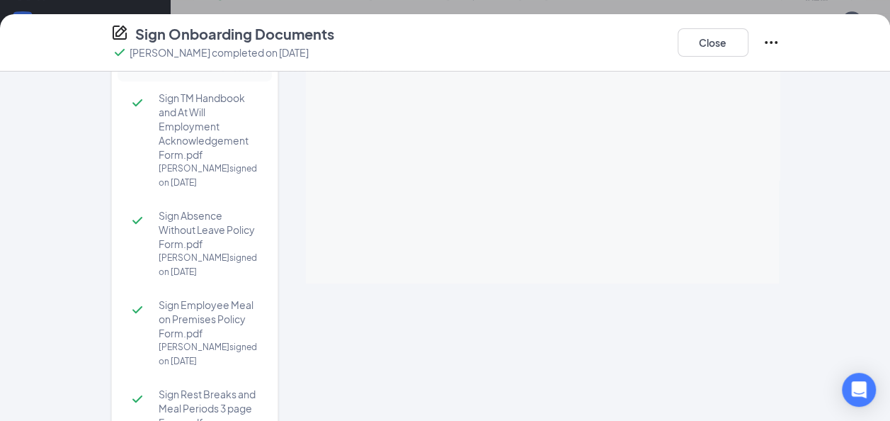
scroll to position [142, 0]
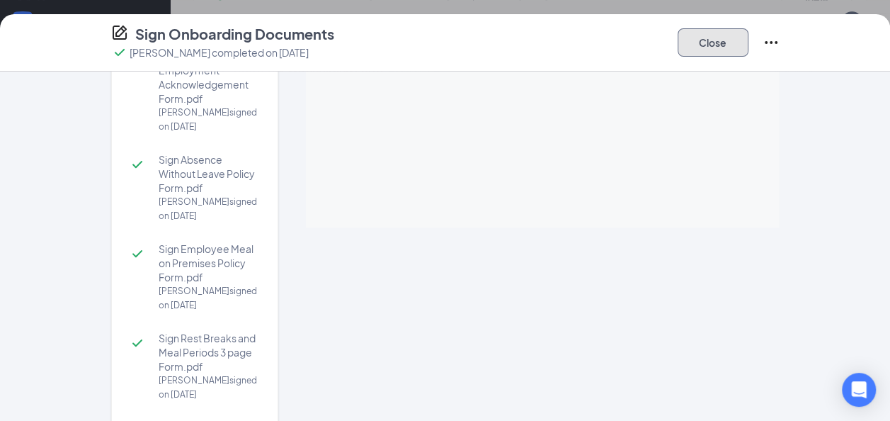
click at [716, 37] on button "Close" at bounding box center [713, 42] width 71 height 28
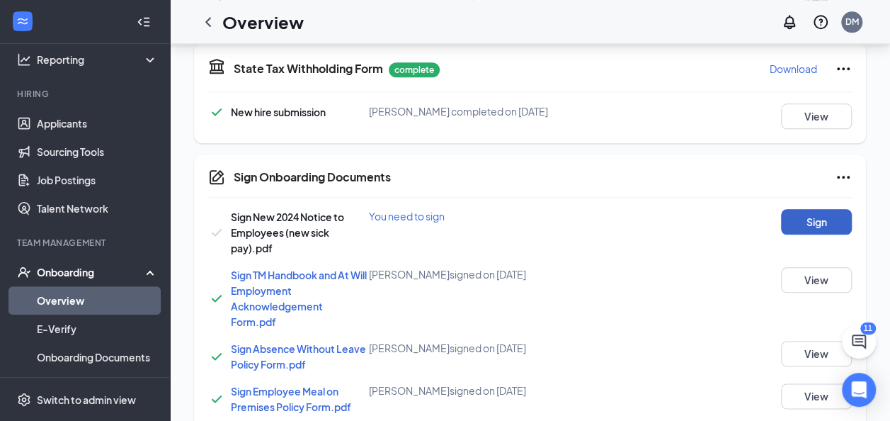
click at [813, 214] on button "Sign" at bounding box center [816, 221] width 71 height 25
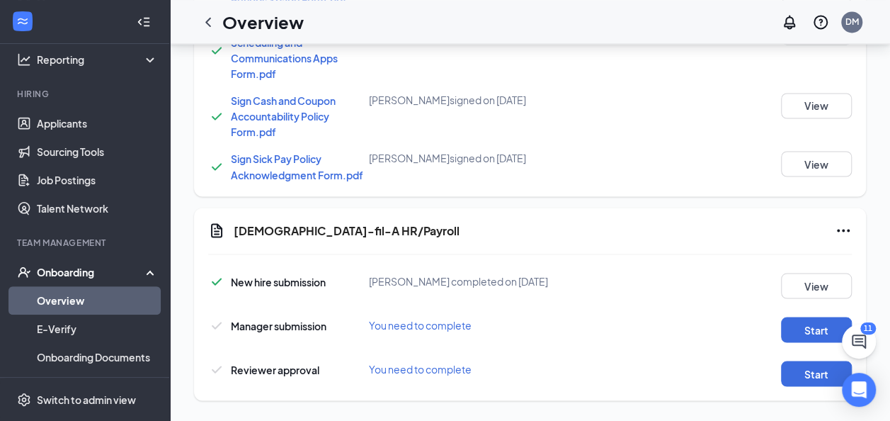
scroll to position [1174, 0]
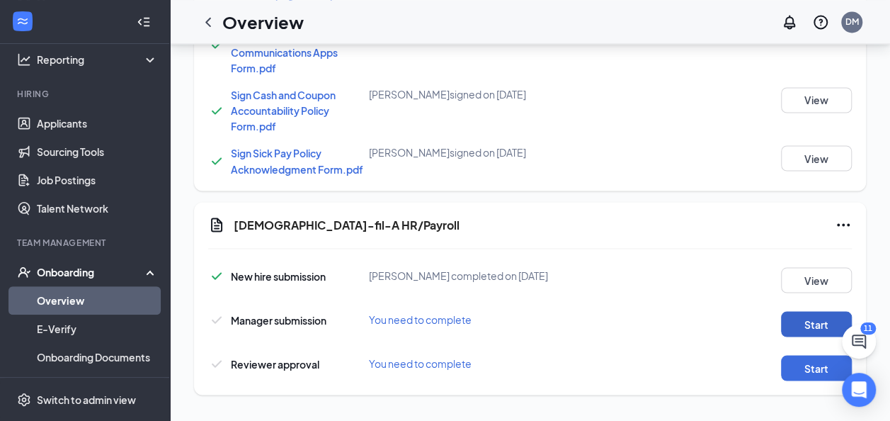
click at [790, 317] on button "Start" at bounding box center [816, 323] width 71 height 25
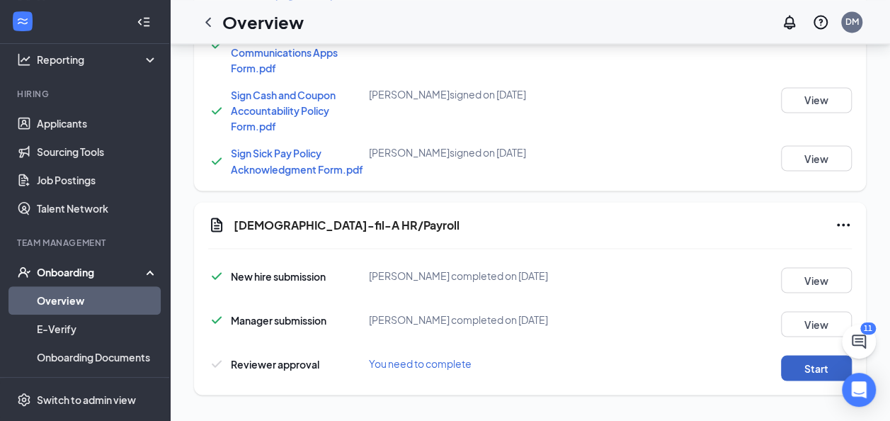
click at [835, 370] on button "Start" at bounding box center [816, 367] width 71 height 25
